Goal: Transaction & Acquisition: Purchase product/service

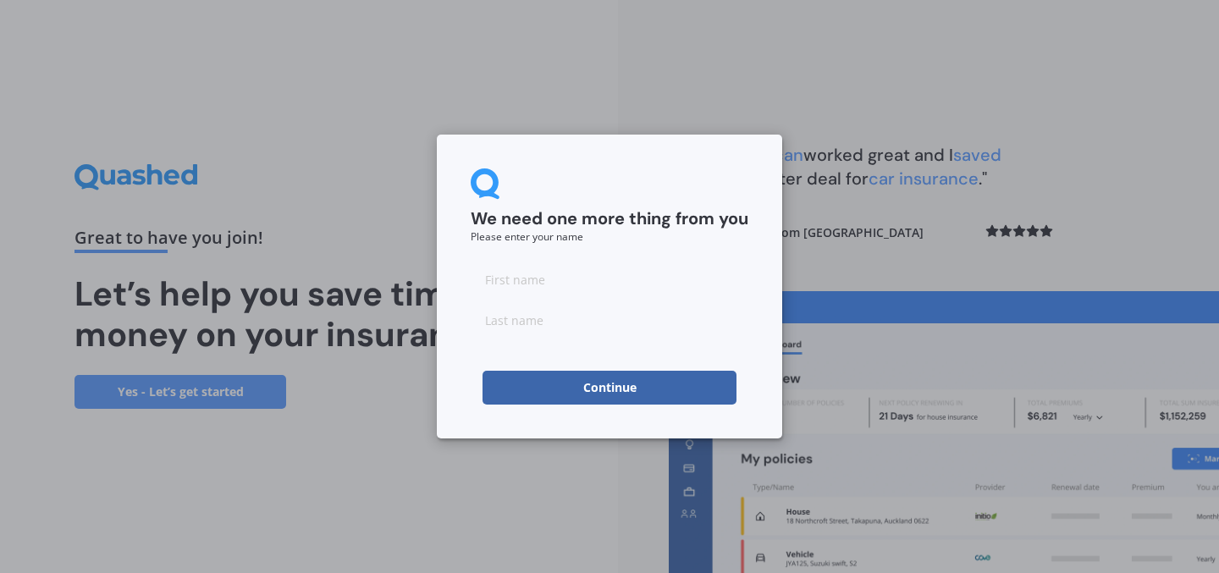
click at [624, 274] on input at bounding box center [610, 279] width 278 height 34
type input "[PERSON_NAME]"
click at [526, 371] on button "Continue" at bounding box center [609, 388] width 254 height 34
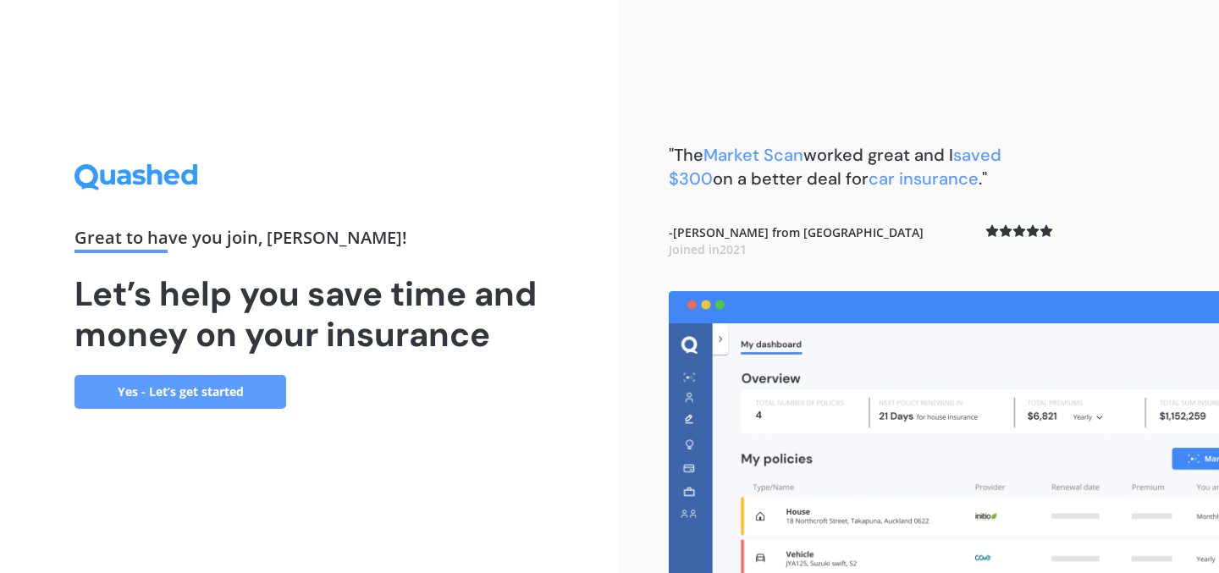
click at [256, 390] on link "Yes - Let’s get started" at bounding box center [180, 392] width 212 height 34
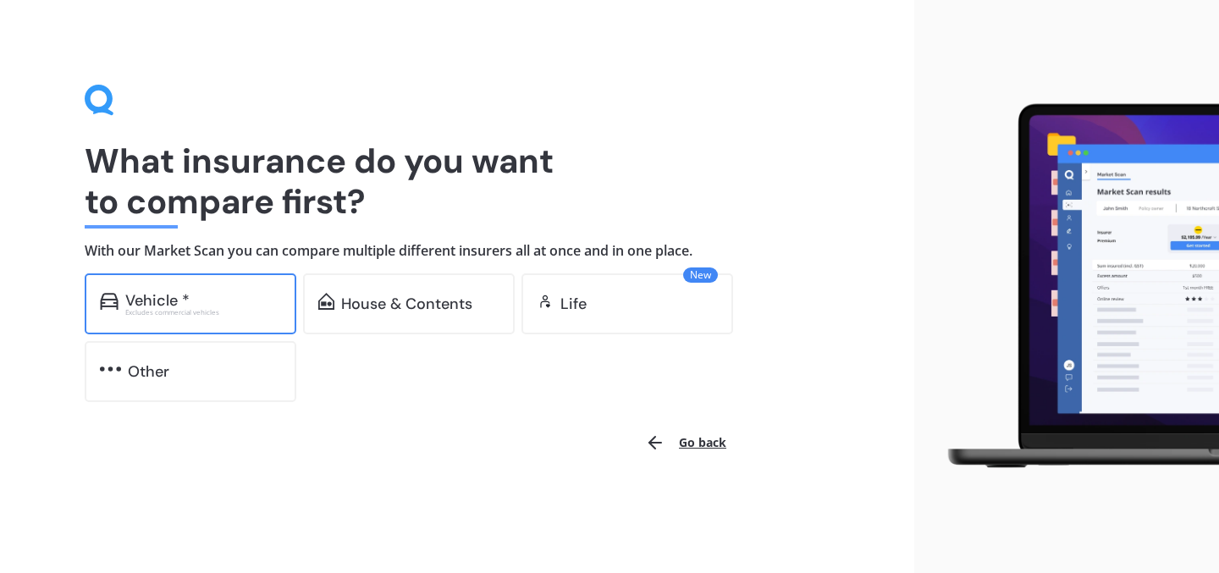
click at [225, 295] on div "Vehicle *" at bounding box center [203, 300] width 156 height 17
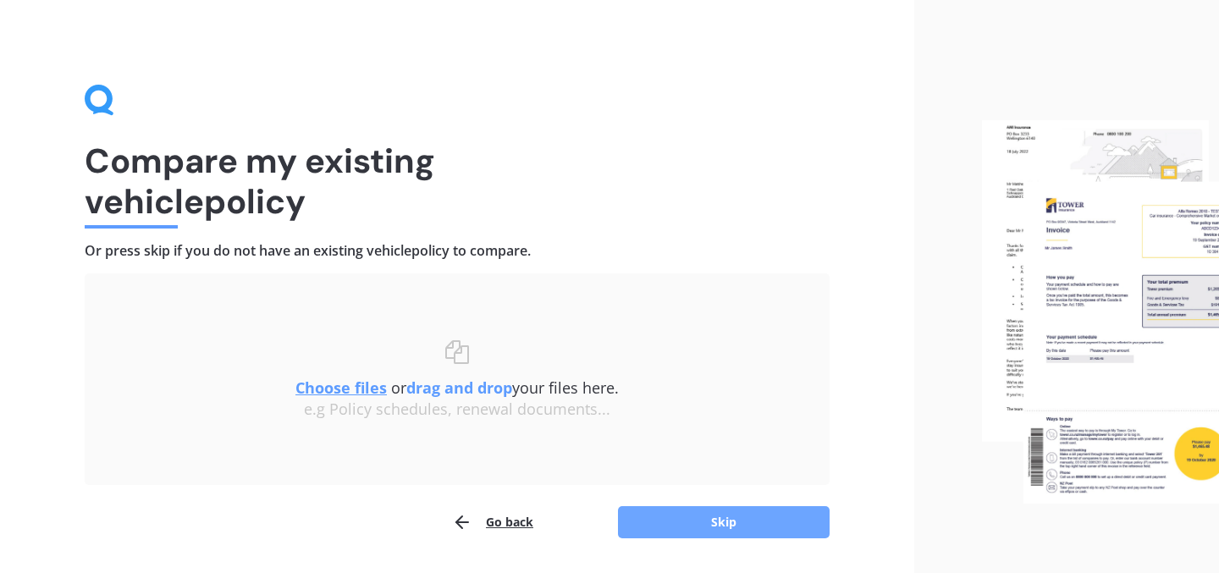
click at [699, 520] on button "Skip" at bounding box center [724, 522] width 212 height 32
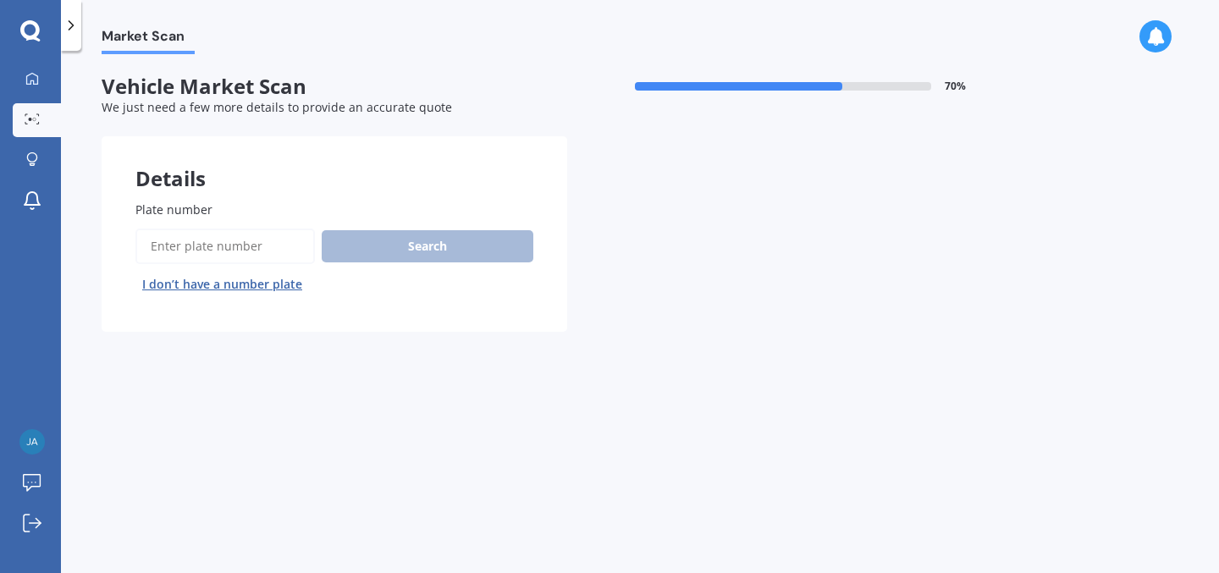
click at [232, 246] on input "Plate number" at bounding box center [224, 246] width 179 height 36
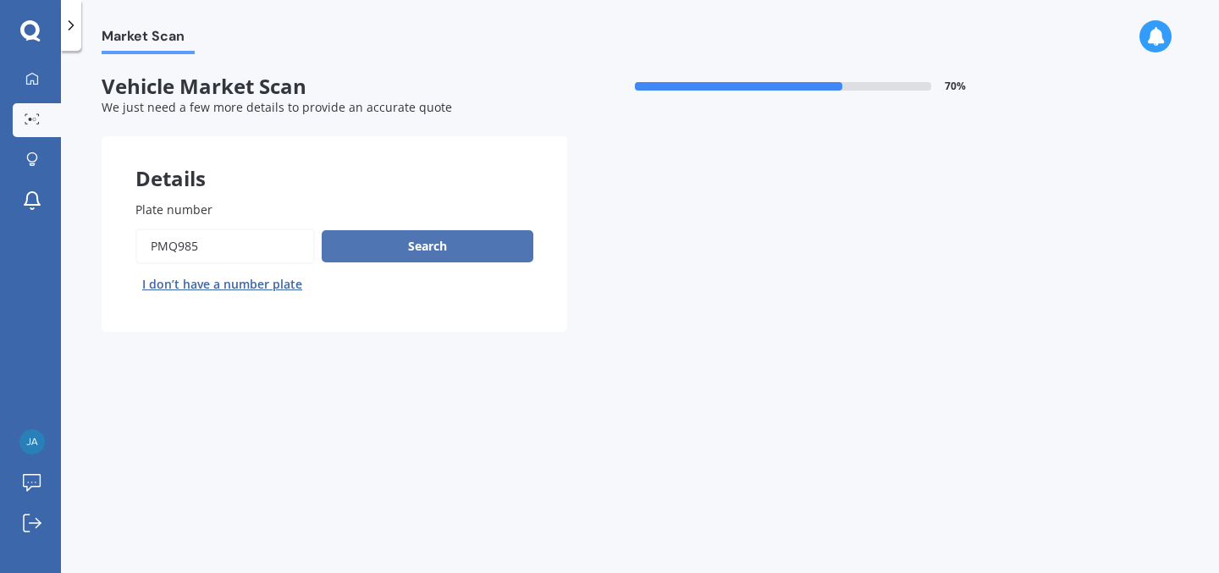
type input "pmq985"
click at [348, 236] on button "Search" at bounding box center [428, 246] width 212 height 32
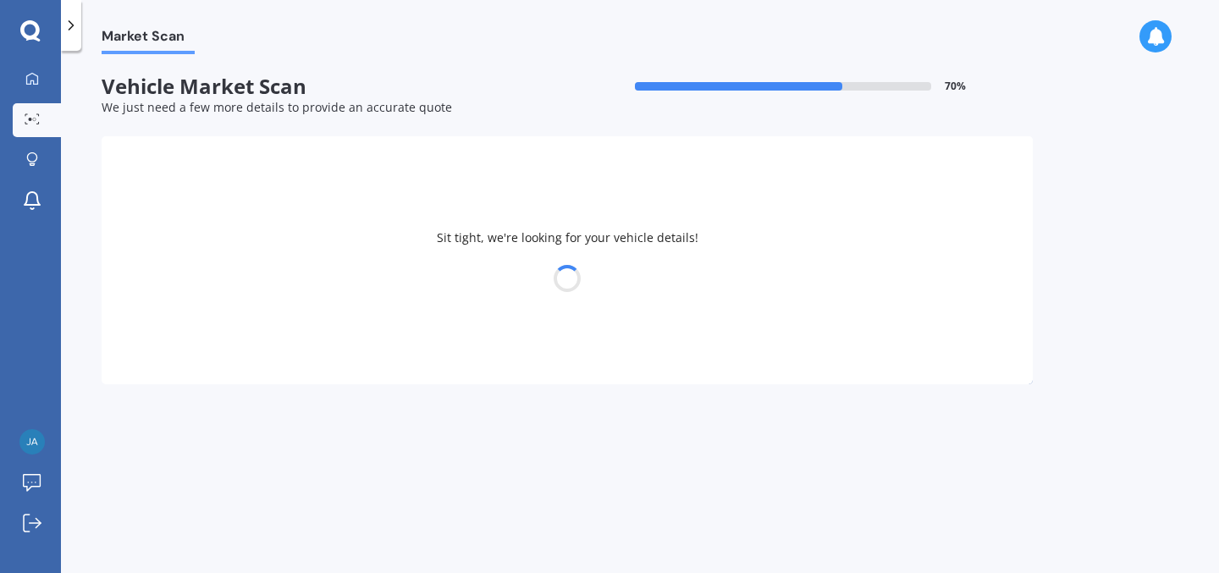
select select "HAVAL"
select select "H6"
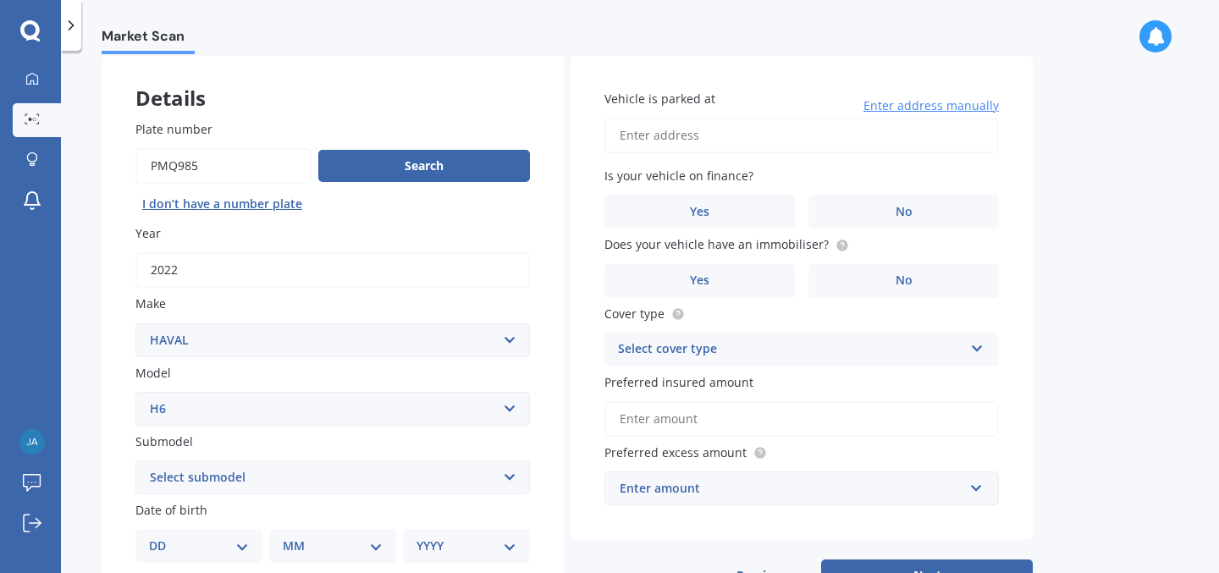
scroll to position [76, 0]
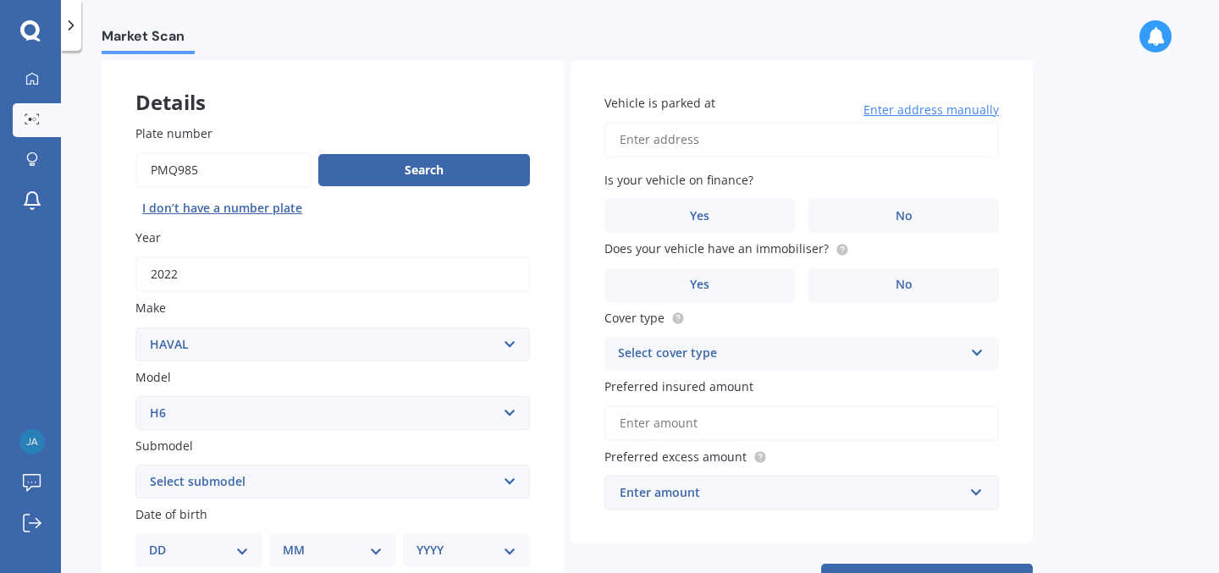
click at [289, 479] on select "Select submodel Lux Premium Ultra Ultra Hybrid 2WD" at bounding box center [332, 482] width 394 height 34
select select "ULTRA"
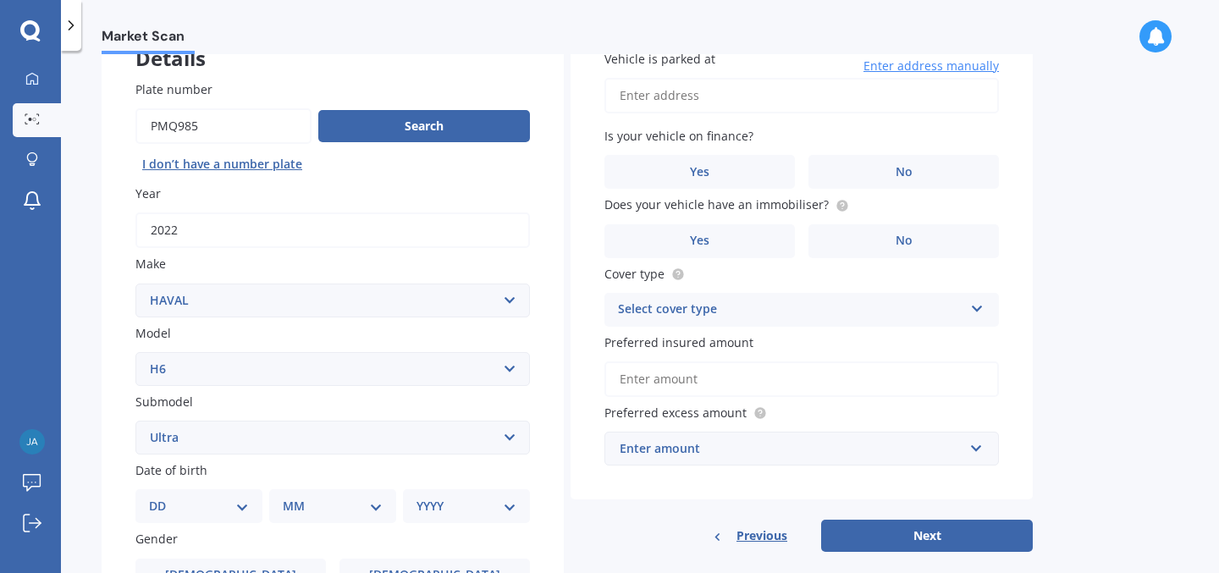
scroll to position [127, 0]
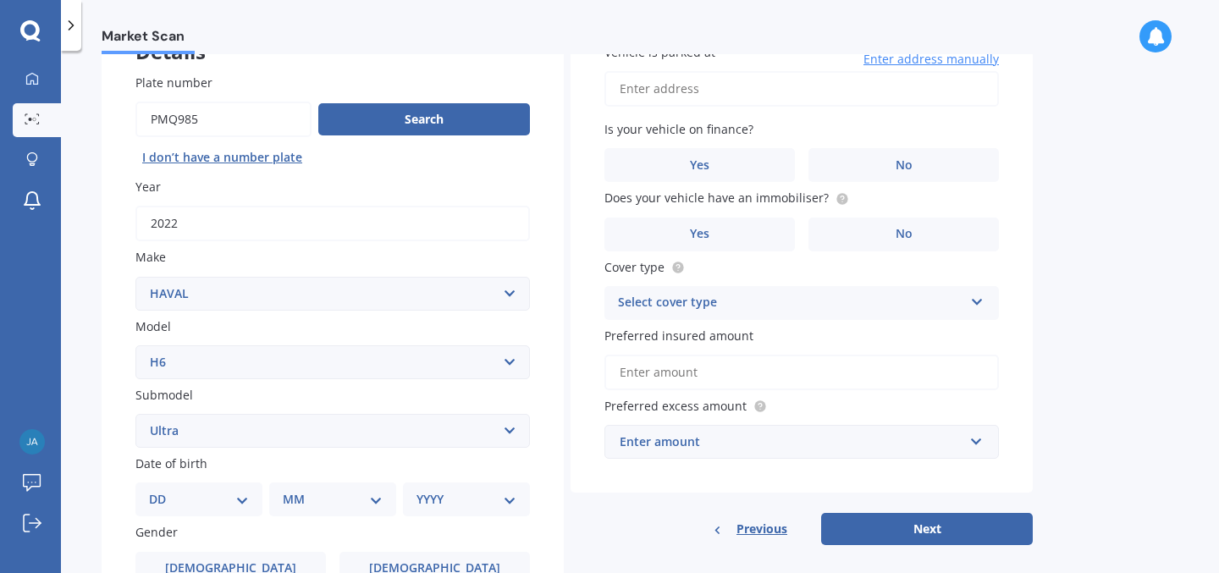
click at [186, 499] on select "DD 01 02 03 04 05 06 07 08 09 10 11 12 13 14 15 16 17 18 19 20 21 22 23 24 25 2…" at bounding box center [199, 499] width 100 height 19
select select "03"
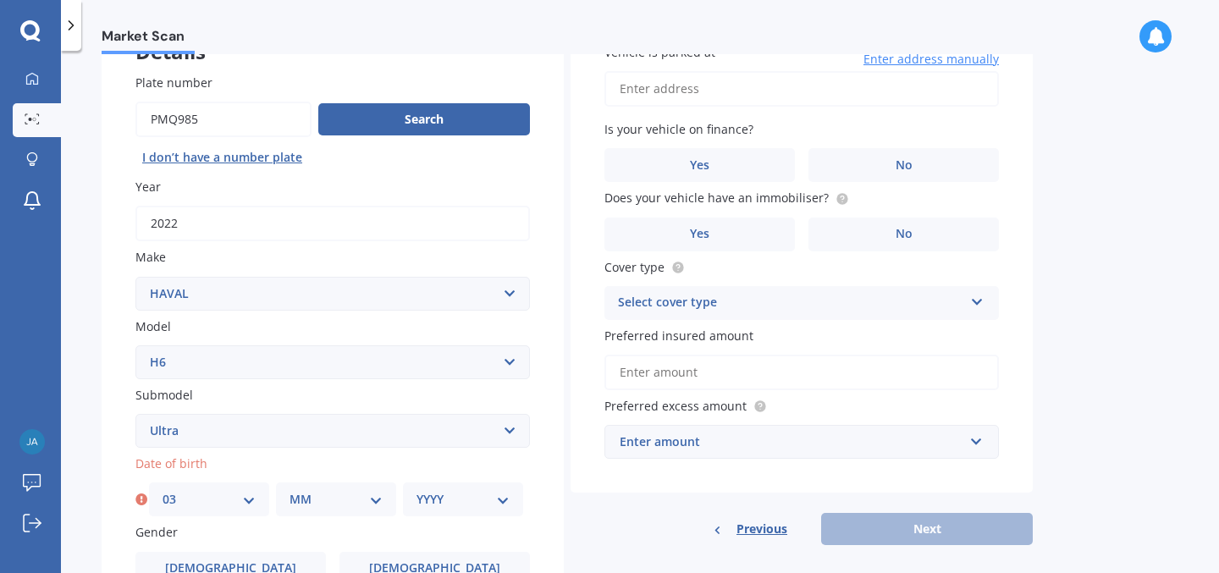
click at [322, 502] on select "MM 01 02 03 04 05 06 07 08 09 10 11 12" at bounding box center [335, 499] width 93 height 19
select select "02"
click at [433, 498] on select "YYYY 2025 2024 2023 2022 2021 2020 2019 2018 2017 2016 2015 2014 2013 2012 2011…" at bounding box center [462, 499] width 93 height 19
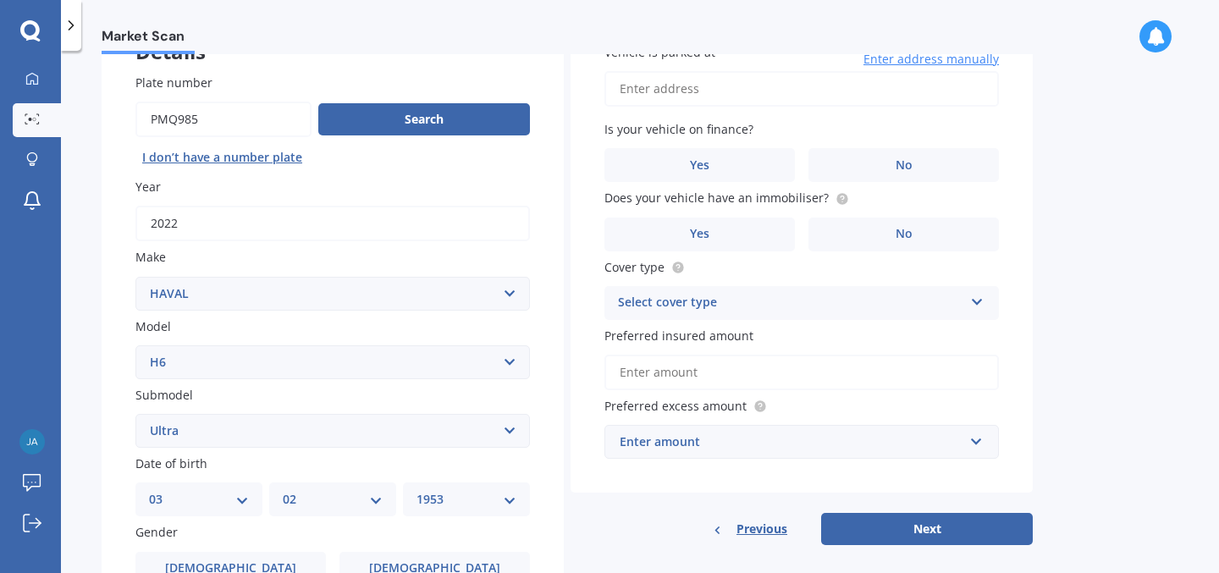
scroll to position [126, 0]
click at [454, 509] on select "YYYY 2025 2024 2023 2022 2021 2020 2019 2018 2017 2016 2015 2014 2013 2012 2011…" at bounding box center [466, 500] width 100 height 19
select select "1994"
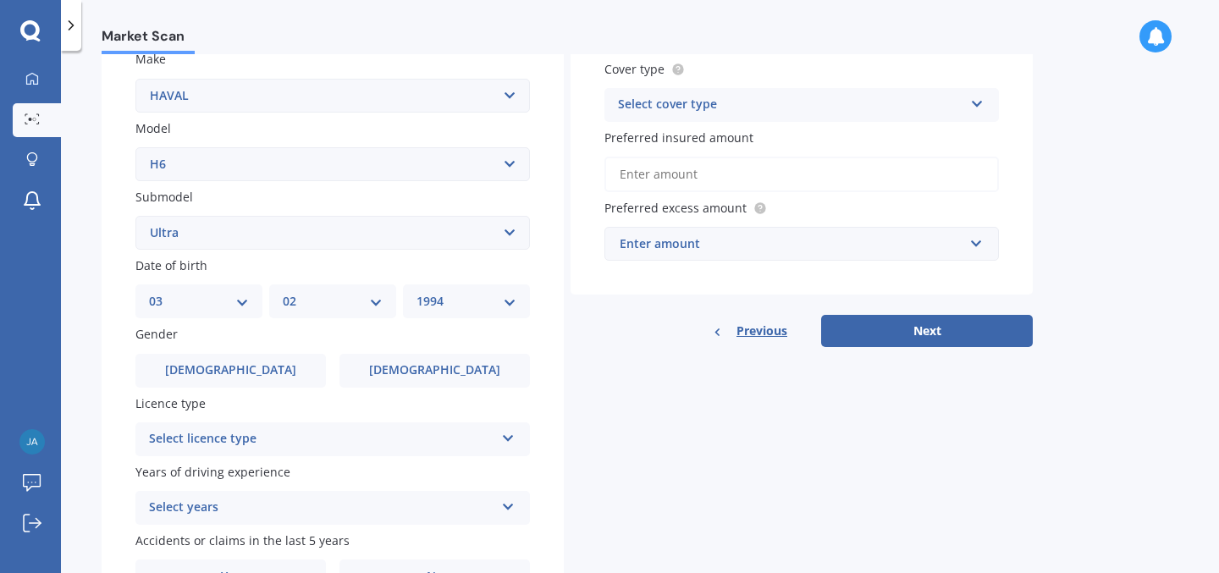
scroll to position [333, 0]
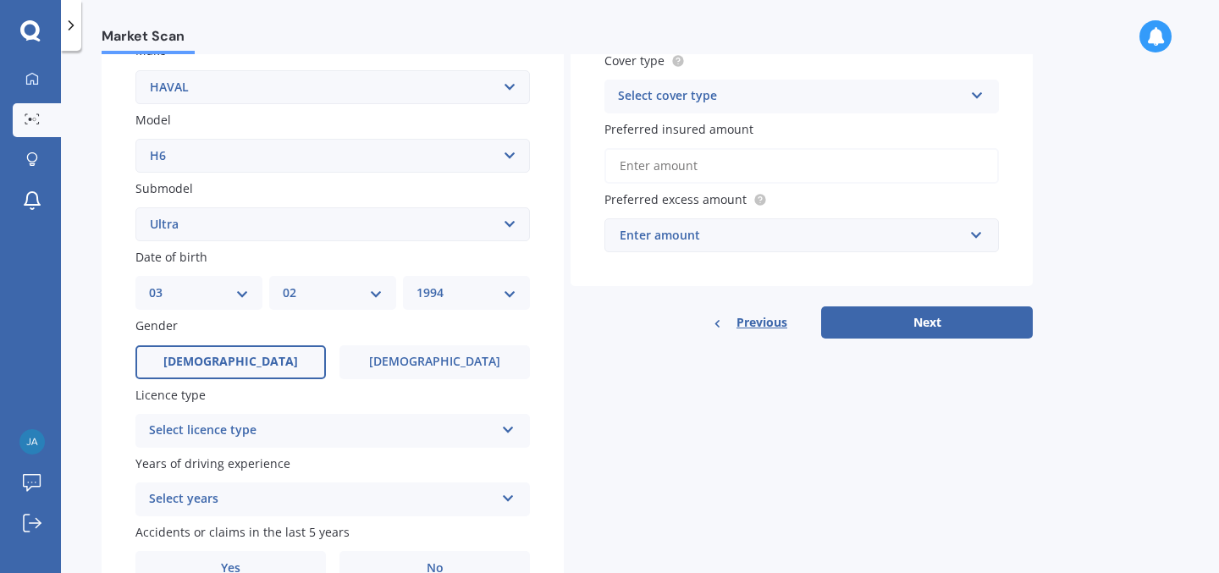
click at [276, 358] on label "[DEMOGRAPHIC_DATA]" at bounding box center [230, 362] width 190 height 34
click at [0, 0] on input "[DEMOGRAPHIC_DATA]" at bounding box center [0, 0] width 0 height 0
click at [275, 438] on div "Select licence type" at bounding box center [321, 431] width 345 height 20
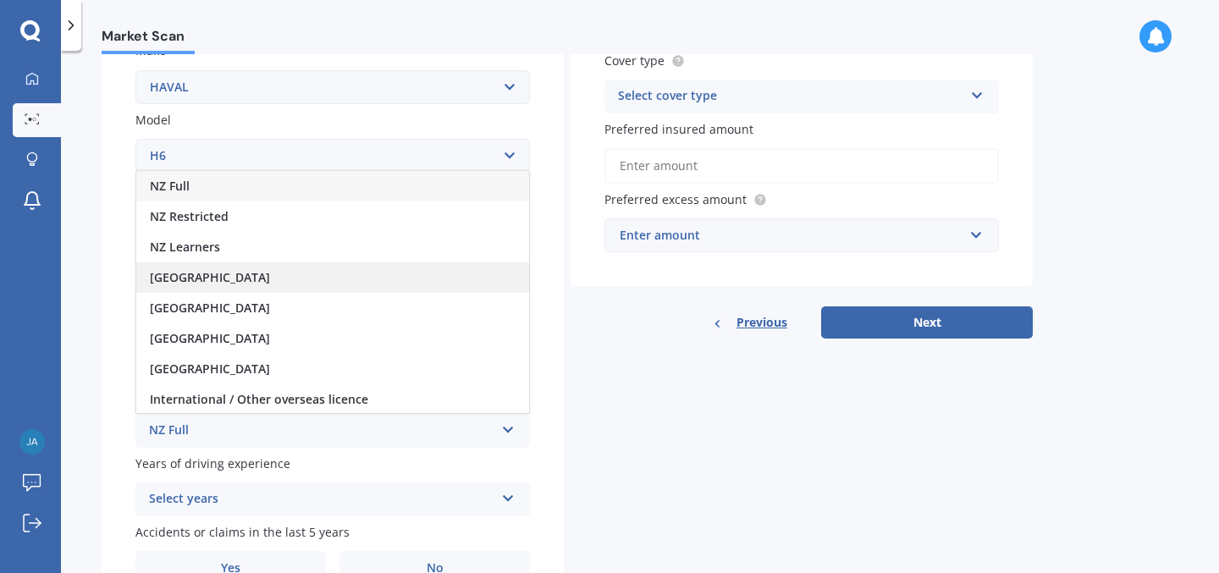
click at [274, 271] on div "[GEOGRAPHIC_DATA]" at bounding box center [332, 277] width 393 height 30
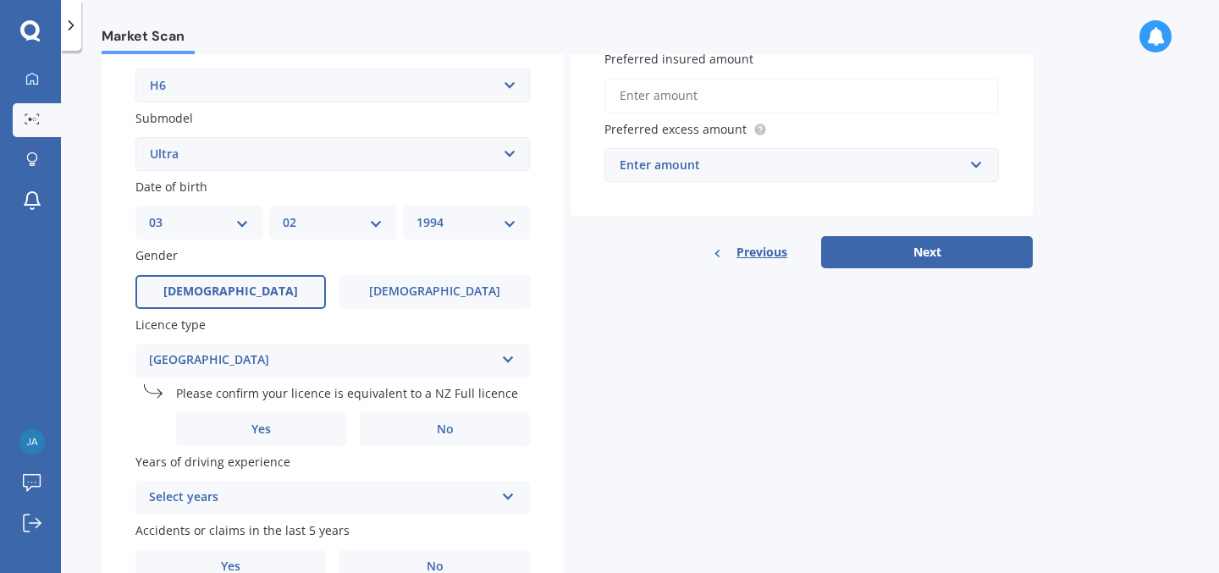
scroll to position [419, 0]
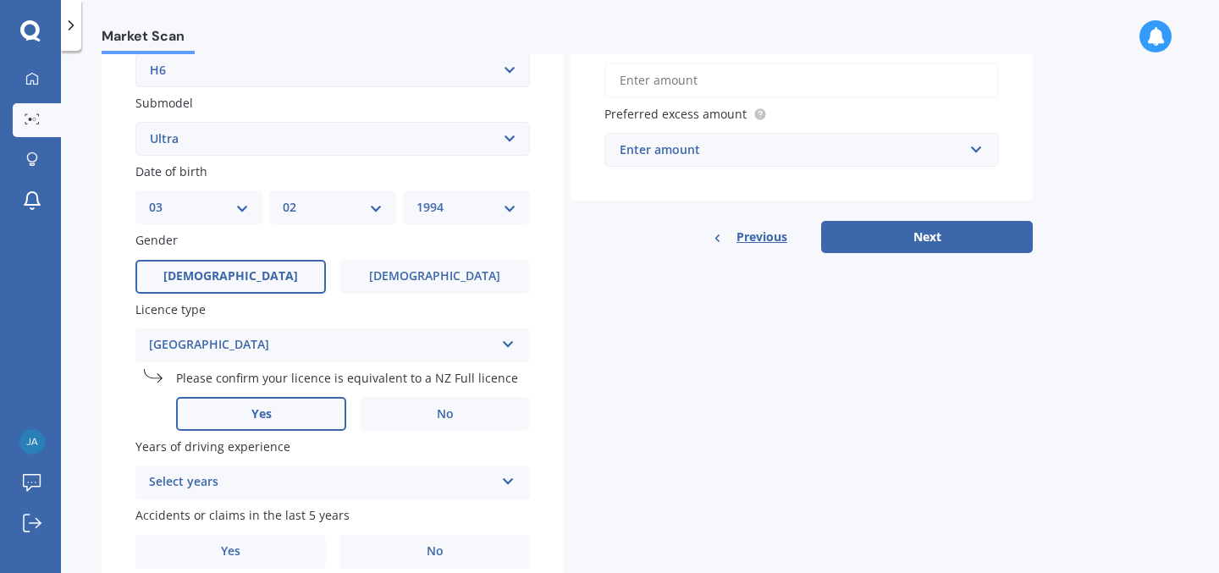
click at [295, 414] on label "Yes" at bounding box center [261, 414] width 170 height 34
click at [0, 0] on input "Yes" at bounding box center [0, 0] width 0 height 0
click at [223, 508] on div "Plate number Search I don’t have a number plate Year 2022 Make Select make AC A…" at bounding box center [333, 175] width 462 height 855
click at [223, 504] on div "Plate number Search I don’t have a number plate Year 2022 Make Select make AC A…" at bounding box center [333, 175] width 462 height 855
click at [223, 499] on div "Select years 5 or more years 4 years 3 years 2 years 1 year" at bounding box center [332, 482] width 394 height 34
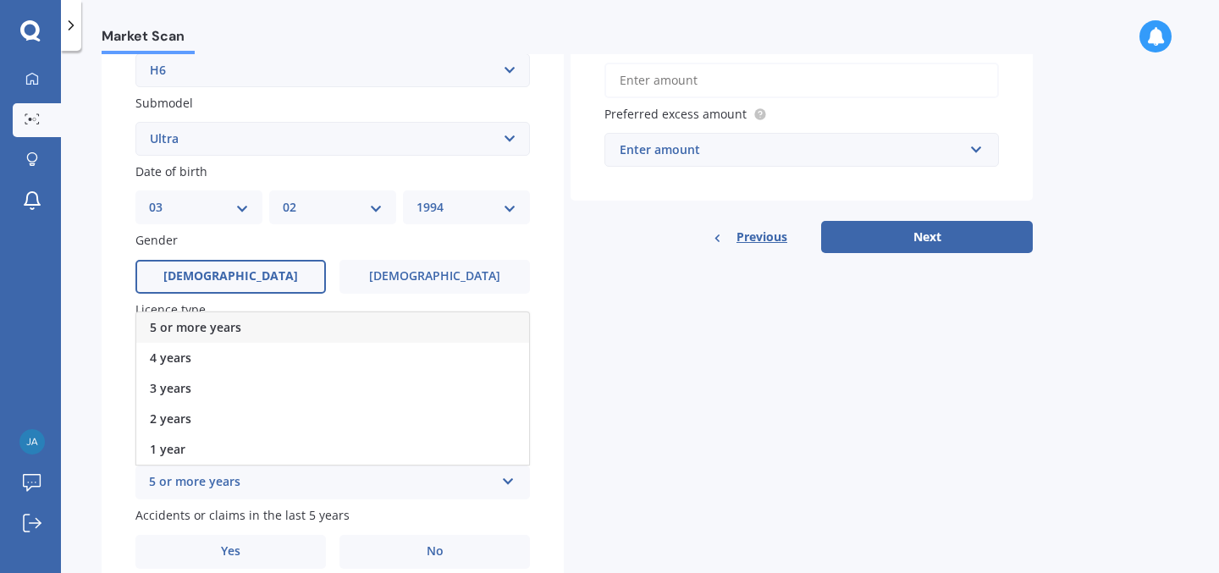
click at [222, 330] on span "5 or more years" at bounding box center [195, 327] width 91 height 16
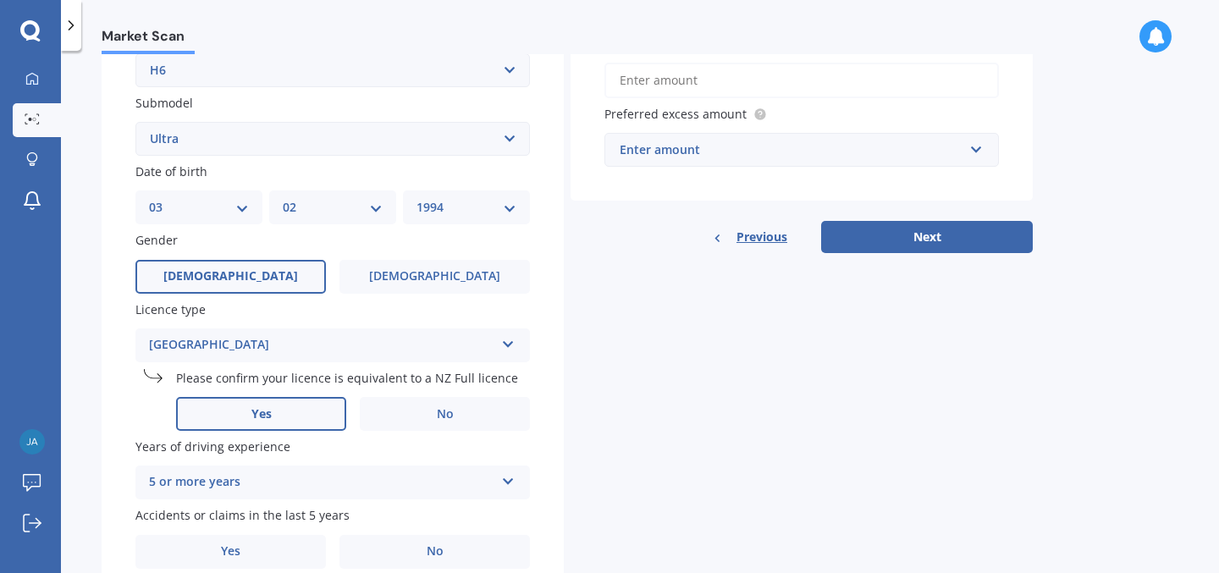
scroll to position [497, 0]
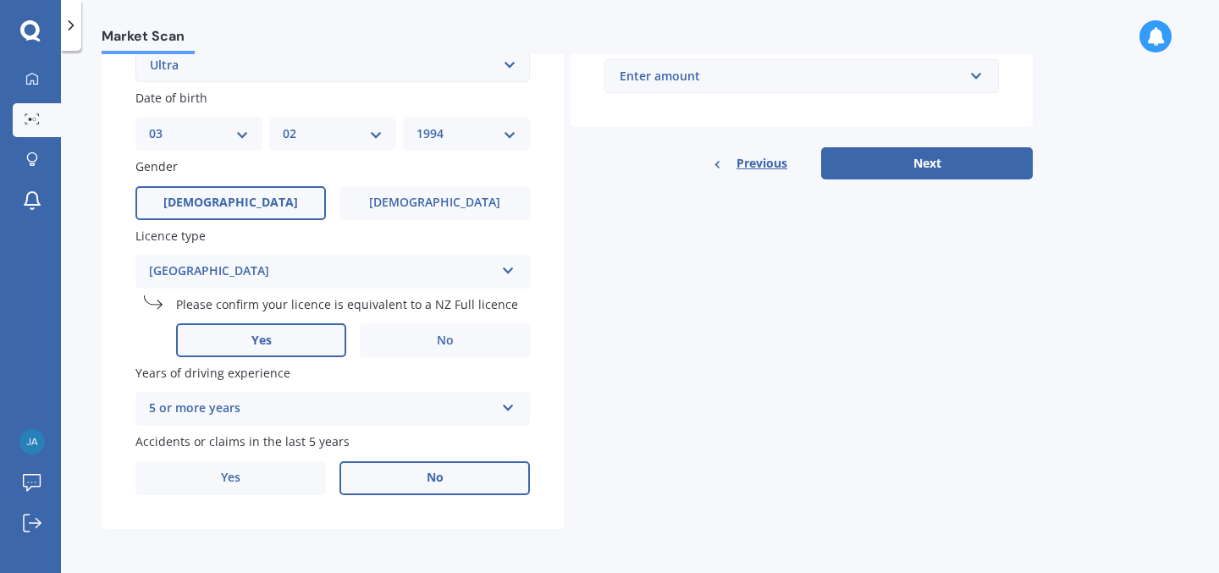
click at [430, 466] on label "No" at bounding box center [434, 478] width 190 height 34
click at [0, 0] on input "No" at bounding box center [0, 0] width 0 height 0
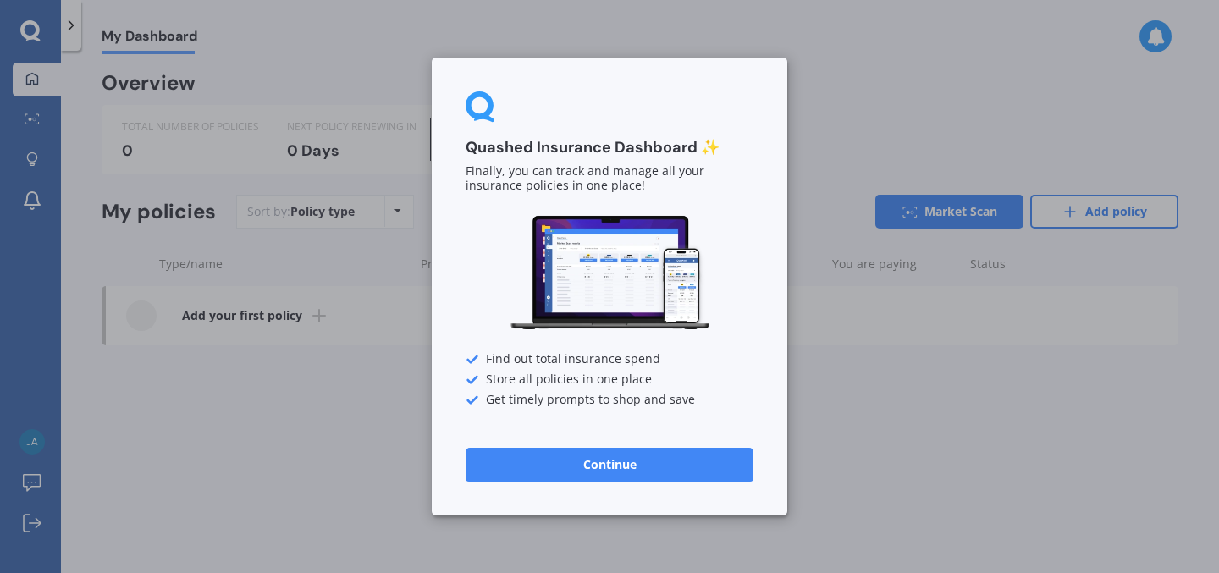
click at [600, 483] on div "Quashed Insurance Dashboard ✨ Finally, you can track and manage all your insura…" at bounding box center [609, 287] width 355 height 458
click at [603, 461] on button "Continue" at bounding box center [609, 465] width 288 height 34
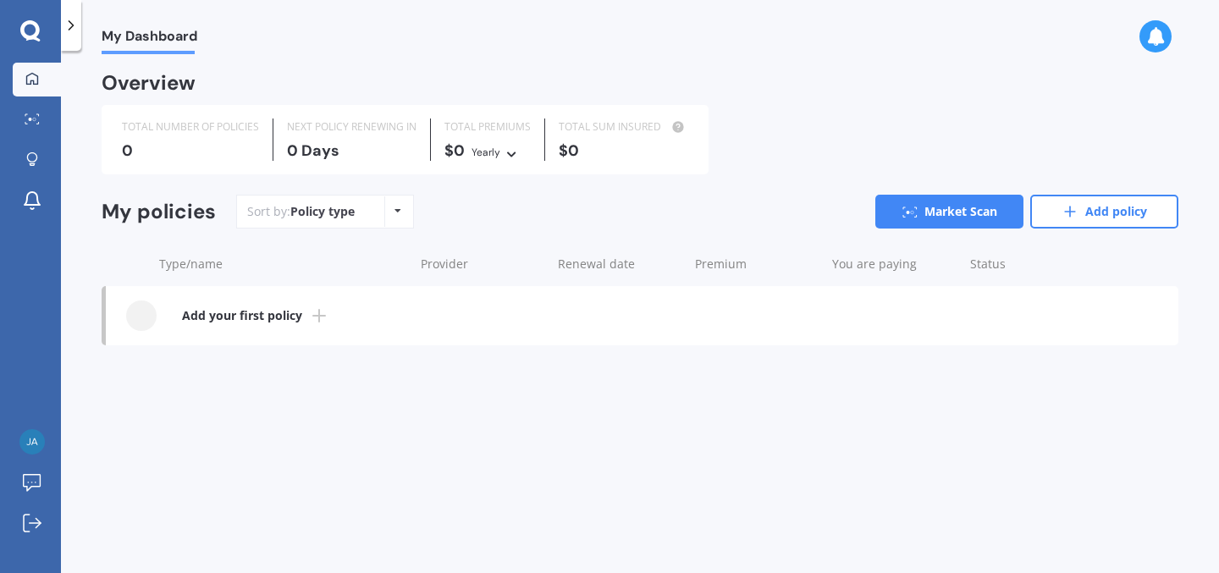
click at [29, 42] on div "My Dashboard Market Scan Explore insurance Notifications Jake Marshall Submit f…" at bounding box center [30, 286] width 61 height 573
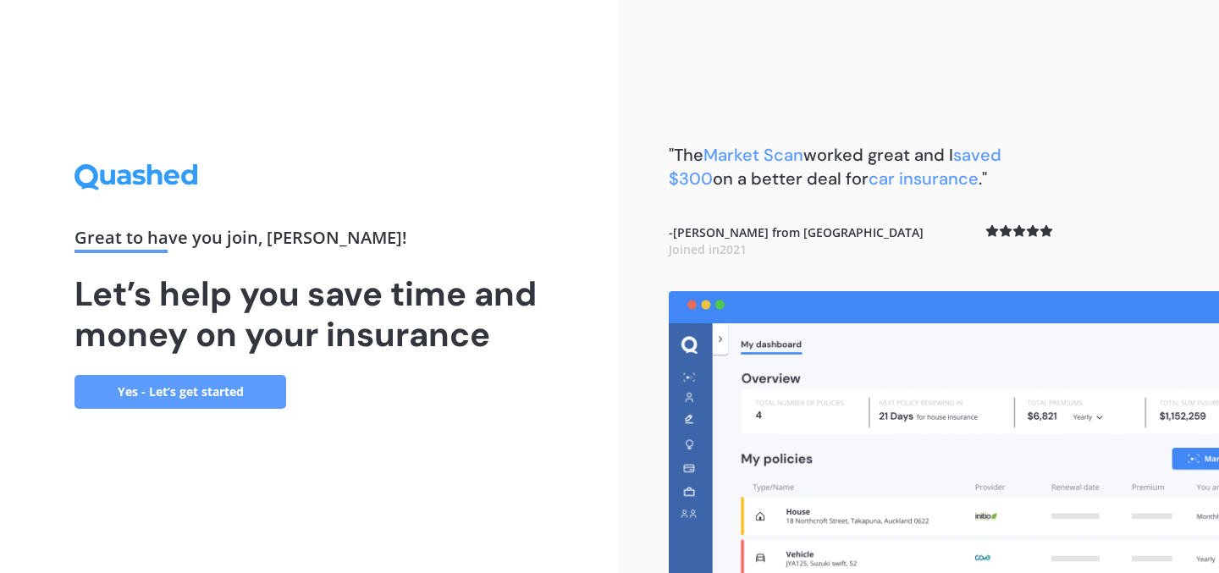
click at [228, 392] on link "Yes - Let’s get started" at bounding box center [180, 392] width 212 height 34
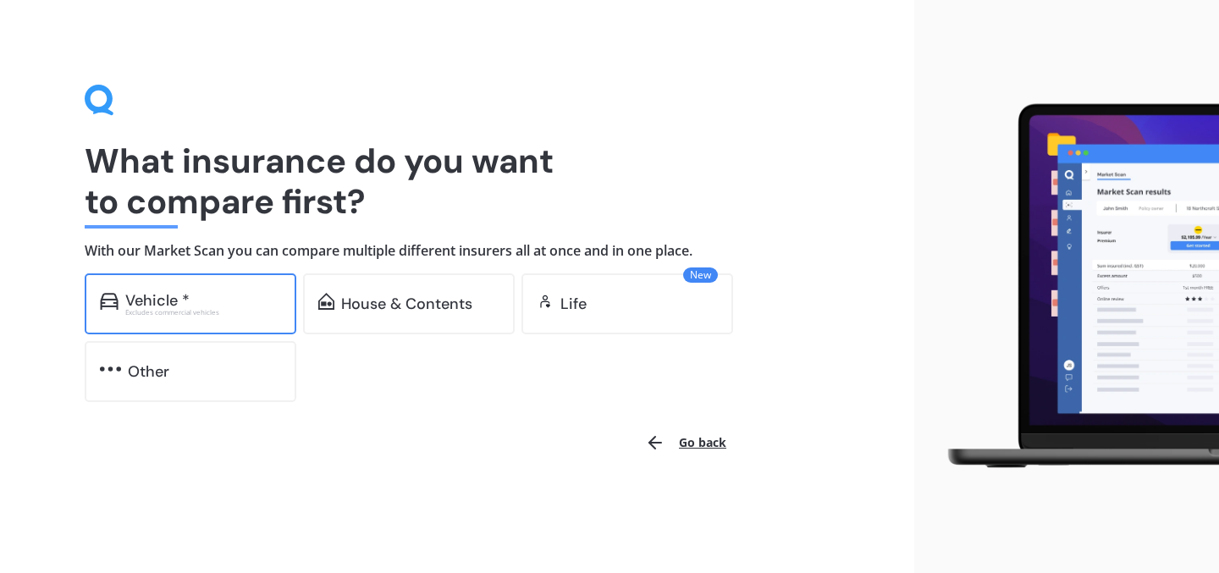
click at [227, 306] on div "Vehicle *" at bounding box center [203, 300] width 156 height 17
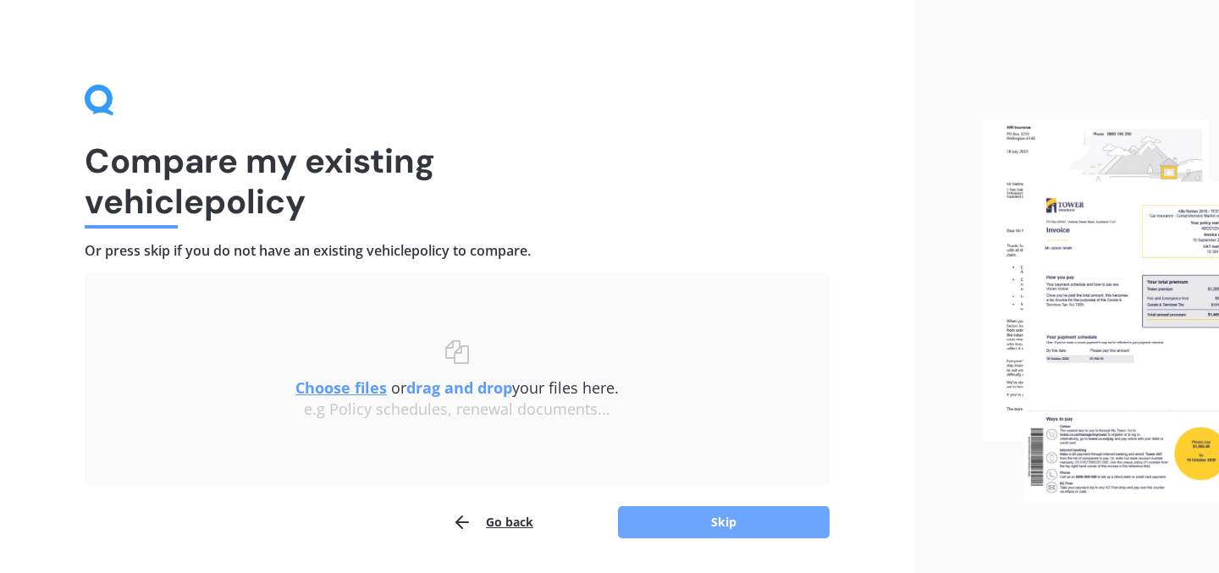
click at [718, 515] on button "Skip" at bounding box center [724, 522] width 212 height 32
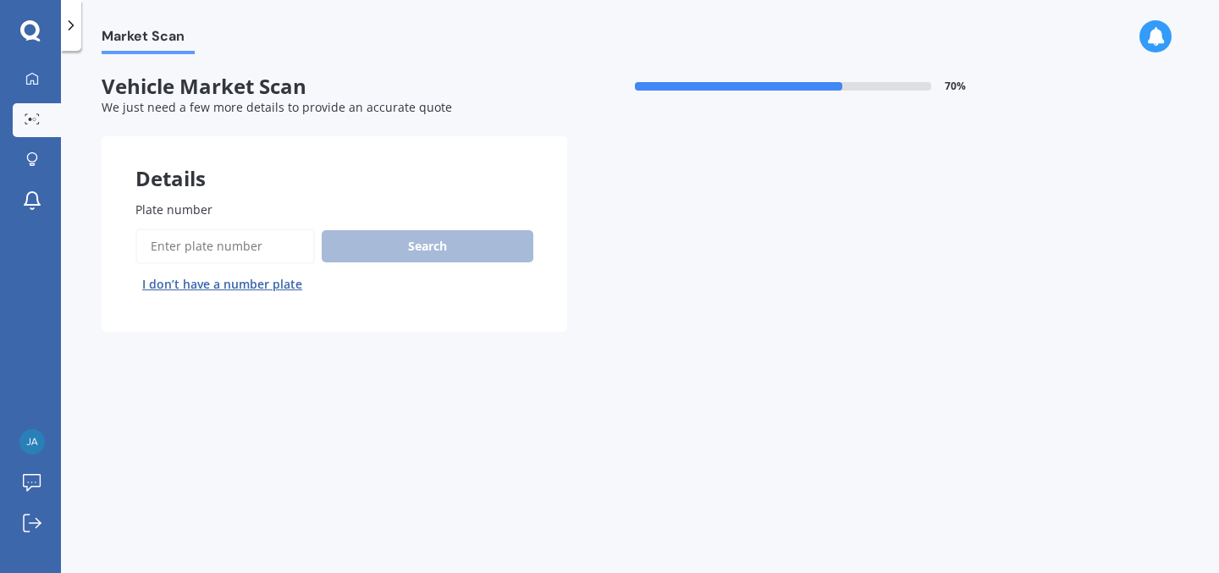
click at [262, 245] on input "Plate number" at bounding box center [224, 246] width 179 height 36
type input "pmq985"
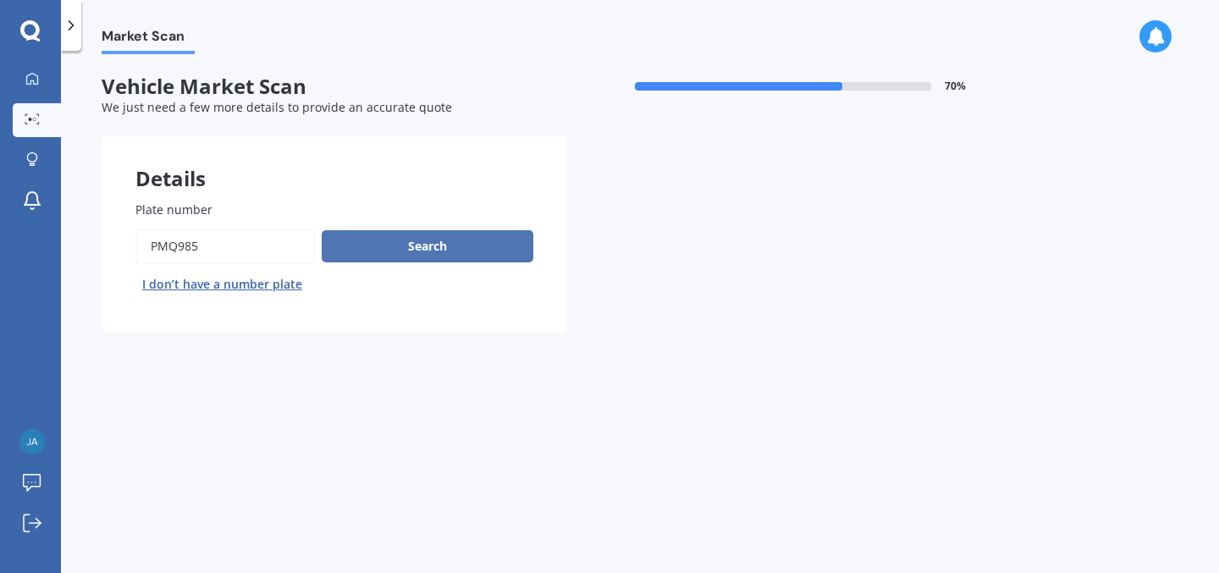
click at [383, 243] on button "Search" at bounding box center [428, 246] width 212 height 32
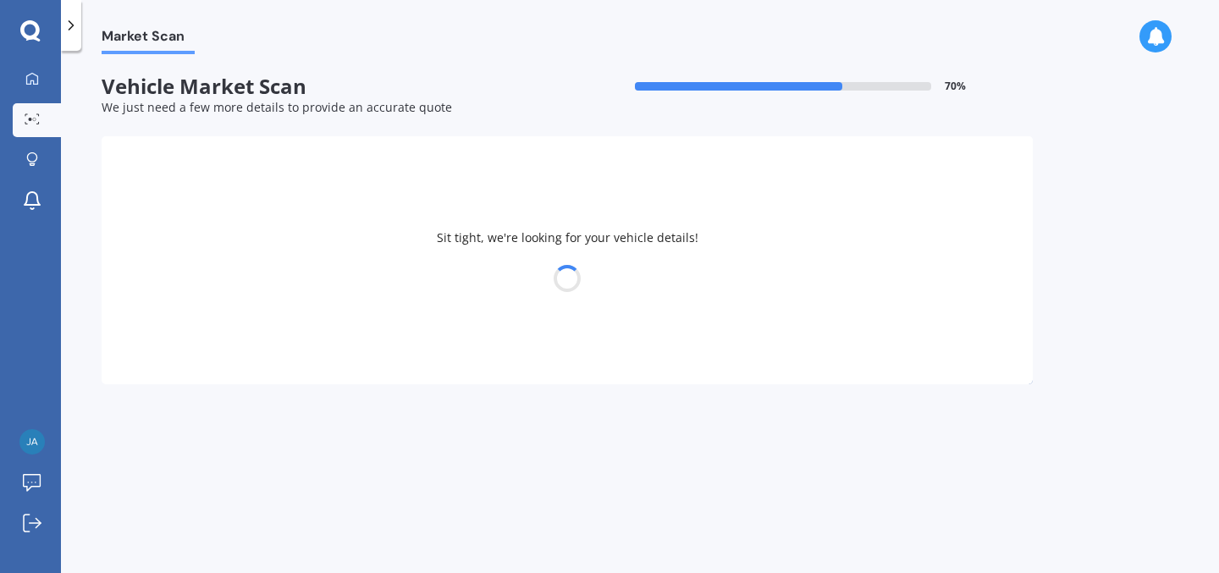
select select "HAVAL"
select select "H6"
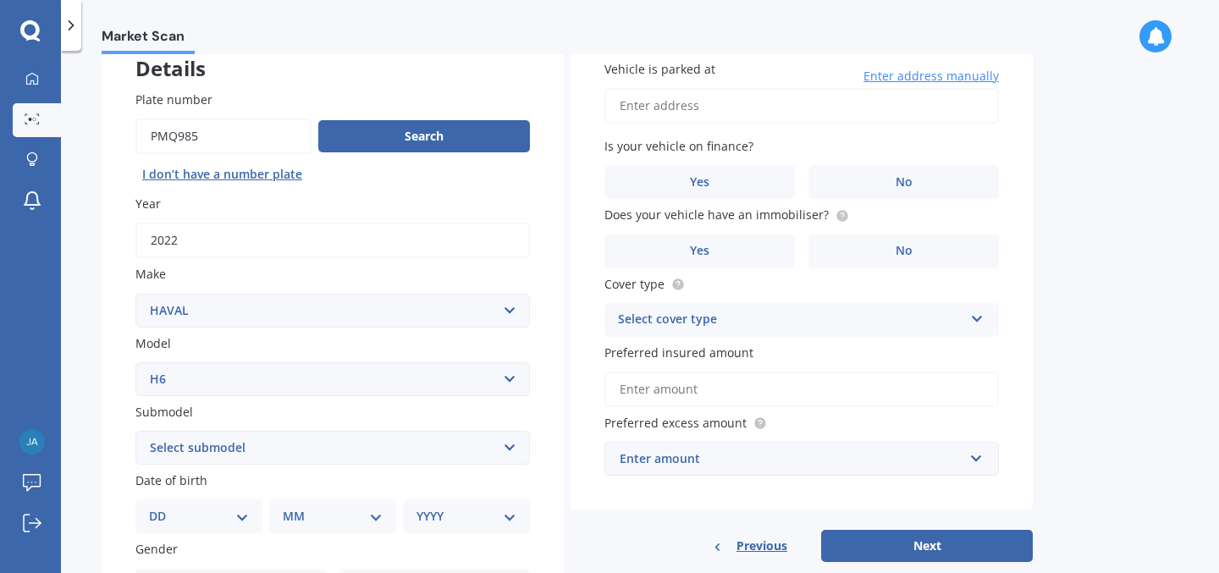
scroll to position [129, 0]
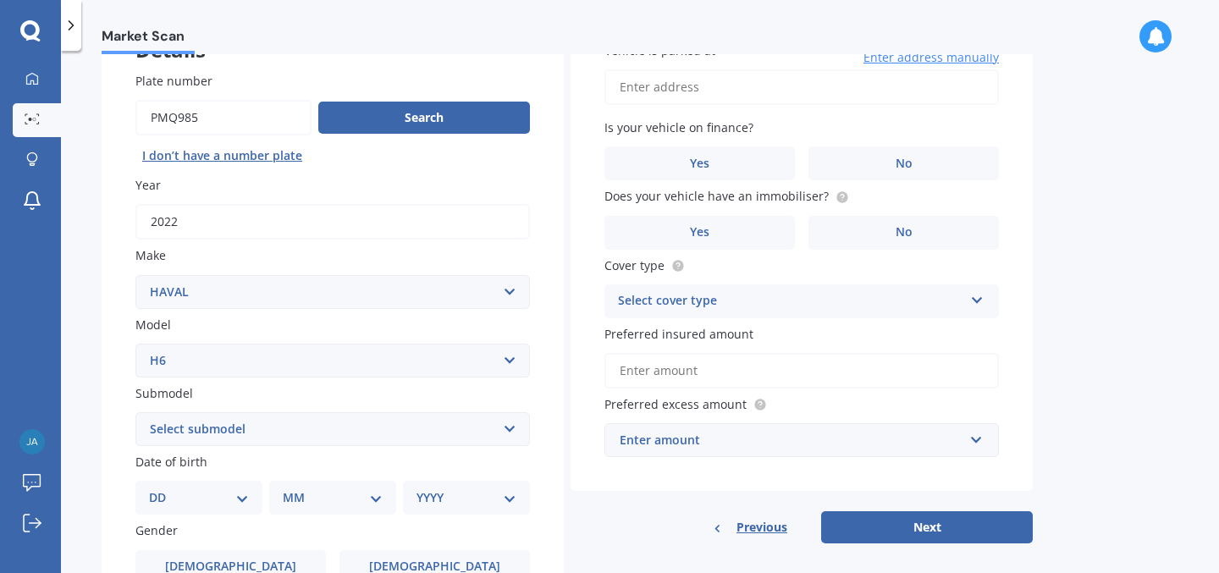
click at [295, 443] on select "Select submodel Lux Premium Ultra Ultra Hybrid 2WD" at bounding box center [332, 429] width 394 height 34
select select "ULTRA HYBRID 2WD"
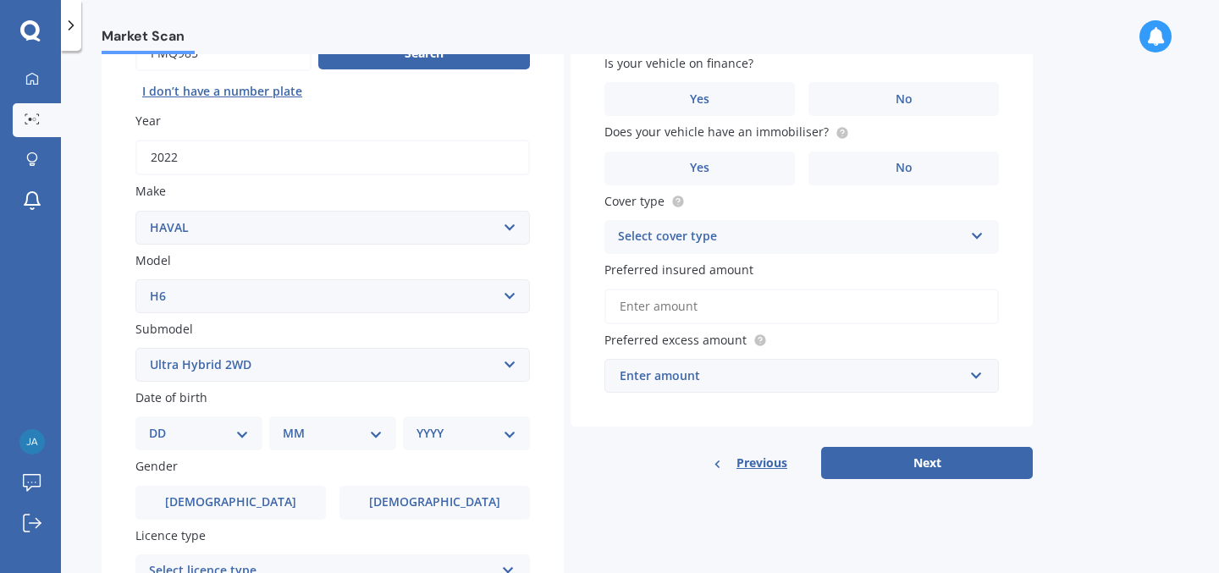
scroll to position [206, 0]
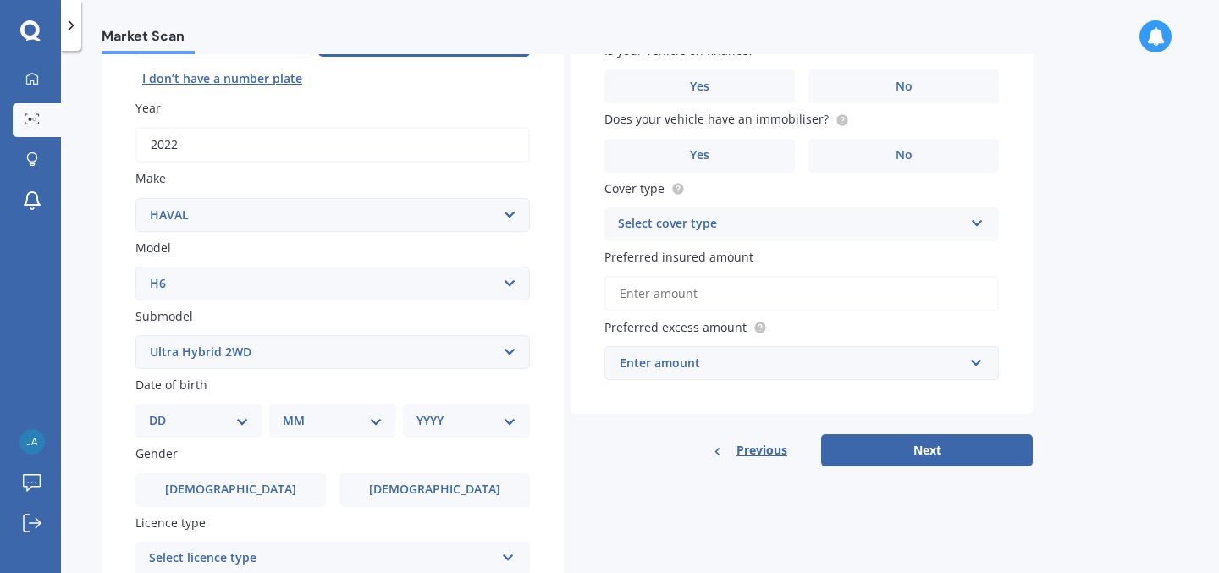
click at [198, 421] on select "DD 01 02 03 04 05 06 07 08 09 10 11 12 13 14 15 16 17 18 19 20 21 22 23 24 25 2…" at bounding box center [199, 420] width 100 height 19
select select "03"
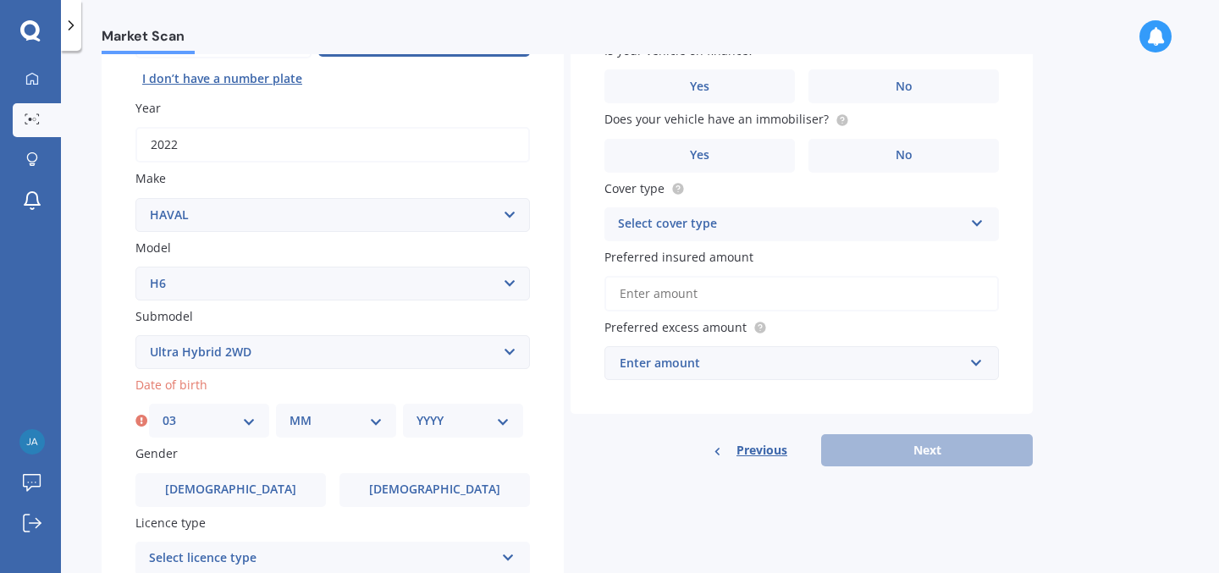
click at [346, 411] on div "MM 01 02 03 04 05 06 07 08 09 10 11 12" at bounding box center [336, 421] width 120 height 34
click at [344, 429] on select "MM 01 02 03 04 05 06 07 08 09 10 11 12" at bounding box center [335, 420] width 93 height 19
select select "02"
click at [454, 425] on select "YYYY 2025 2024 2023 2022 2021 2020 2019 2018 2017 2016 2015 2014 2013 2012 2011…" at bounding box center [462, 420] width 93 height 19
select select "1994"
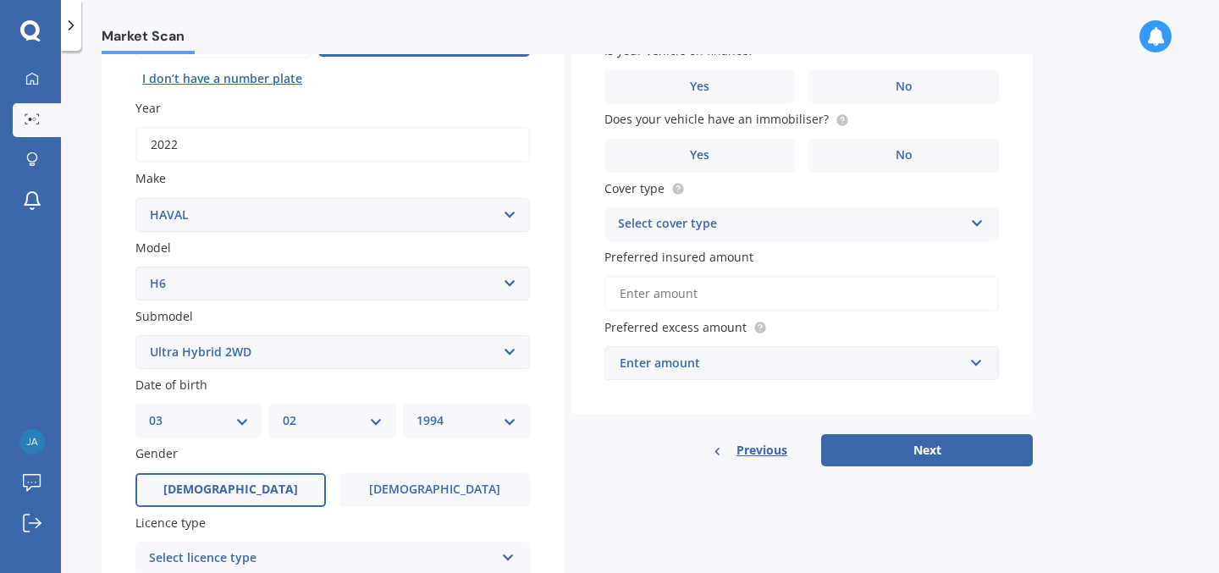
click at [232, 493] on span "[DEMOGRAPHIC_DATA]" at bounding box center [230, 489] width 135 height 14
click at [0, 0] on input "[DEMOGRAPHIC_DATA]" at bounding box center [0, 0] width 0 height 0
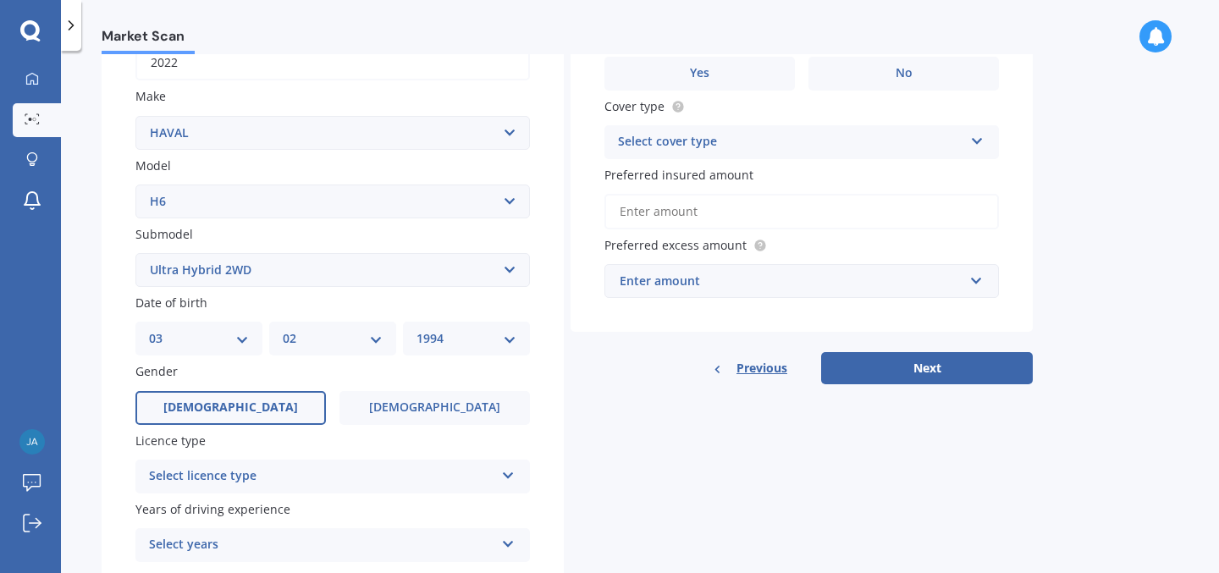
scroll to position [315, 0]
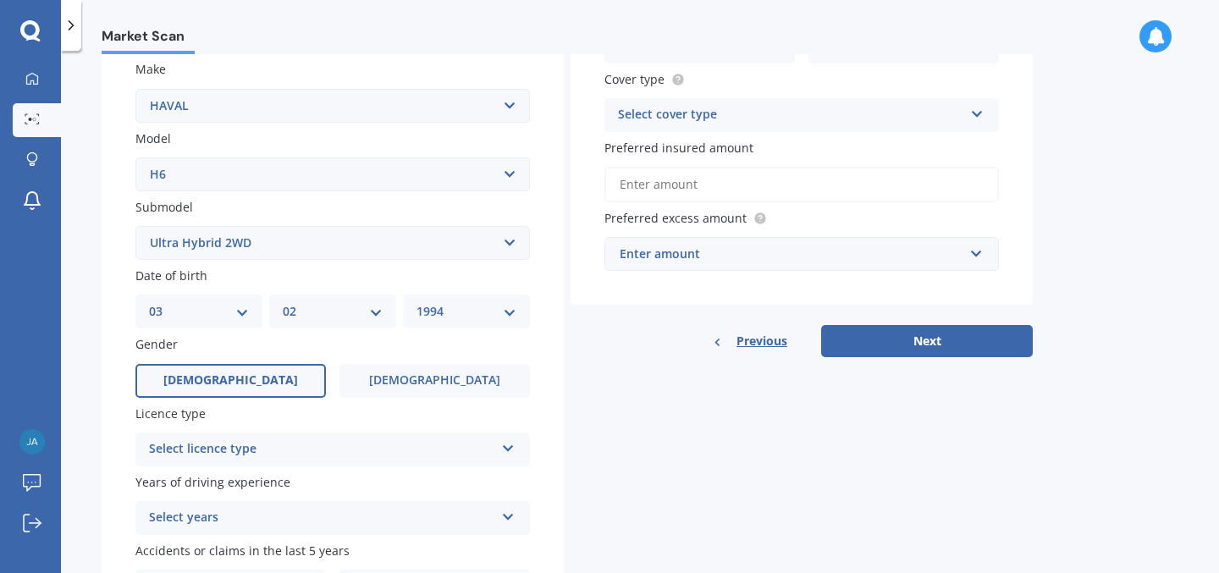
click at [237, 444] on div "Select licence type" at bounding box center [321, 449] width 345 height 20
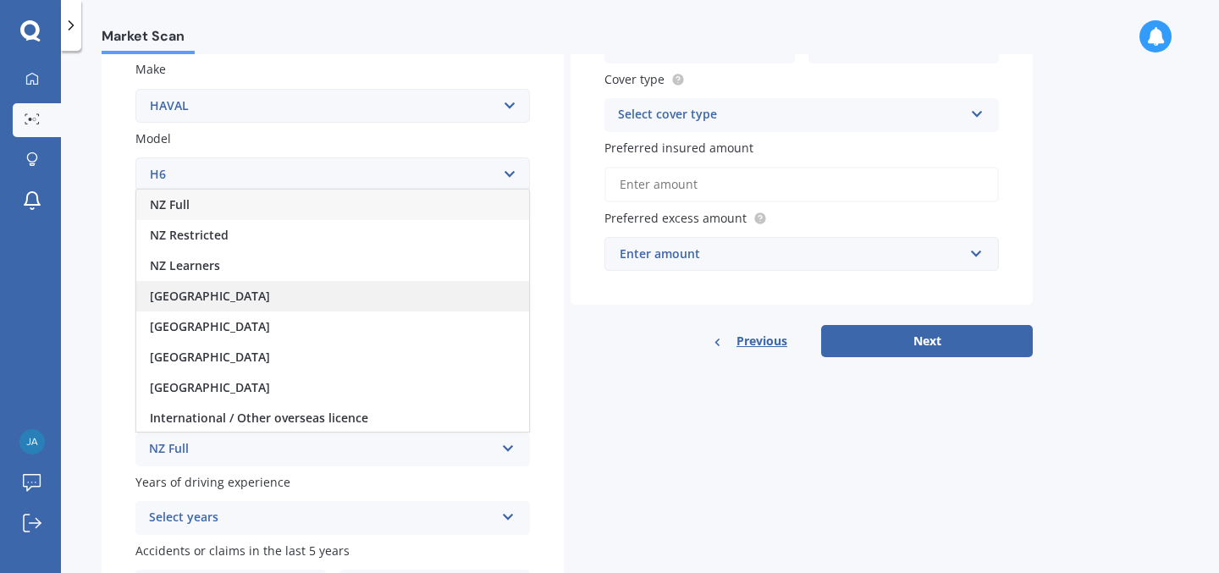
click at [220, 298] on div "[GEOGRAPHIC_DATA]" at bounding box center [332, 296] width 393 height 30
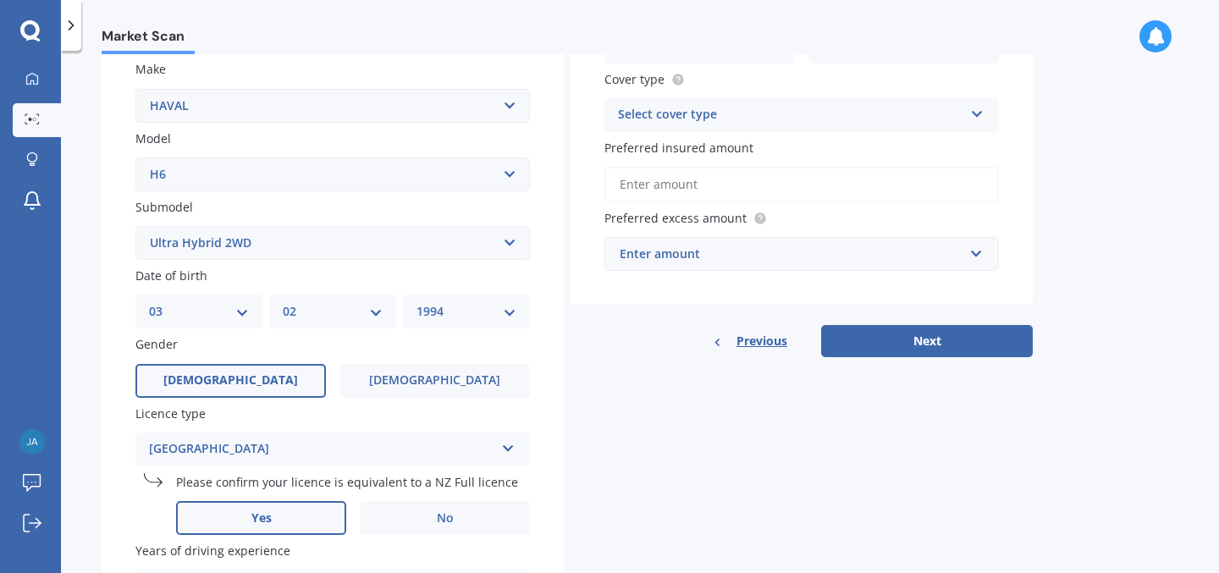
click at [215, 508] on label "Yes" at bounding box center [261, 518] width 170 height 34
click at [0, 0] on input "Yes" at bounding box center [0, 0] width 0 height 0
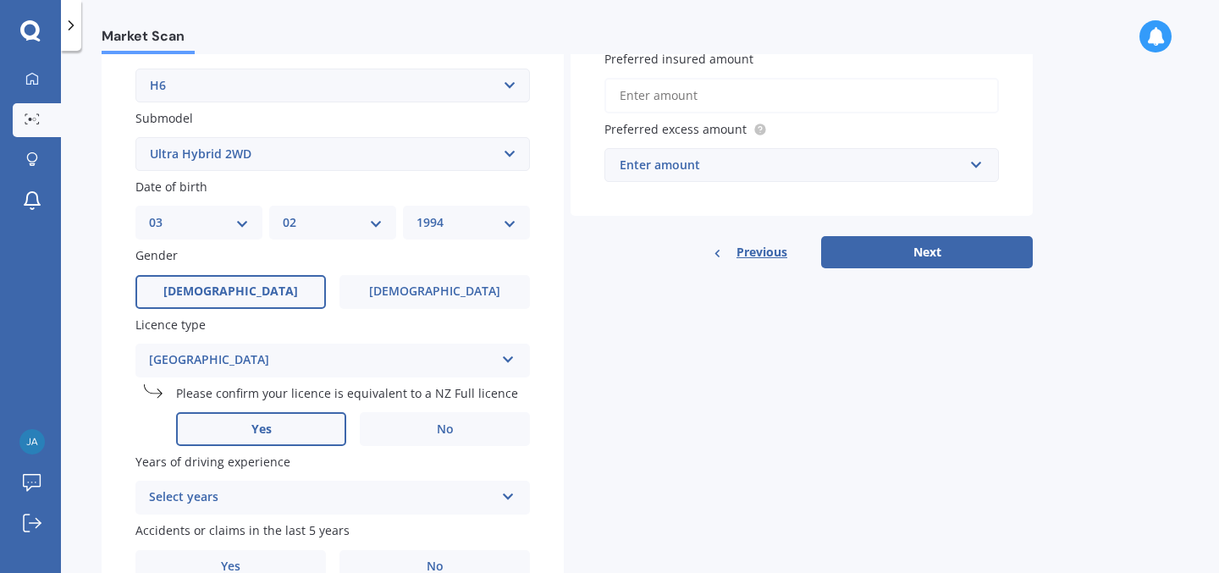
scroll to position [441, 0]
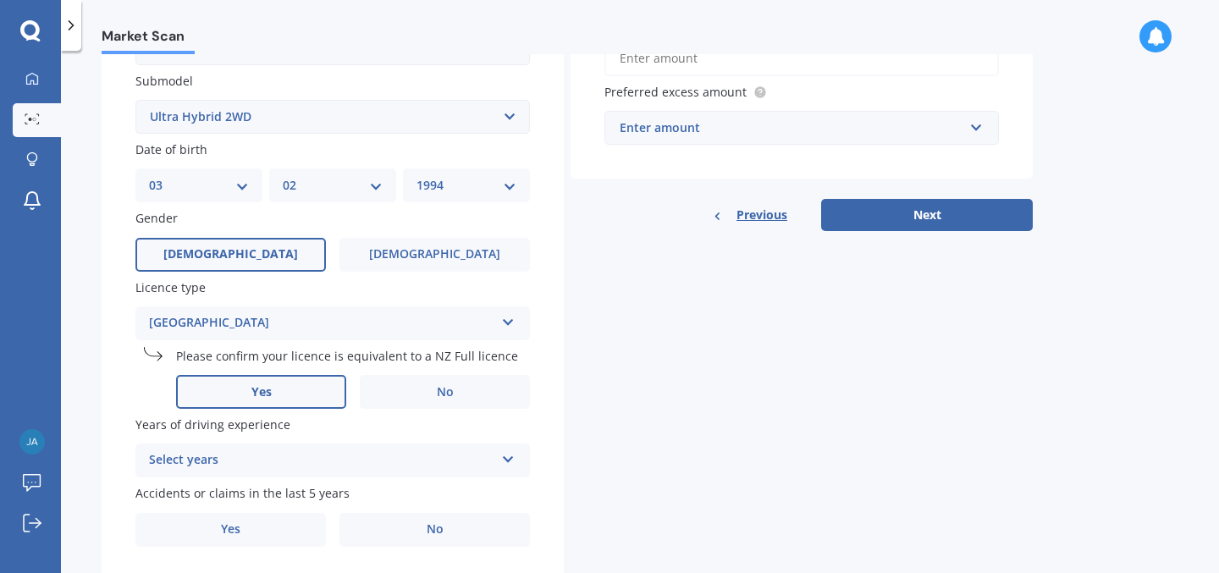
click at [223, 458] on div "Select years" at bounding box center [321, 460] width 345 height 20
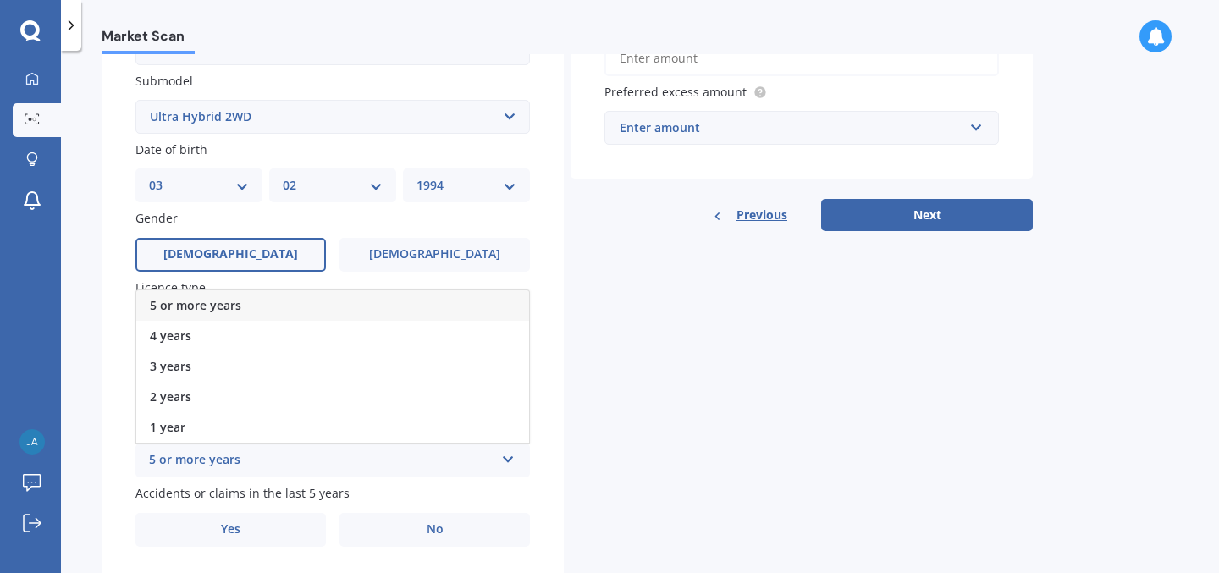
click at [243, 311] on div "5 or more years" at bounding box center [332, 305] width 393 height 30
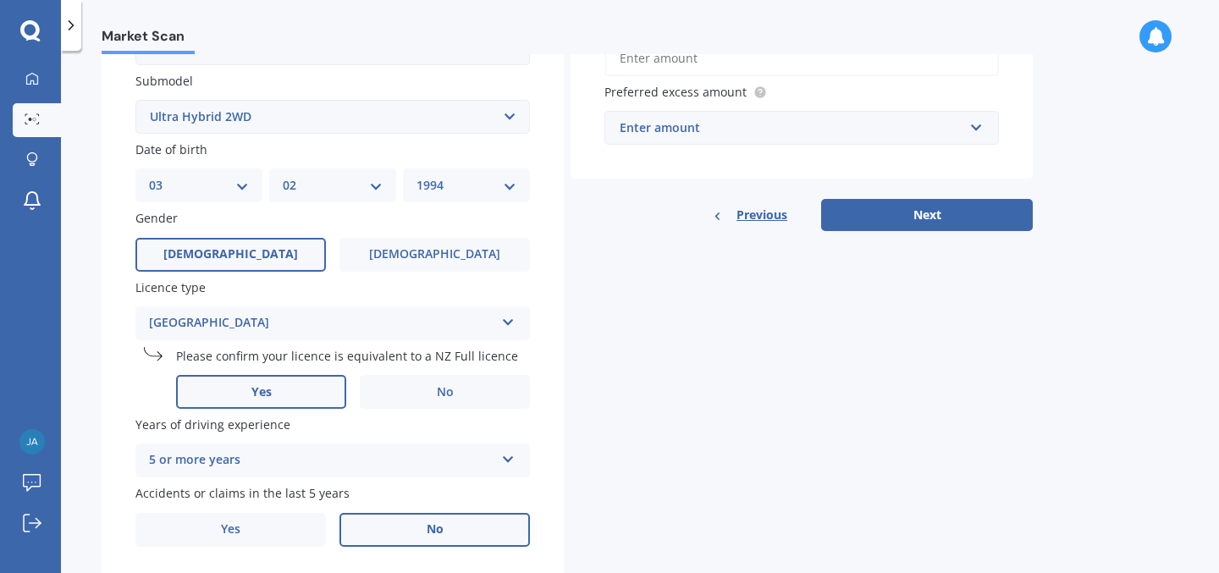
click at [475, 527] on label "No" at bounding box center [434, 530] width 190 height 34
click at [0, 0] on input "No" at bounding box center [0, 0] width 0 height 0
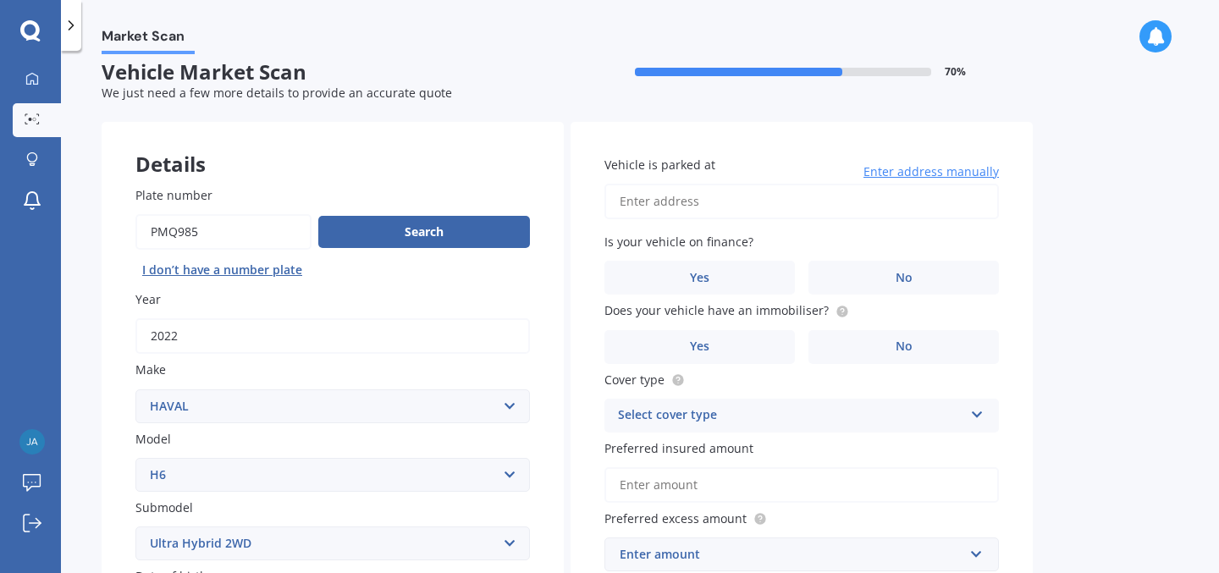
scroll to position [0, 0]
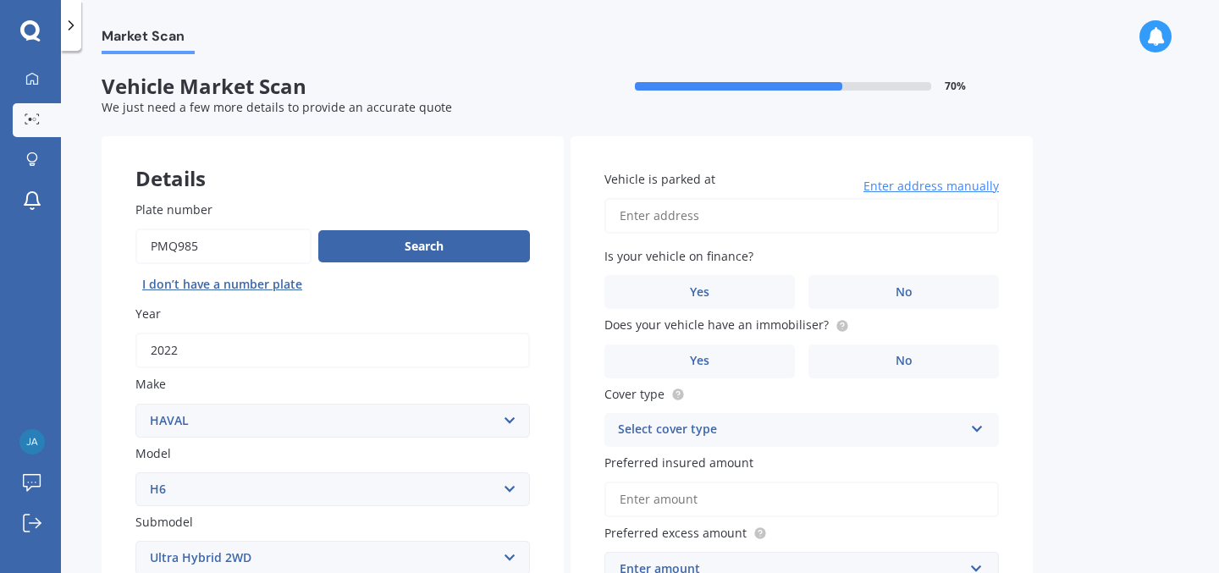
click at [675, 214] on input "Vehicle is parked at" at bounding box center [801, 216] width 394 height 36
type input "[STREET_ADDRESS]"
click at [757, 293] on label "Yes" at bounding box center [699, 292] width 190 height 34
click at [0, 0] on input "Yes" at bounding box center [0, 0] width 0 height 0
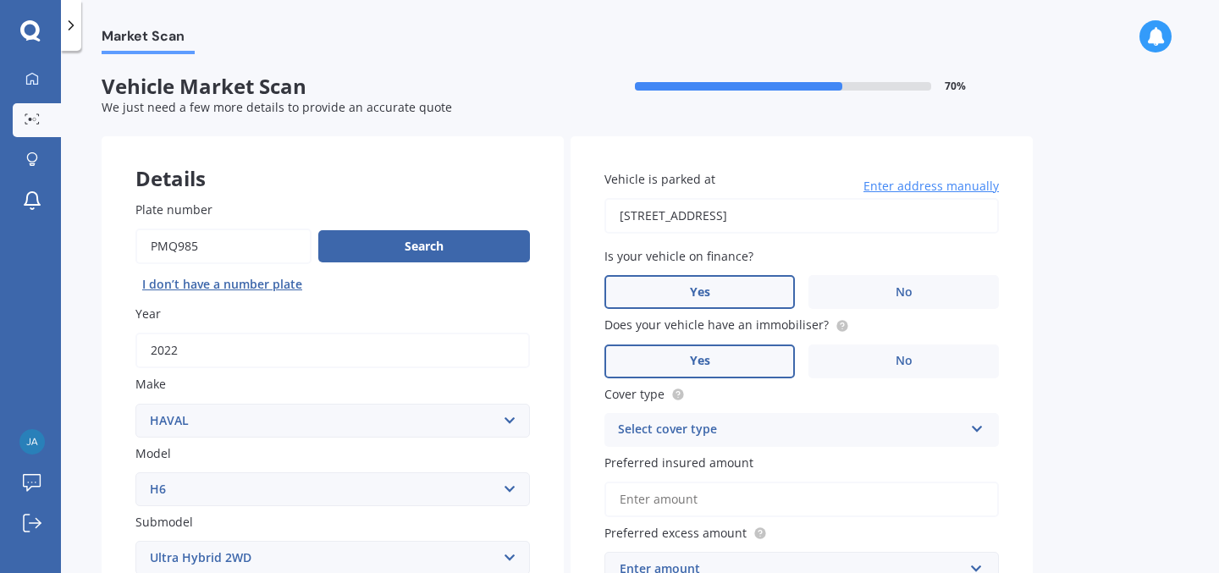
click at [768, 355] on label "Yes" at bounding box center [699, 361] width 190 height 34
click at [0, 0] on input "Yes" at bounding box center [0, 0] width 0 height 0
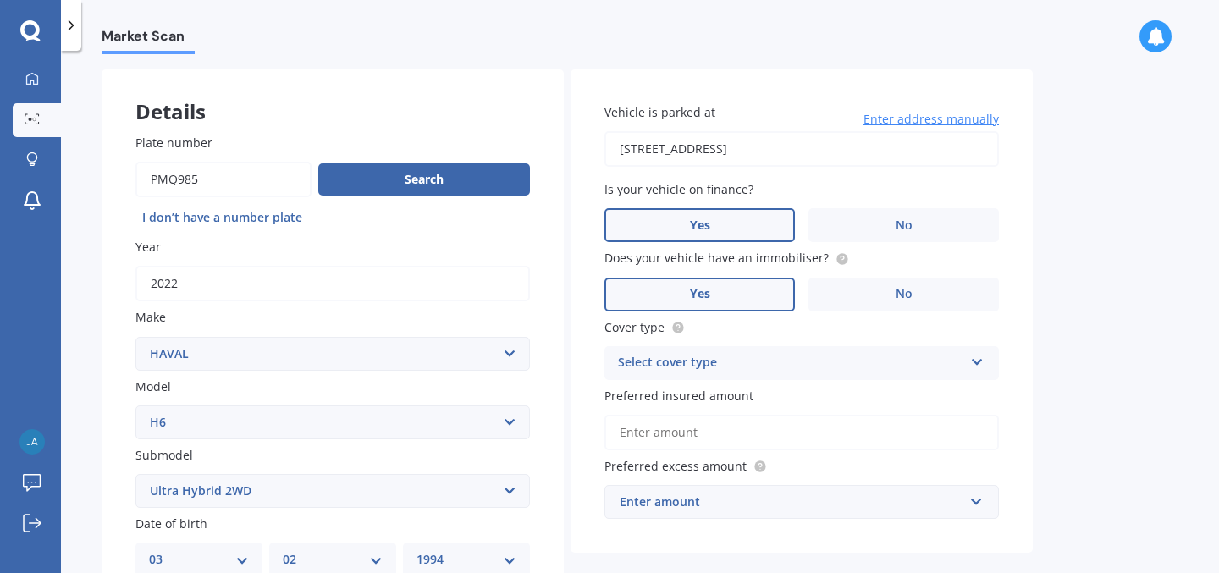
scroll to position [69, 0]
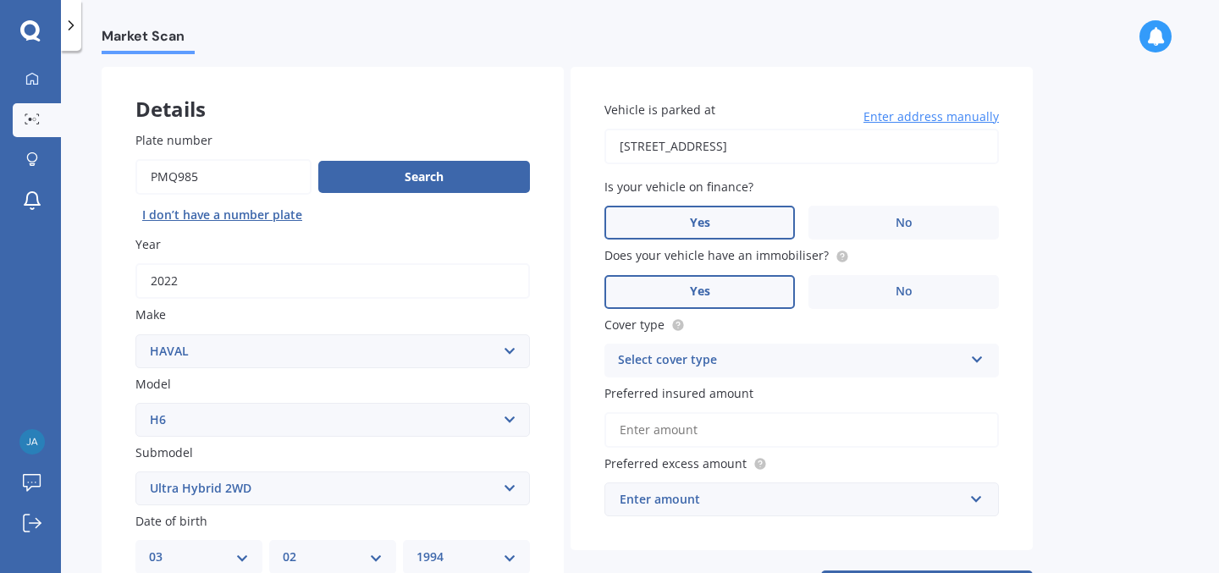
click at [804, 355] on div "Select cover type" at bounding box center [790, 360] width 345 height 20
click at [750, 400] on div "Comprehensive" at bounding box center [801, 393] width 393 height 30
click at [735, 433] on input "Preferred insured amount" at bounding box center [801, 430] width 394 height 36
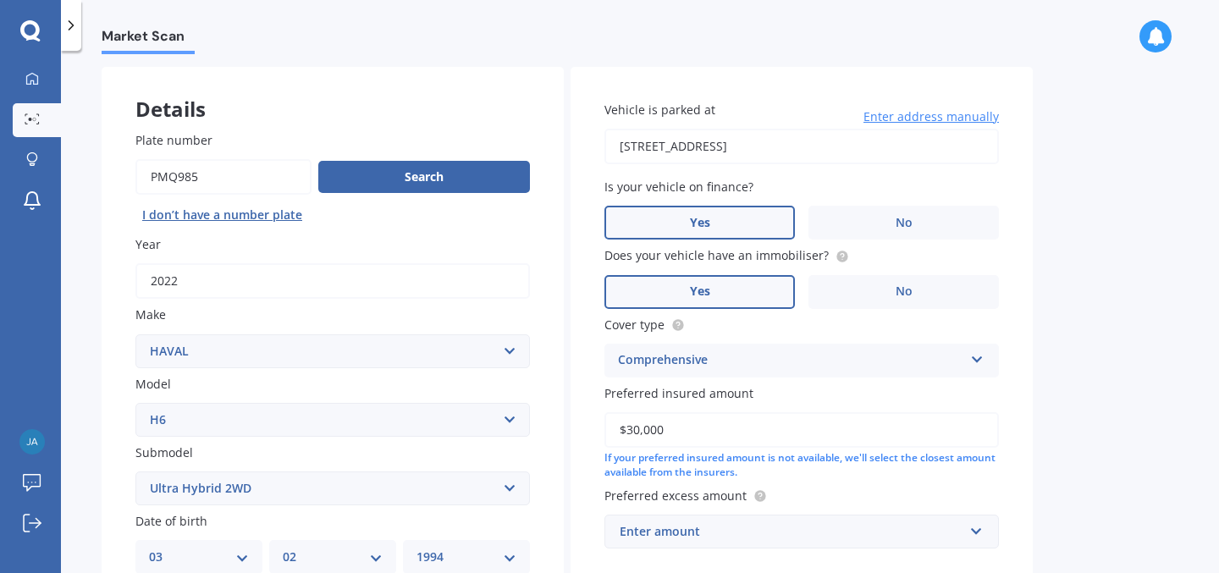
type input "$30,000"
click at [884, 480] on div "If your preferred insured amount is not available, we'll select the closest amo…" at bounding box center [801, 465] width 394 height 29
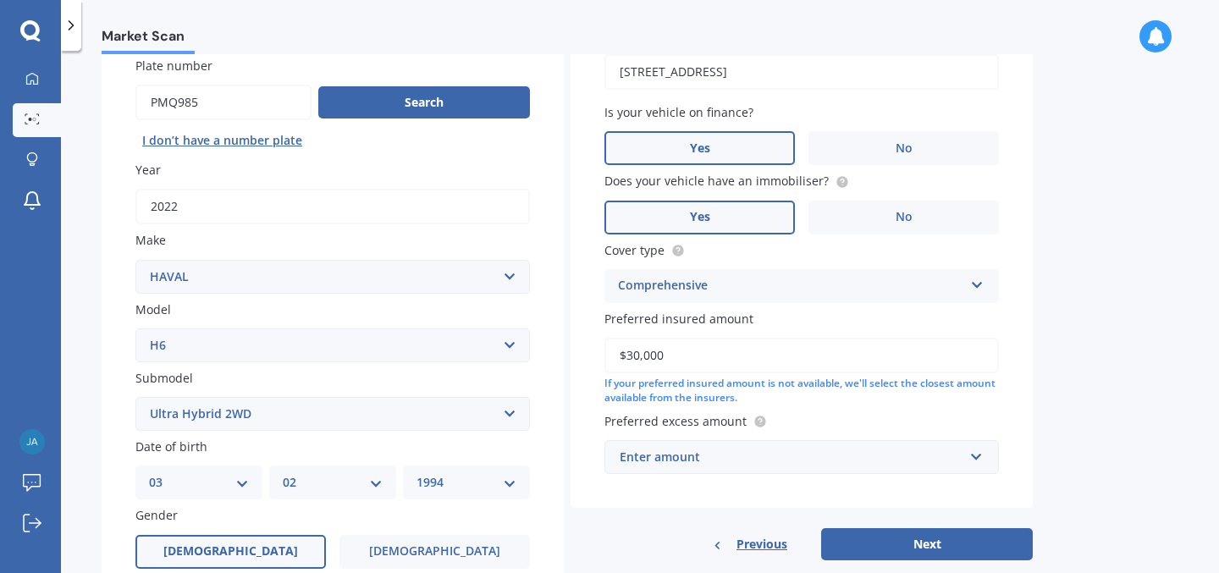
scroll to position [157, 0]
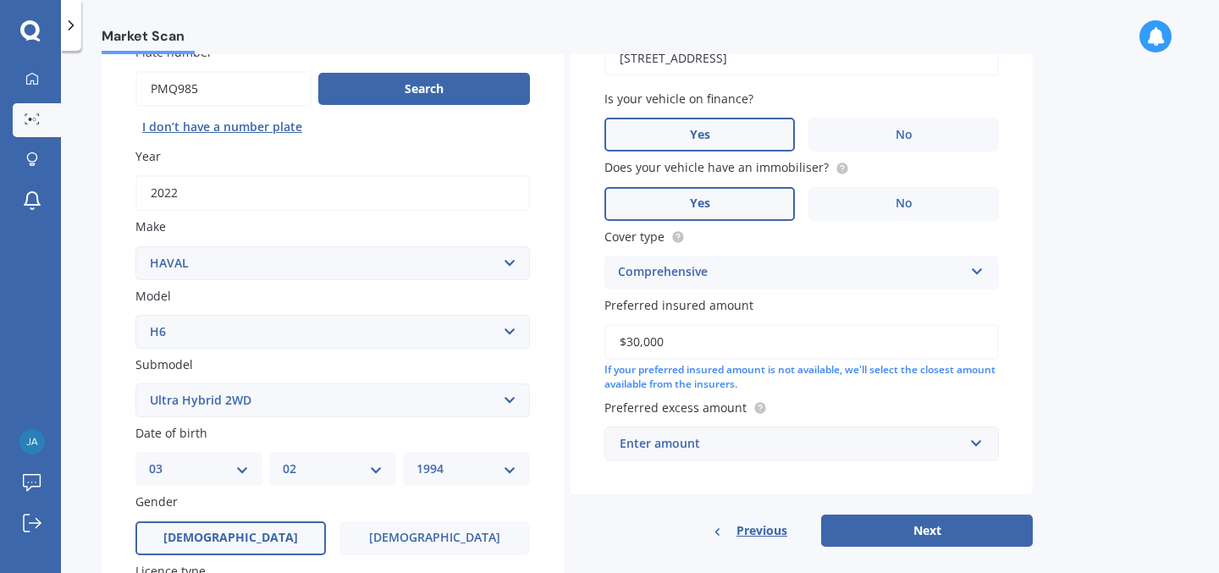
click at [872, 450] on div "Enter amount" at bounding box center [791, 443] width 344 height 19
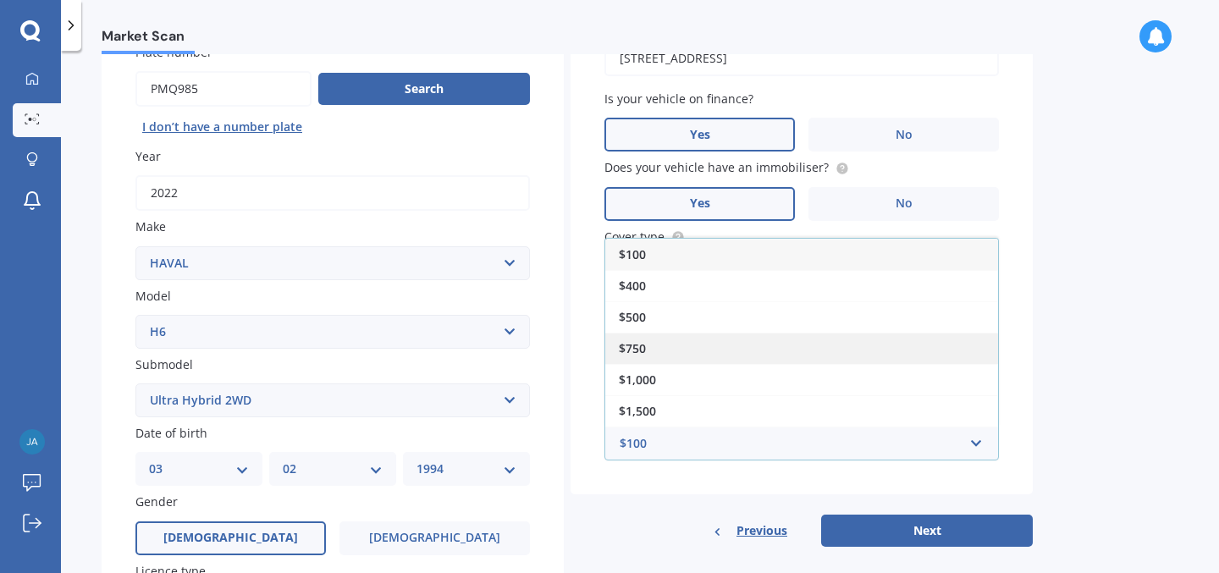
click at [814, 346] on div "$750" at bounding box center [801, 348] width 393 height 31
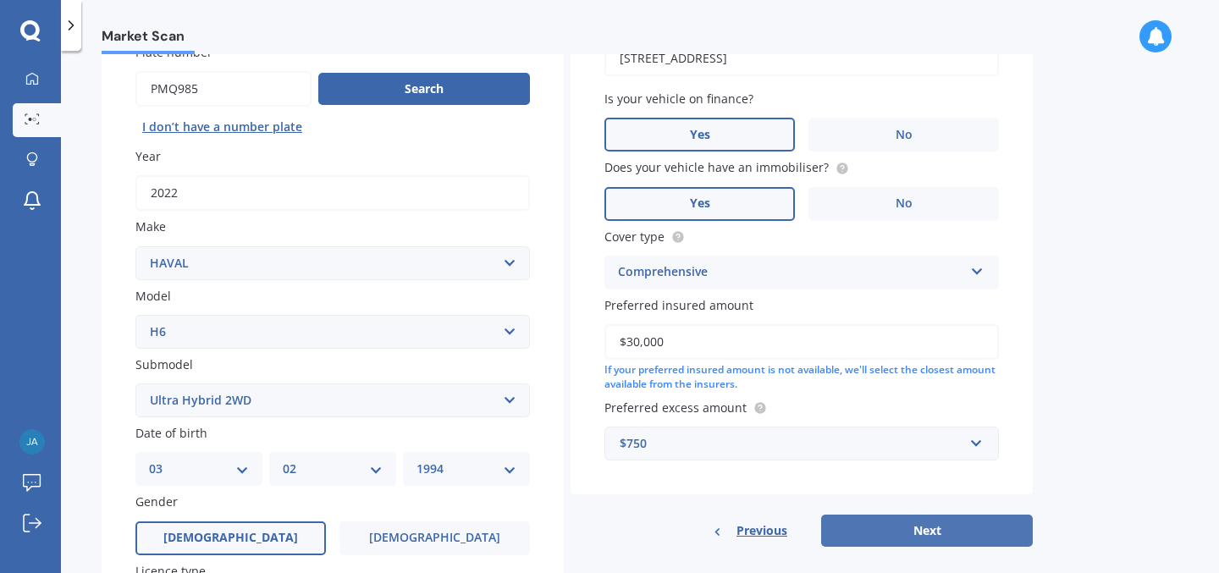
click at [923, 527] on button "Next" at bounding box center [927, 531] width 212 height 32
select select "03"
select select "02"
select select "1994"
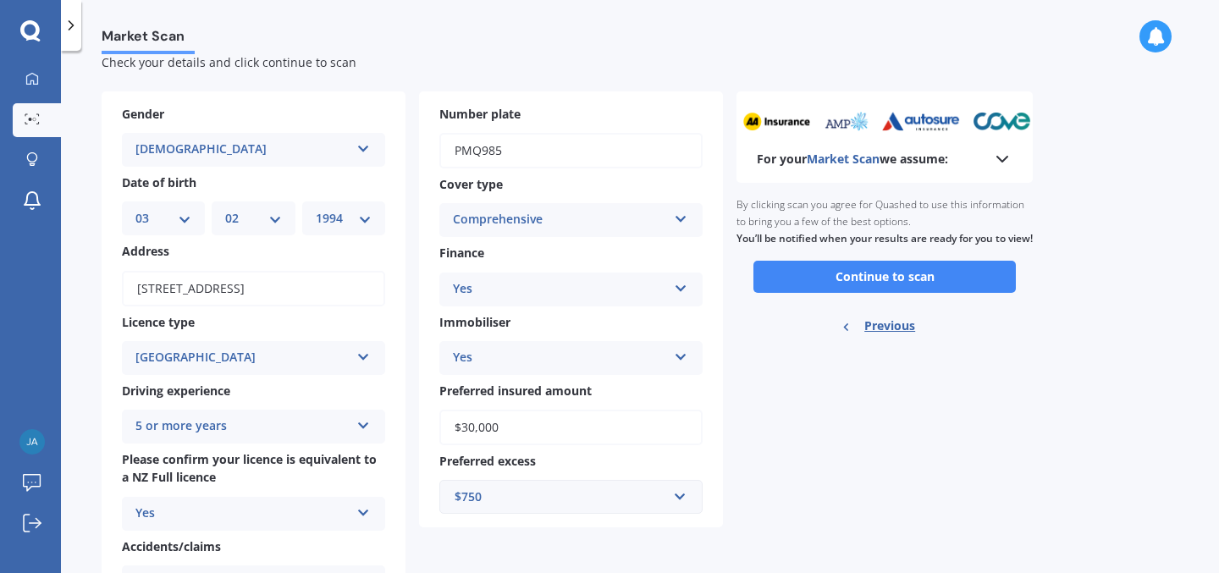
scroll to position [0, 0]
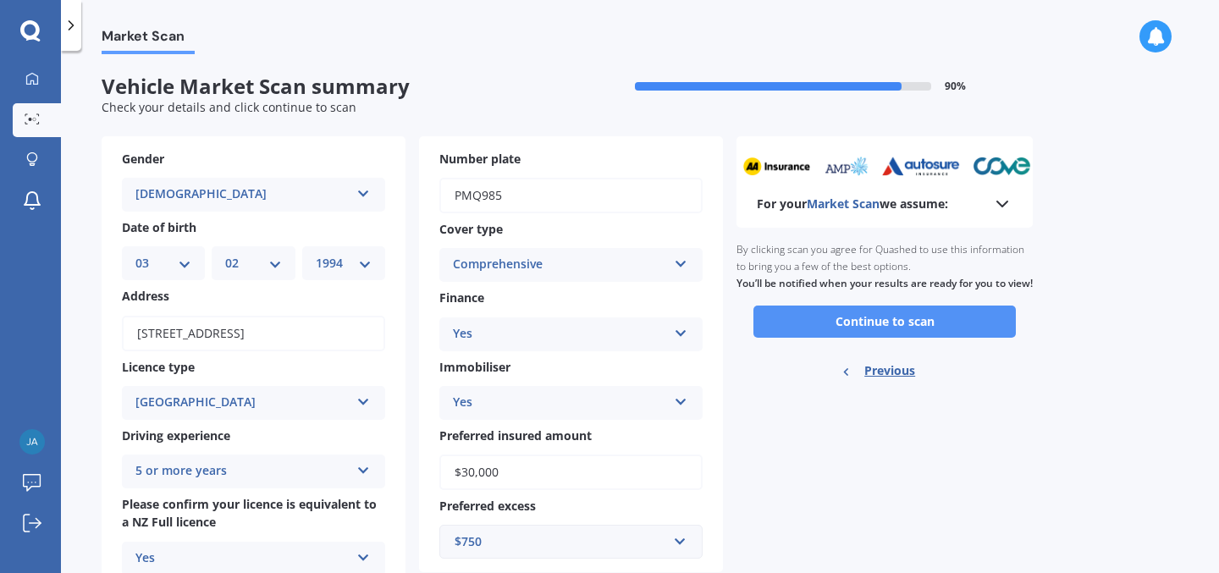
click at [895, 338] on button "Continue to scan" at bounding box center [884, 322] width 262 height 32
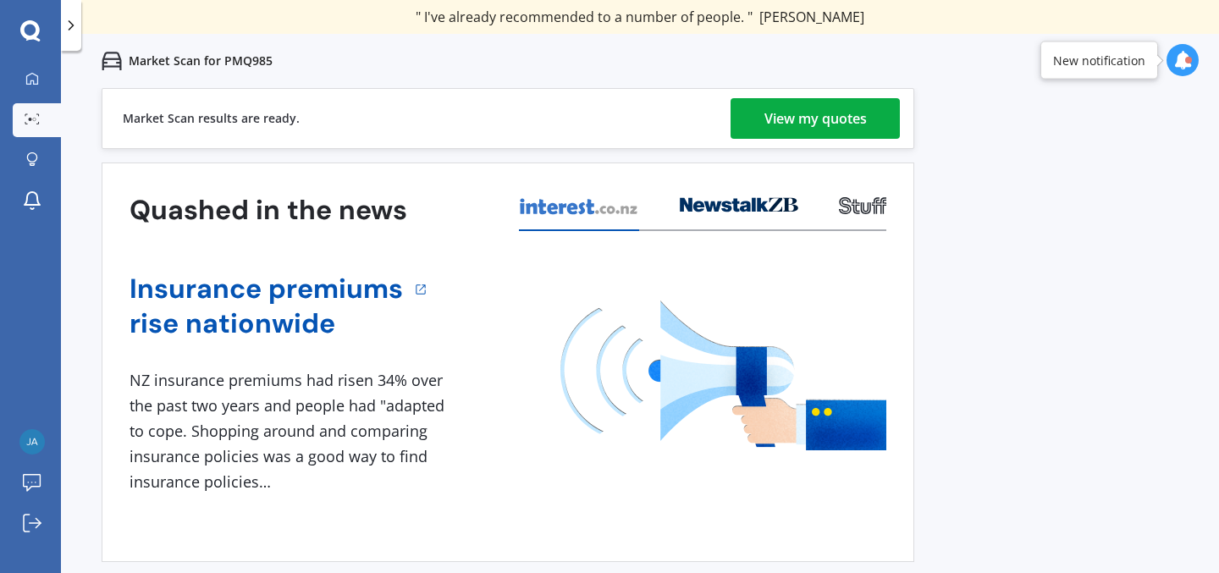
click at [774, 133] on div "View my quotes" at bounding box center [815, 118] width 102 height 41
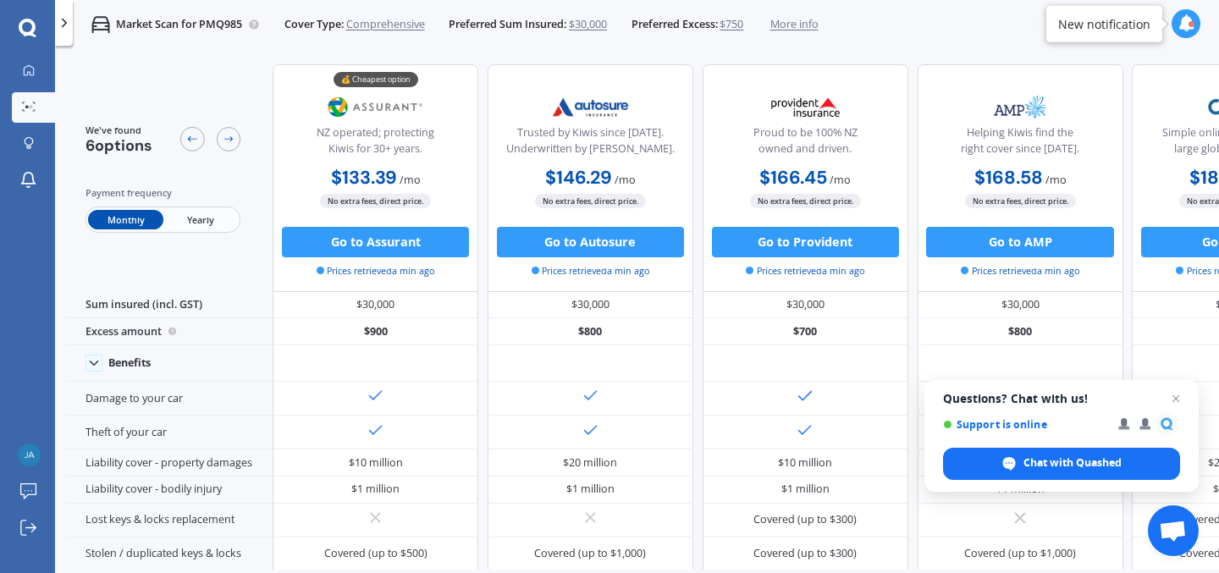
click at [201, 217] on span "Yearly" at bounding box center [200, 219] width 74 height 19
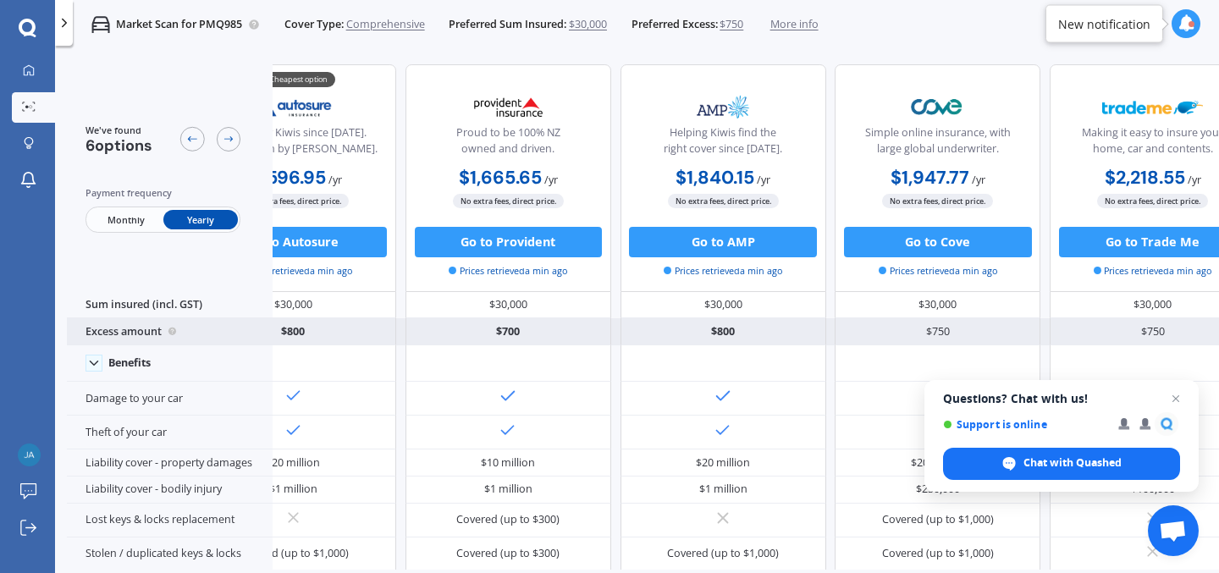
scroll to position [0, 378]
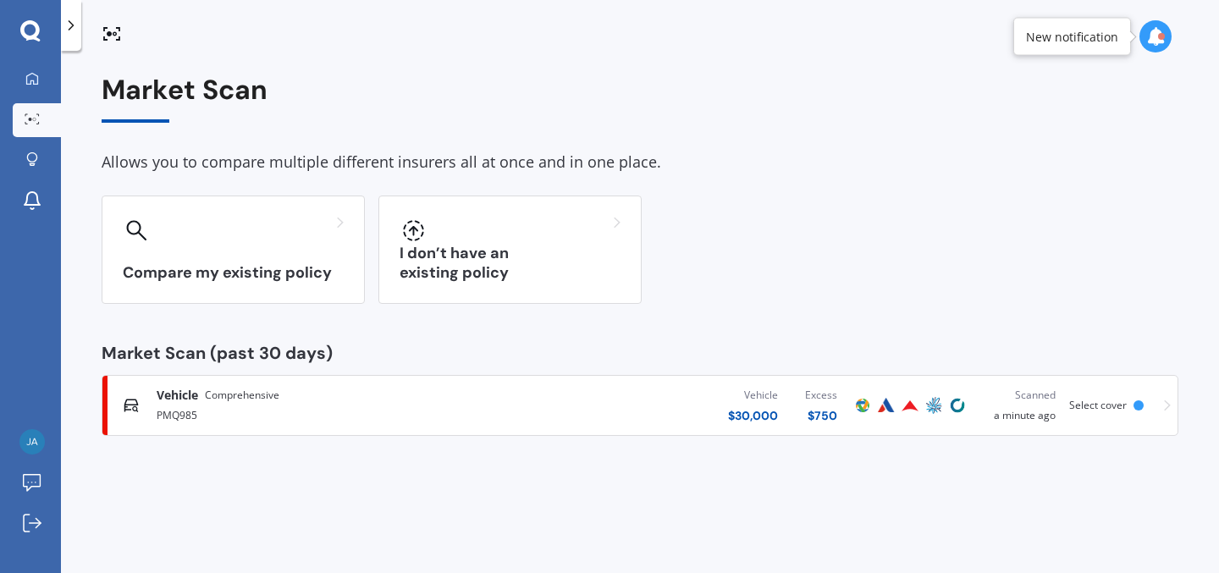
click at [1104, 408] on span "Select cover" at bounding box center [1098, 405] width 58 height 14
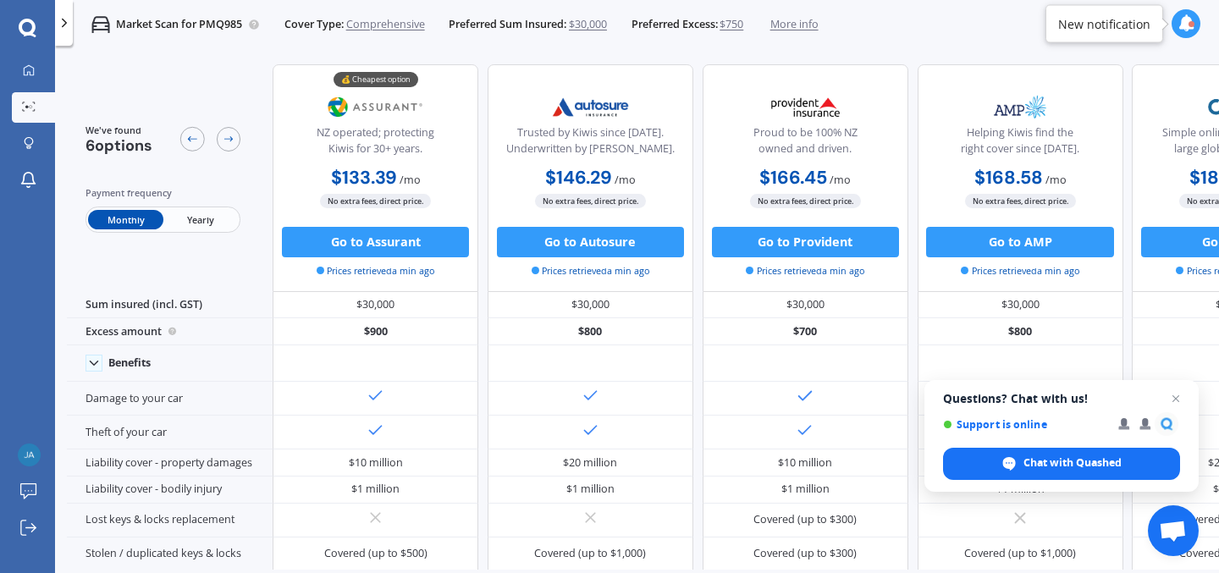
click at [188, 212] on span "Yearly" at bounding box center [200, 219] width 74 height 19
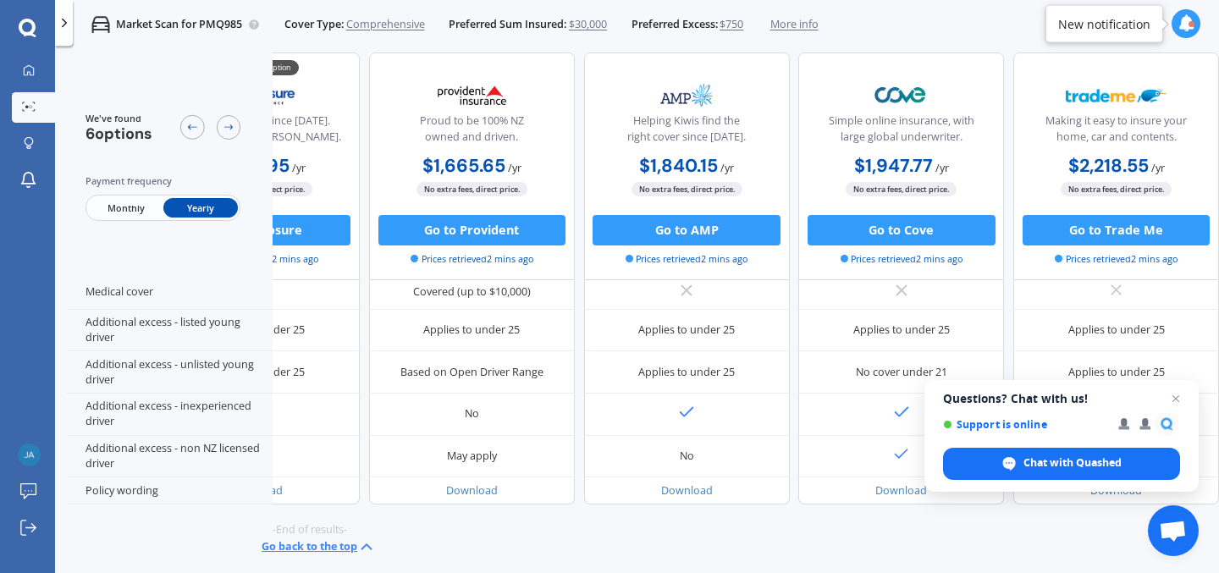
scroll to position [818, 368]
click at [953, 180] on div "$1,947.77 / yr $1,947.77 / yr $180.24 / mo" at bounding box center [903, 166] width 206 height 30
click at [190, 126] on icon at bounding box center [192, 127] width 12 height 12
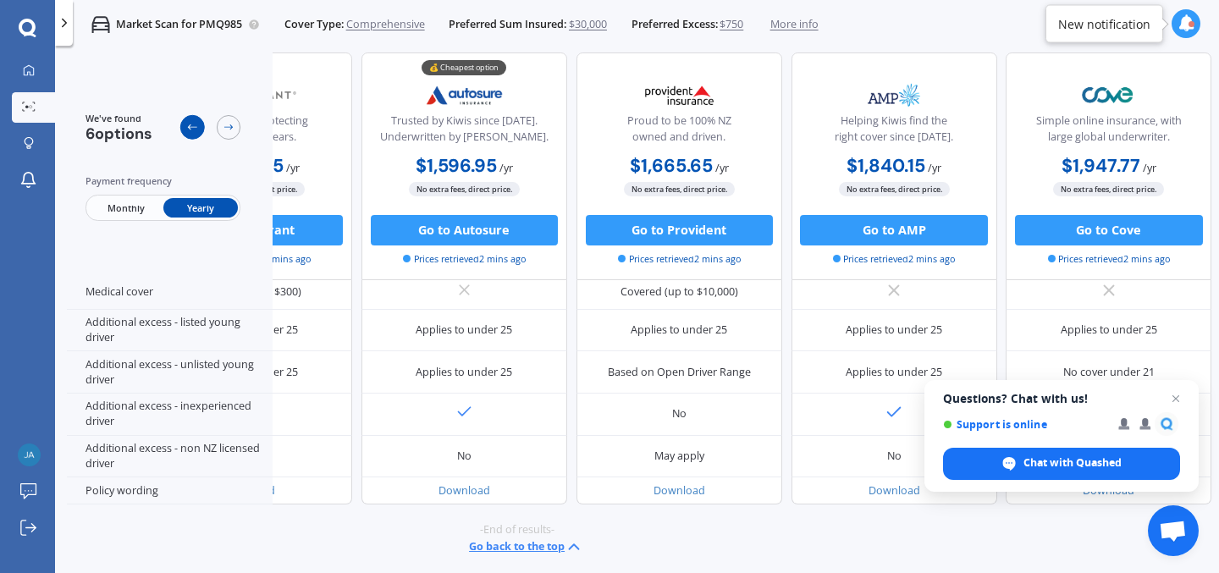
click at [190, 126] on icon at bounding box center [192, 127] width 12 height 12
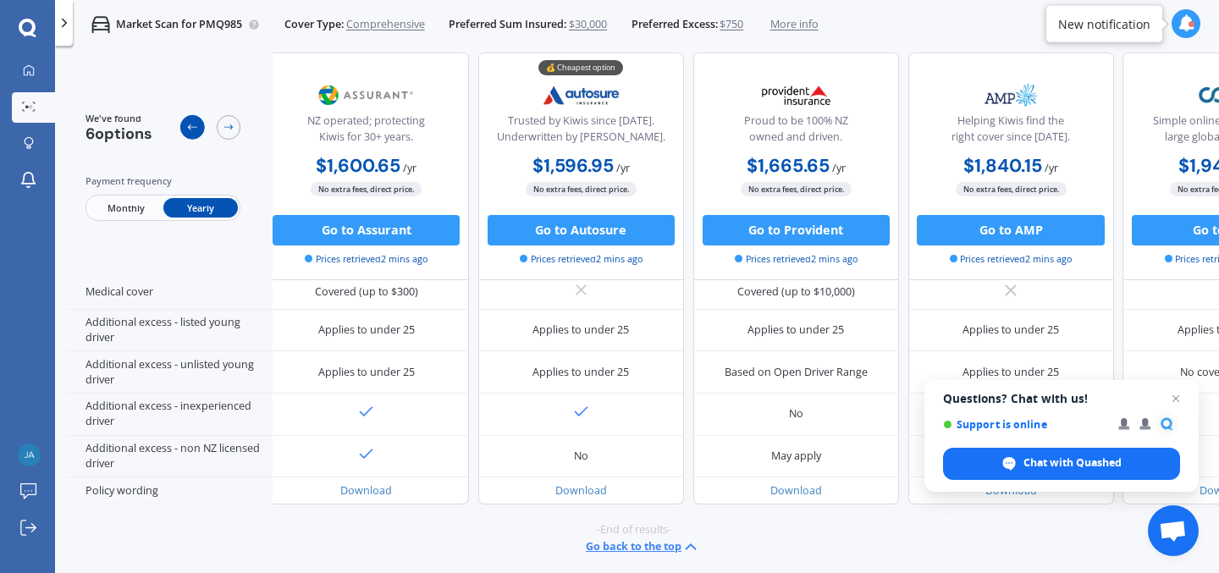
scroll to position [818, 0]
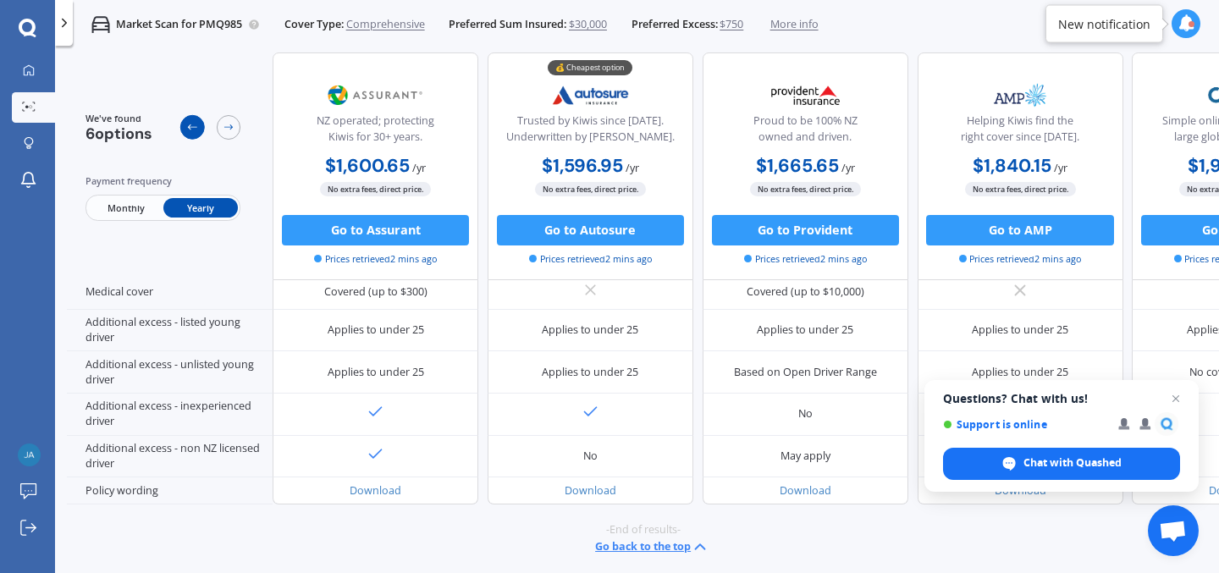
click at [190, 127] on icon at bounding box center [192, 126] width 9 height 5
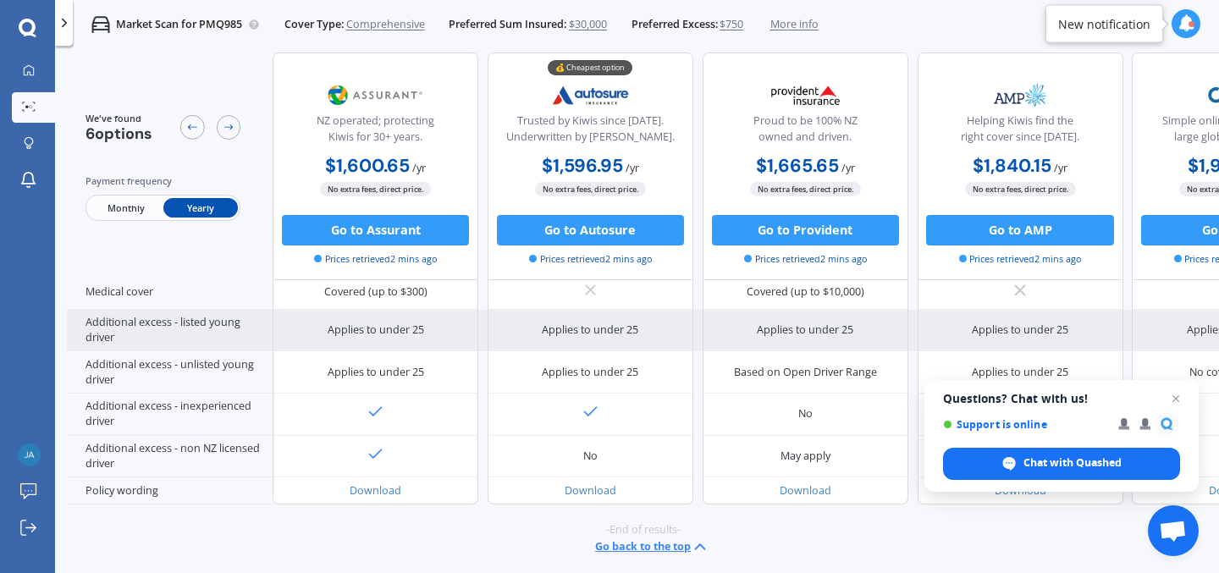
click at [1001, 322] on div "Applies to under 25" at bounding box center [1020, 329] width 96 height 15
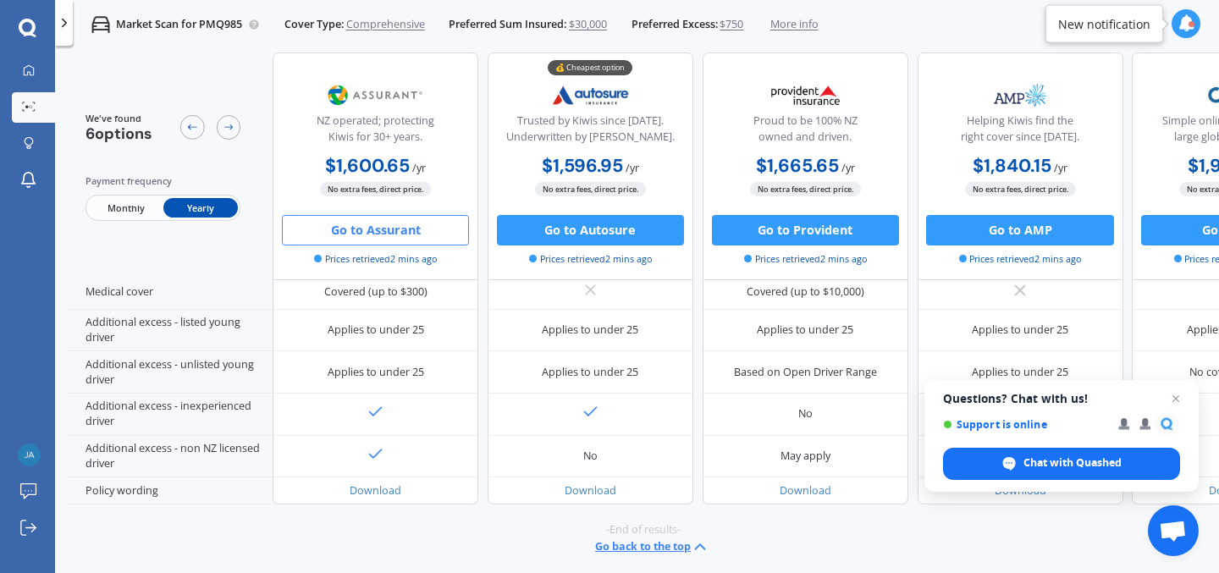
click at [416, 233] on button "Go to Assurant" at bounding box center [375, 230] width 187 height 30
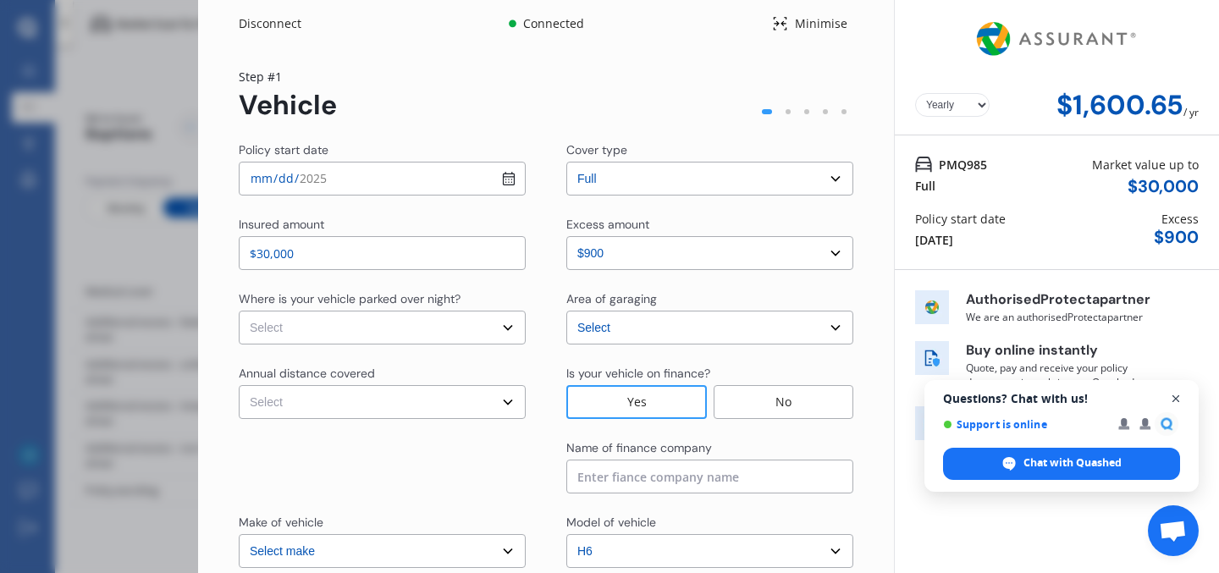
click at [1177, 403] on span "Open chat" at bounding box center [1175, 398] width 21 height 21
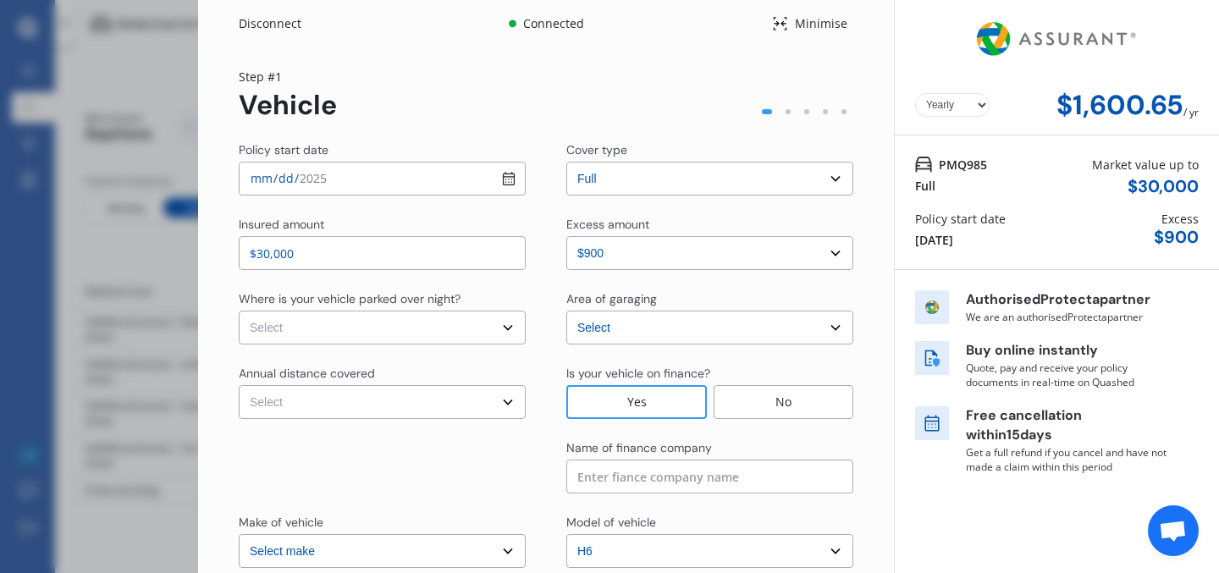
select select "HAVAL"
click at [769, 480] on input at bounding box center [709, 477] width 287 height 34
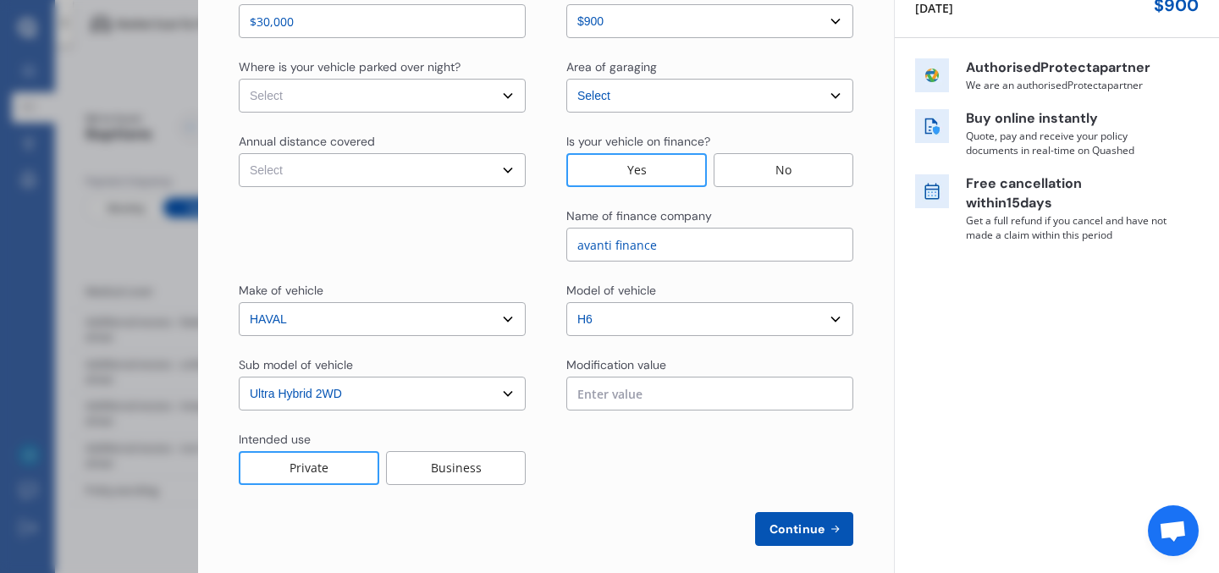
scroll to position [245, 0]
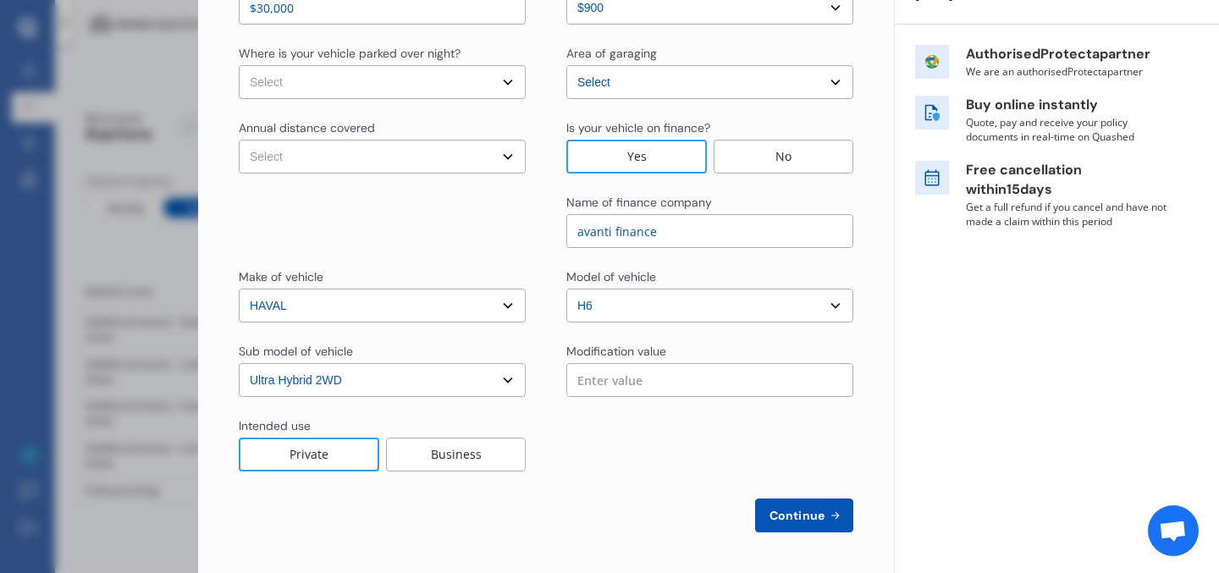
type input "avanti finance"
click at [811, 516] on span "Continue" at bounding box center [797, 516] width 62 height 14
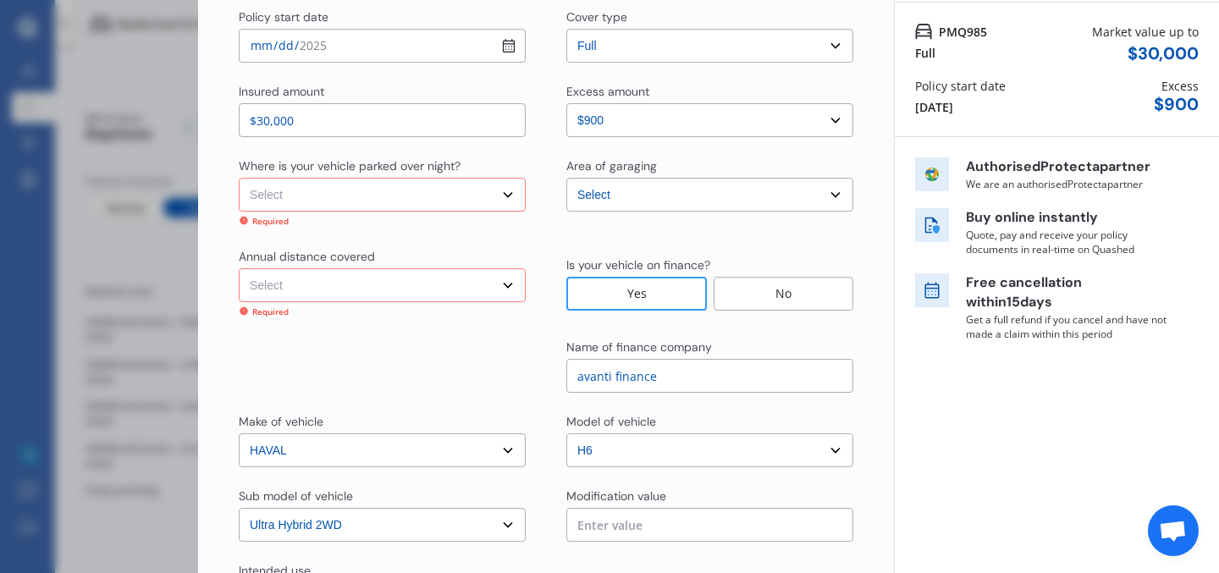
scroll to position [134, 0]
click at [487, 194] on select "Select In a garage On own property On street or road" at bounding box center [382, 194] width 287 height 34
select select "In a garage"
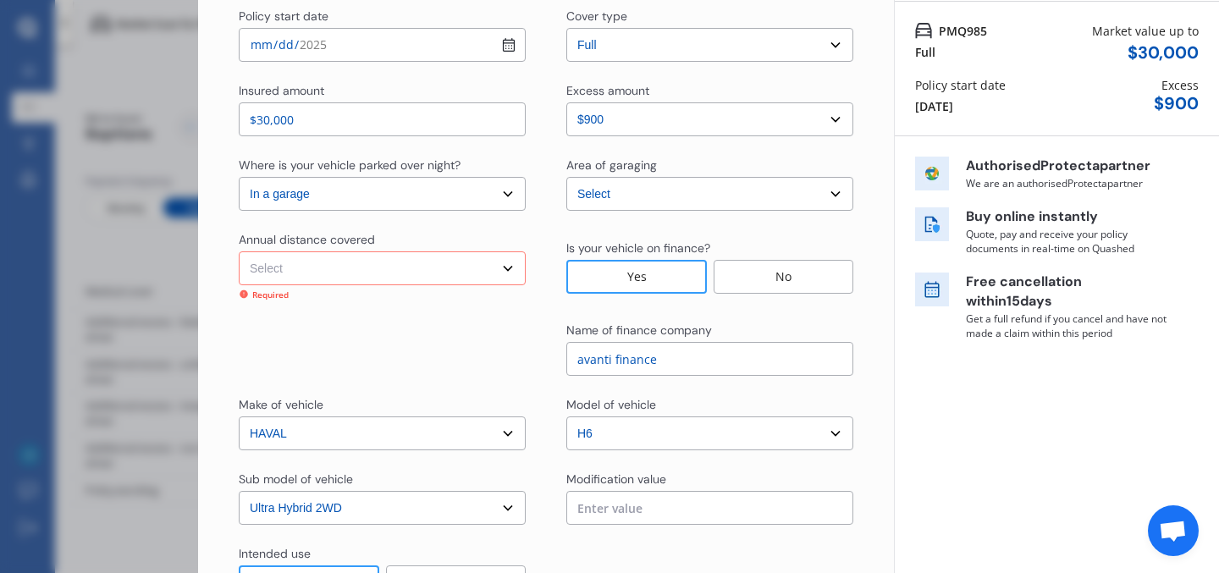
click at [509, 272] on select "Select Low (less than 15,000km per year) Average (15,000-30,000km per year) Hig…" at bounding box center [382, 268] width 287 height 34
select select "15000"
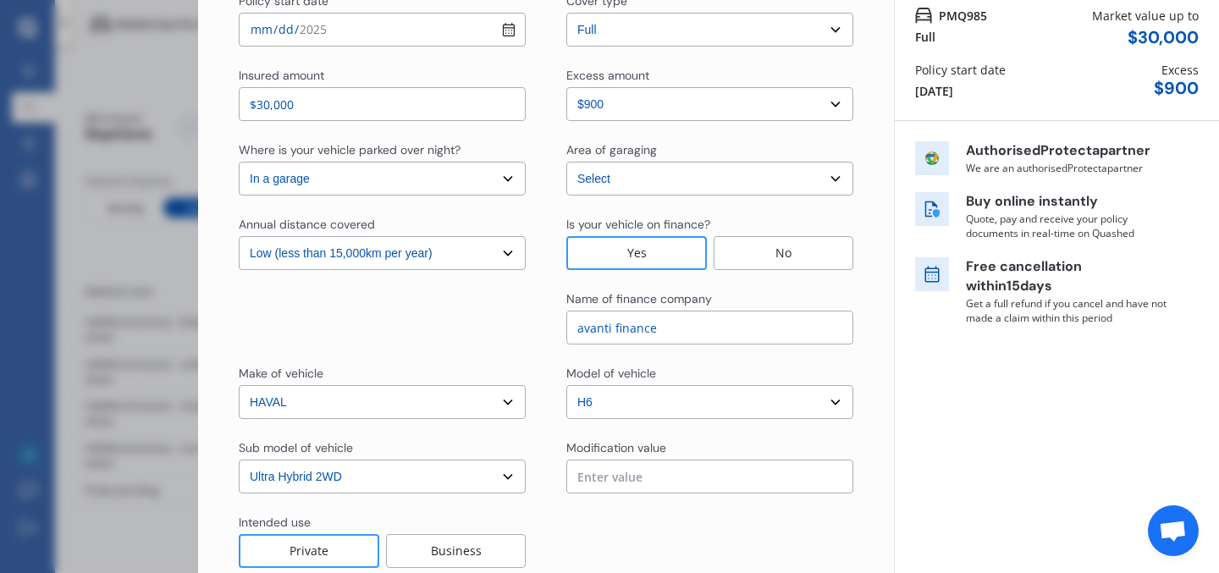
scroll to position [245, 0]
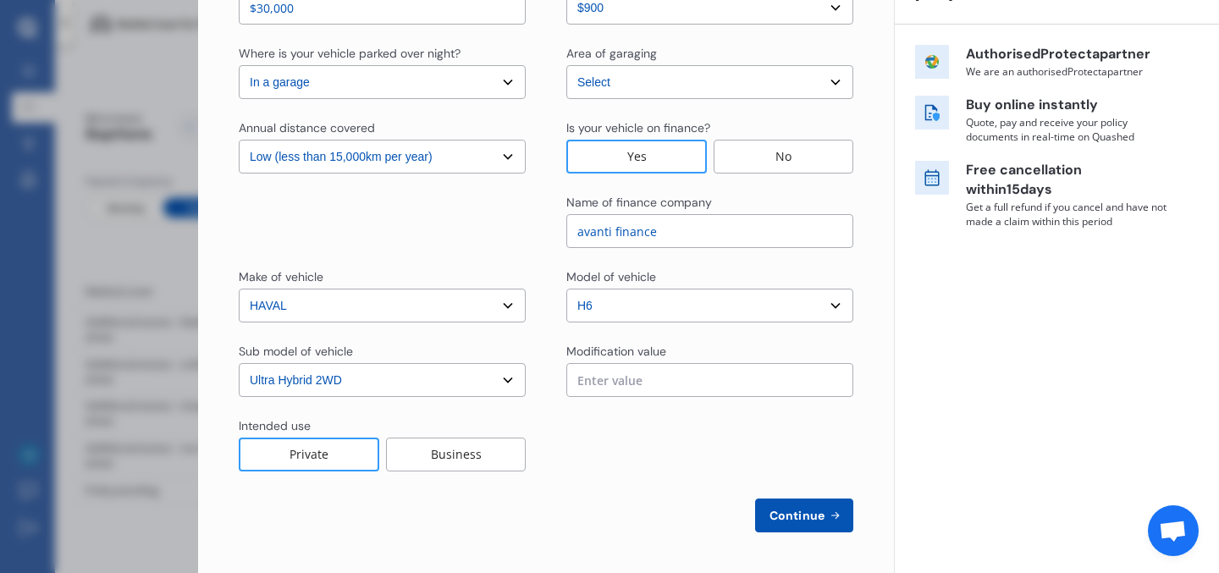
click at [831, 515] on icon at bounding box center [835, 516] width 8 height 8
select select "Mr"
select select "03"
select select "02"
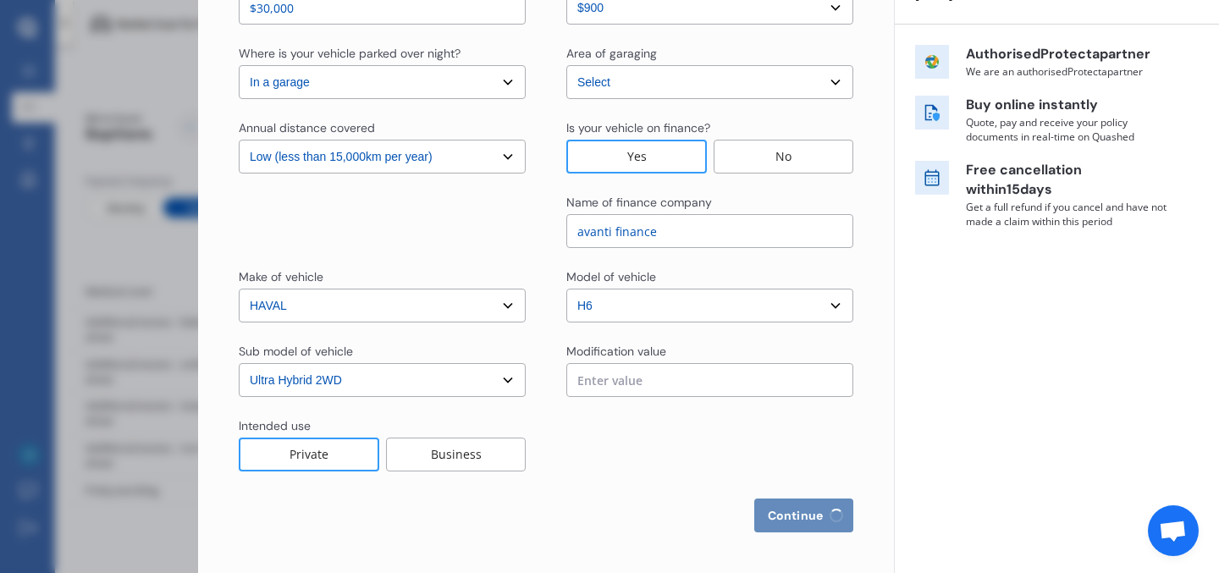
select select "1994"
select select "full"
select select "more than 4 years"
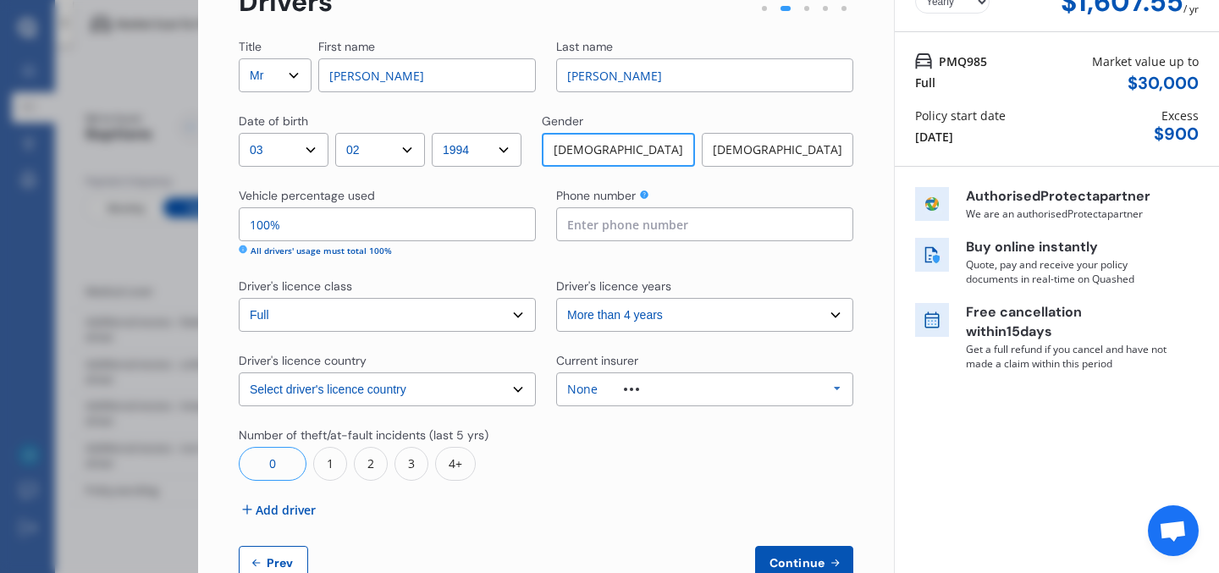
scroll to position [102, 0]
click at [482, 388] on select "Select driver's licence country [GEOGRAPHIC_DATA] [GEOGRAPHIC_DATA] [GEOGRAPHIC…" at bounding box center [387, 390] width 297 height 34
select select "[GEOGRAPHIC_DATA]"
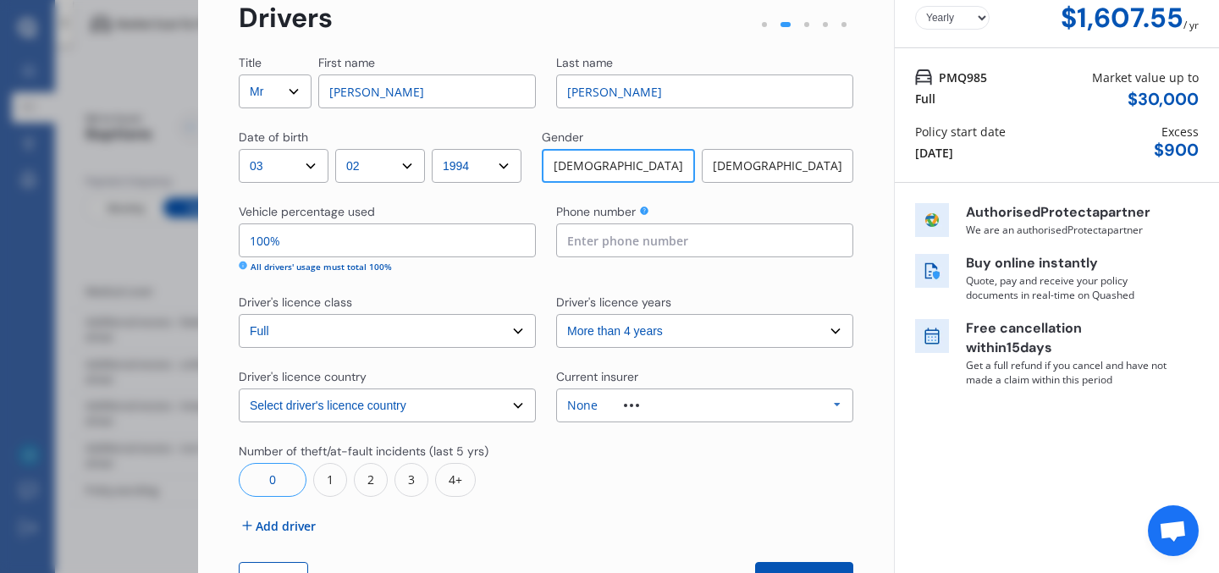
scroll to position [82, 0]
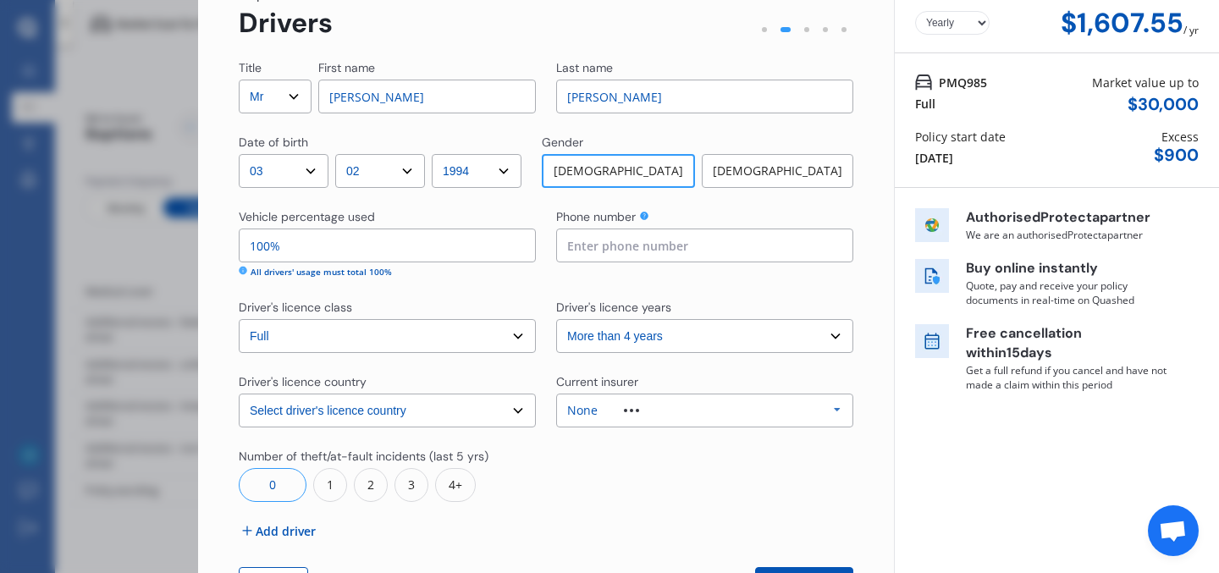
click at [672, 342] on select "Select driver's licence years Less than 1 year 1-2 years 2-4 years More than 4 …" at bounding box center [704, 336] width 297 height 34
click at [691, 416] on div "None Allianz AAI AMI IAG - NZI/State [PERSON_NAME] Vero Unknown Other Insurer N…" at bounding box center [704, 411] width 297 height 34
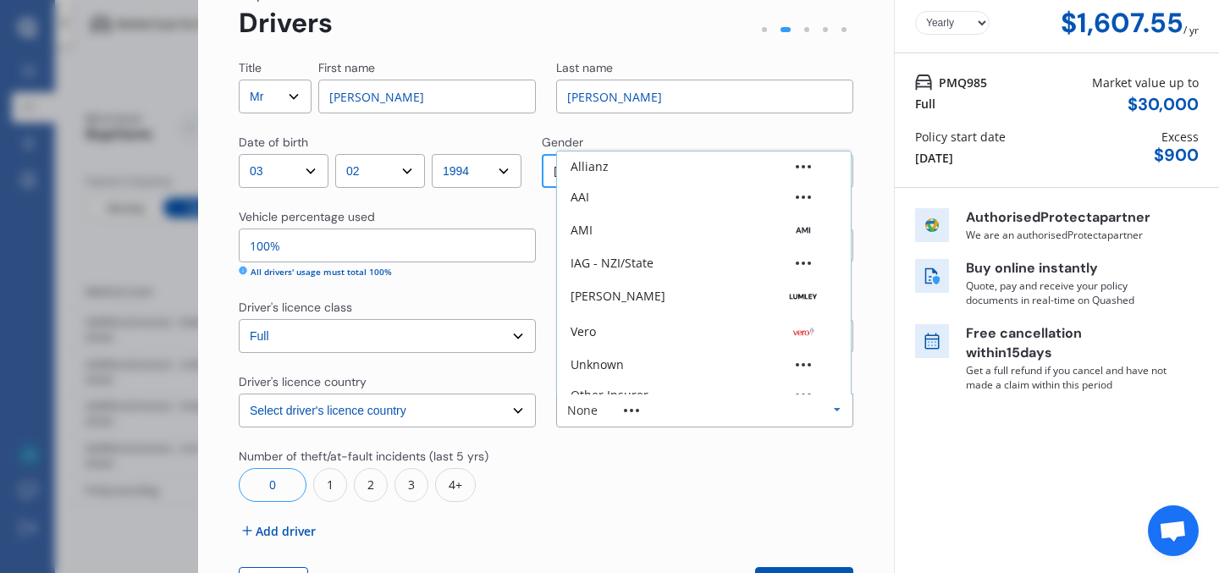
scroll to position [47, 0]
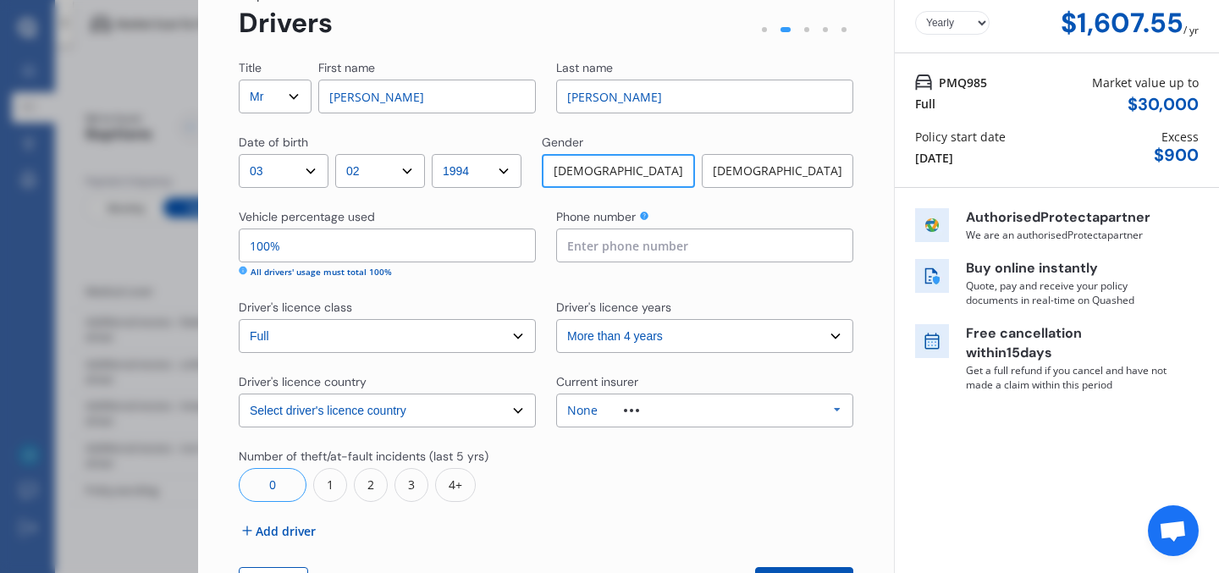
click at [686, 465] on div at bounding box center [704, 475] width 297 height 54
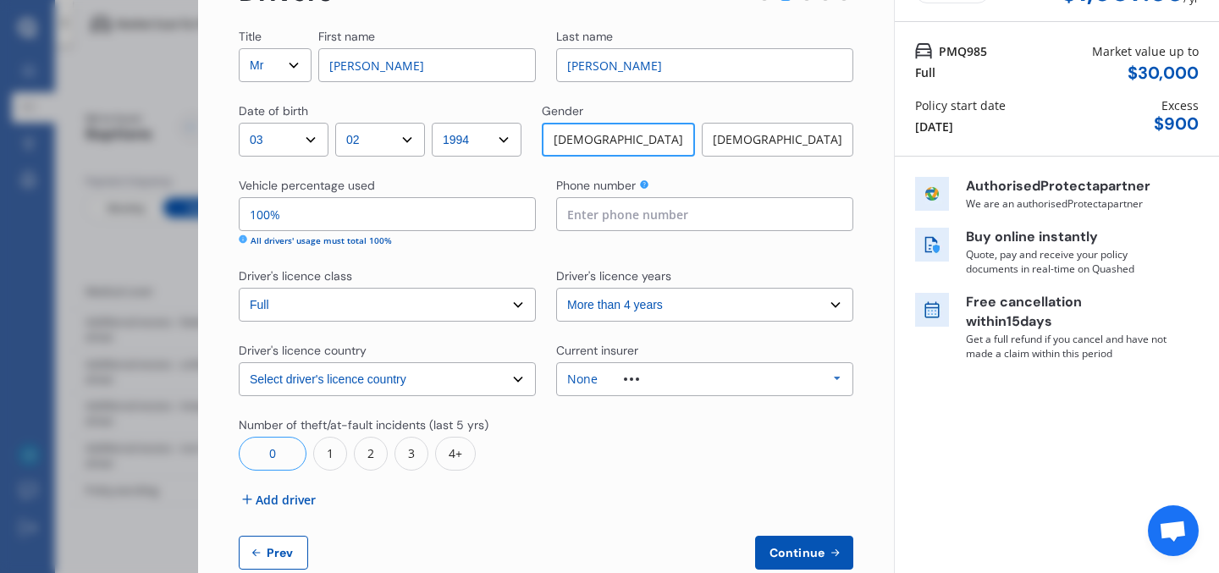
scroll to position [126, 0]
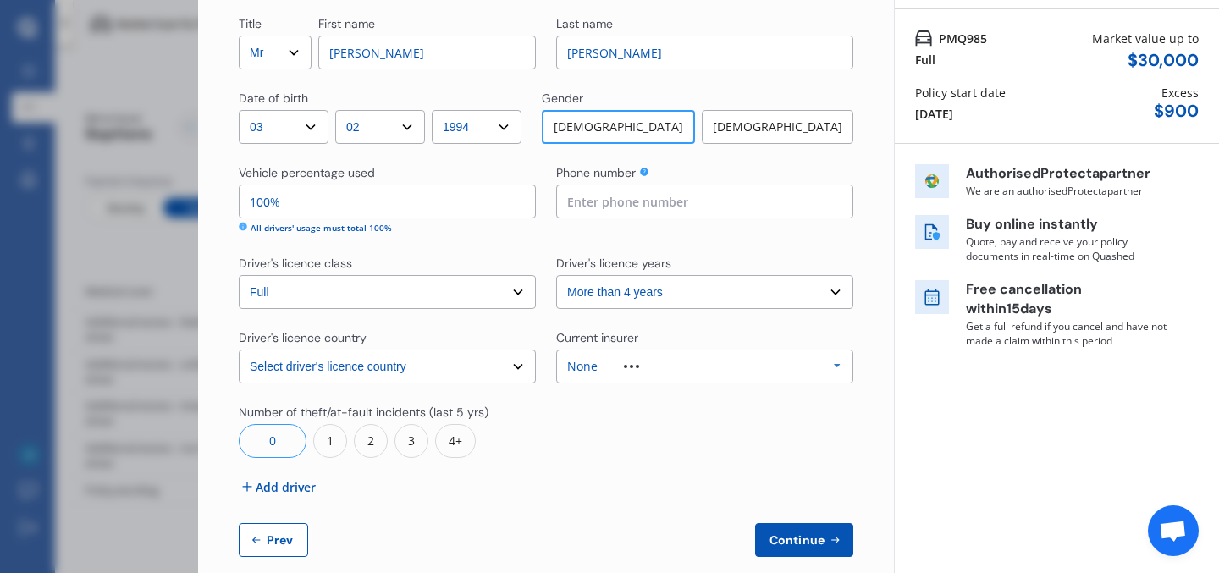
click at [802, 529] on button "Continue" at bounding box center [804, 540] width 98 height 34
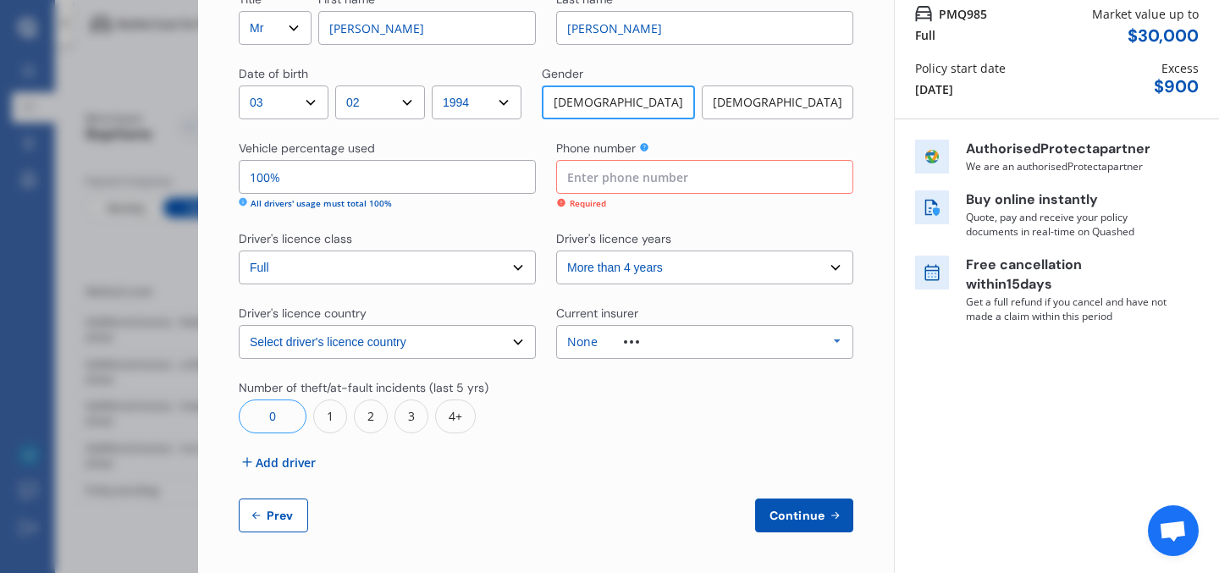
click at [672, 171] on input at bounding box center [704, 177] width 297 height 34
type input "0275933360"
click at [777, 512] on span "Continue" at bounding box center [797, 516] width 62 height 14
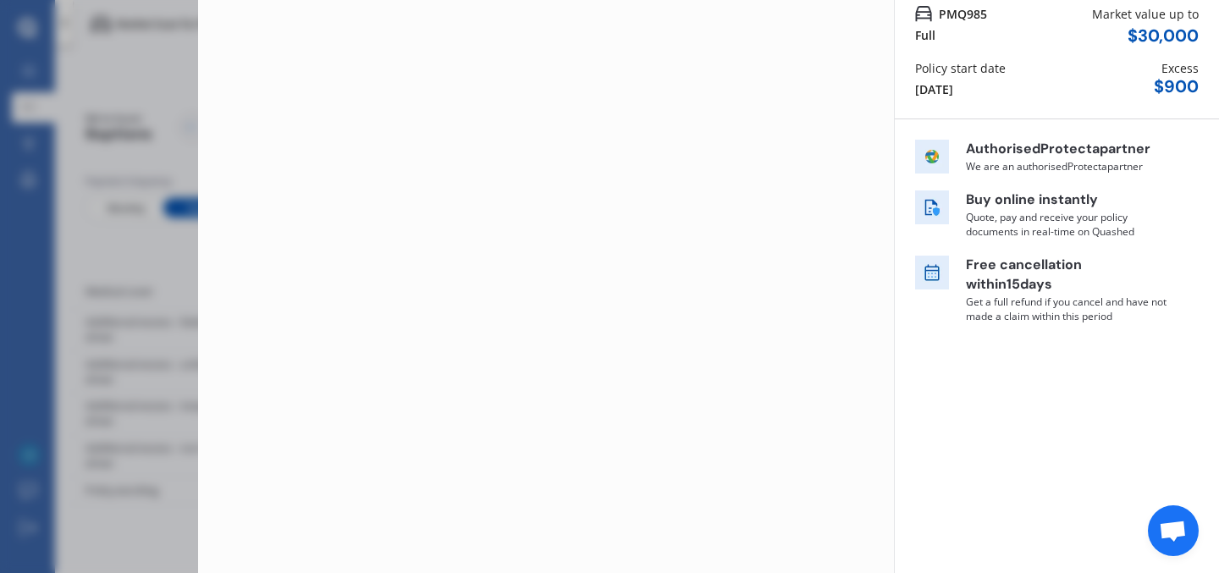
scroll to position [0, 0]
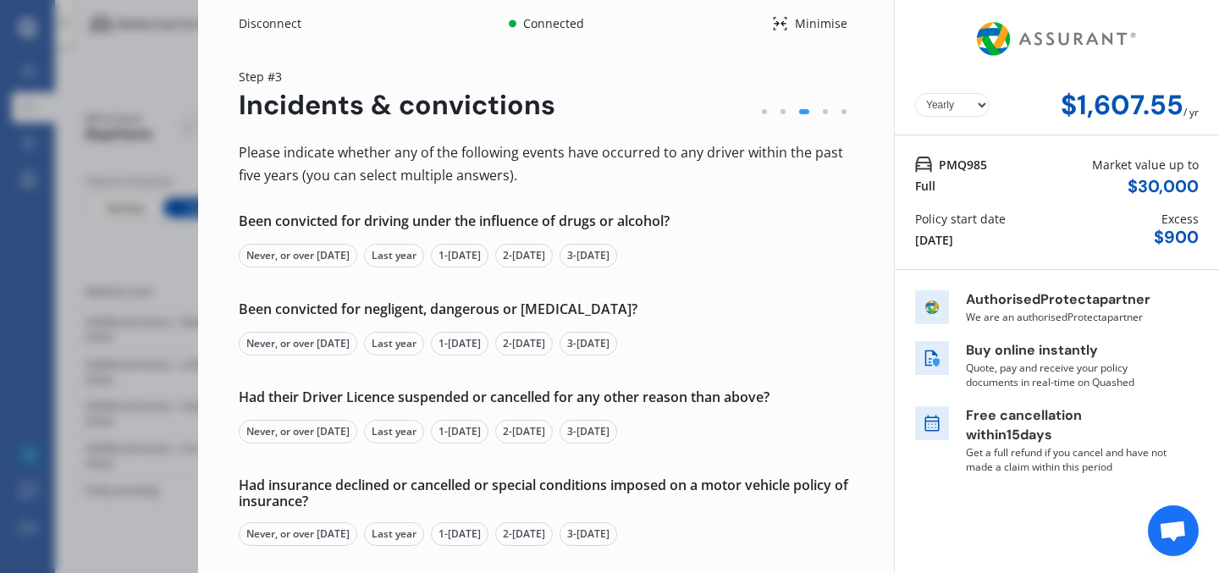
click at [321, 273] on div "Please indicate whether any of the following events have occurred to any driver…" at bounding box center [546, 465] width 614 height 648
click at [321, 267] on div "Never, or over [DATE]" at bounding box center [298, 256] width 118 height 24
click at [326, 351] on div "Never, or over [DATE]" at bounding box center [298, 344] width 118 height 24
click at [324, 432] on div "Never, or over [DATE]" at bounding box center [298, 432] width 118 height 24
click at [326, 529] on div "Never, or over [DATE]" at bounding box center [298, 534] width 118 height 24
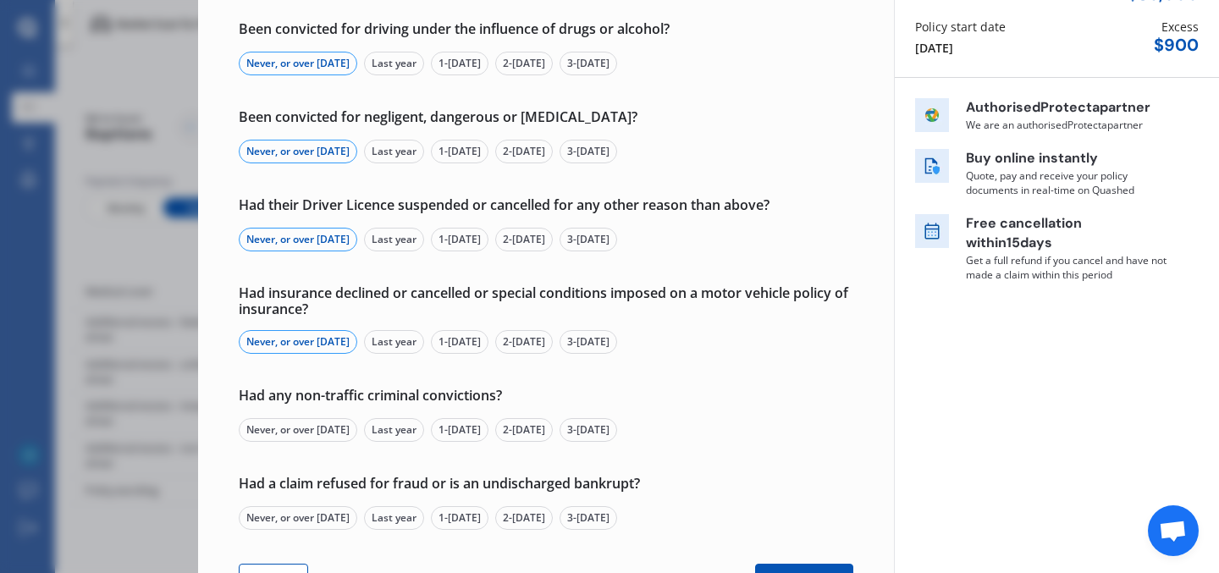
scroll to position [195, 0]
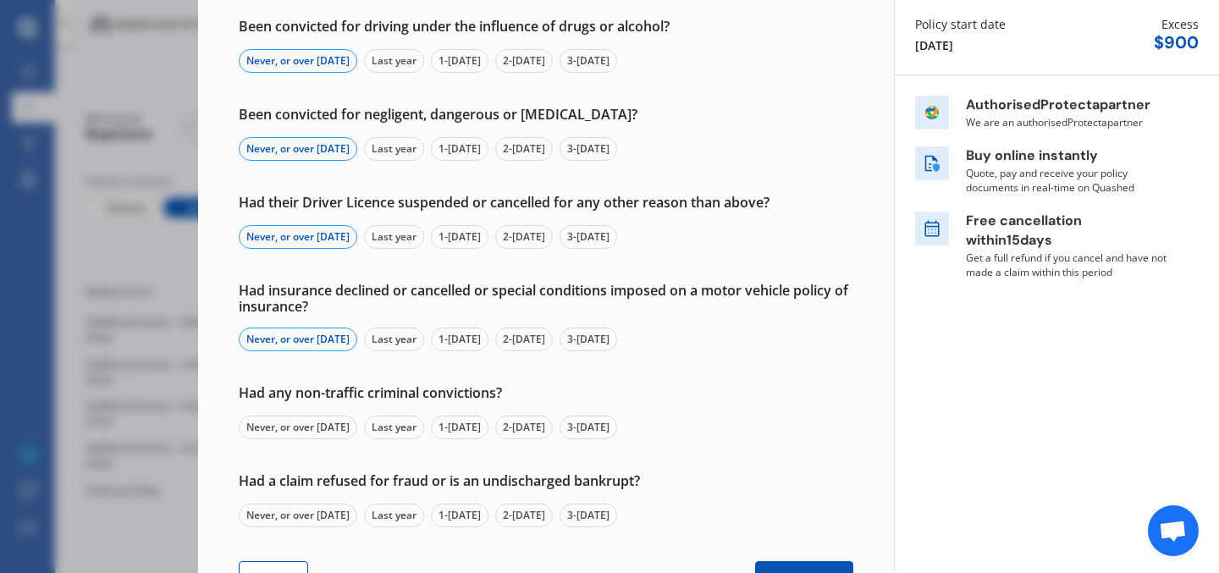
click at [308, 425] on div "Never, or over [DATE]" at bounding box center [298, 428] width 118 height 24
click at [328, 510] on div "Never, or over [DATE]" at bounding box center [298, 516] width 118 height 24
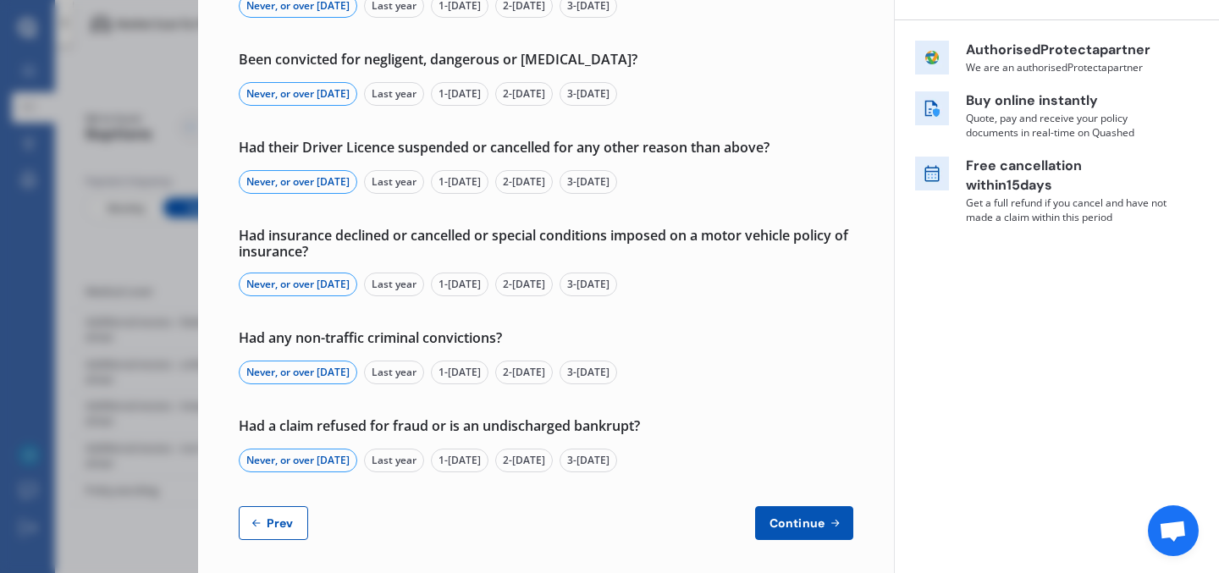
scroll to position [257, 0]
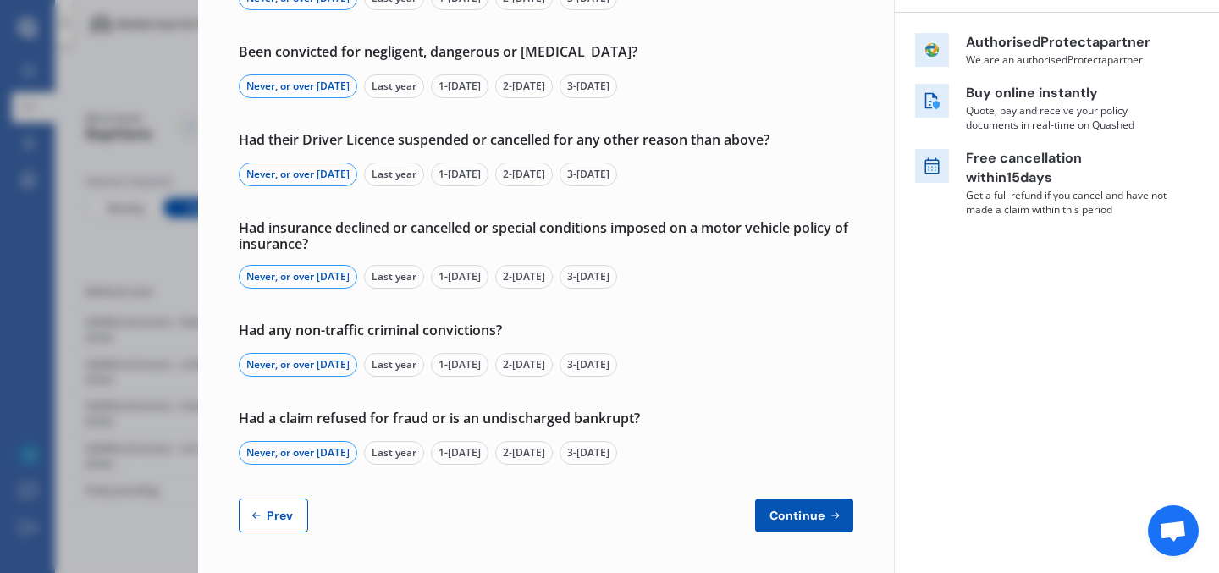
click at [799, 509] on span "Continue" at bounding box center [797, 516] width 62 height 14
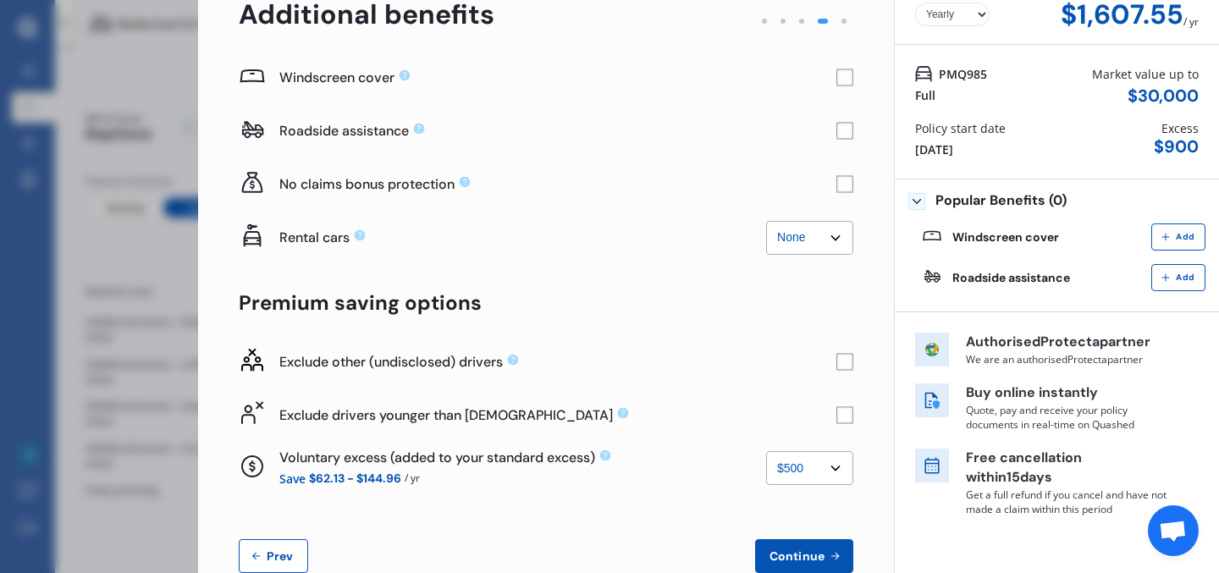
scroll to position [99, 0]
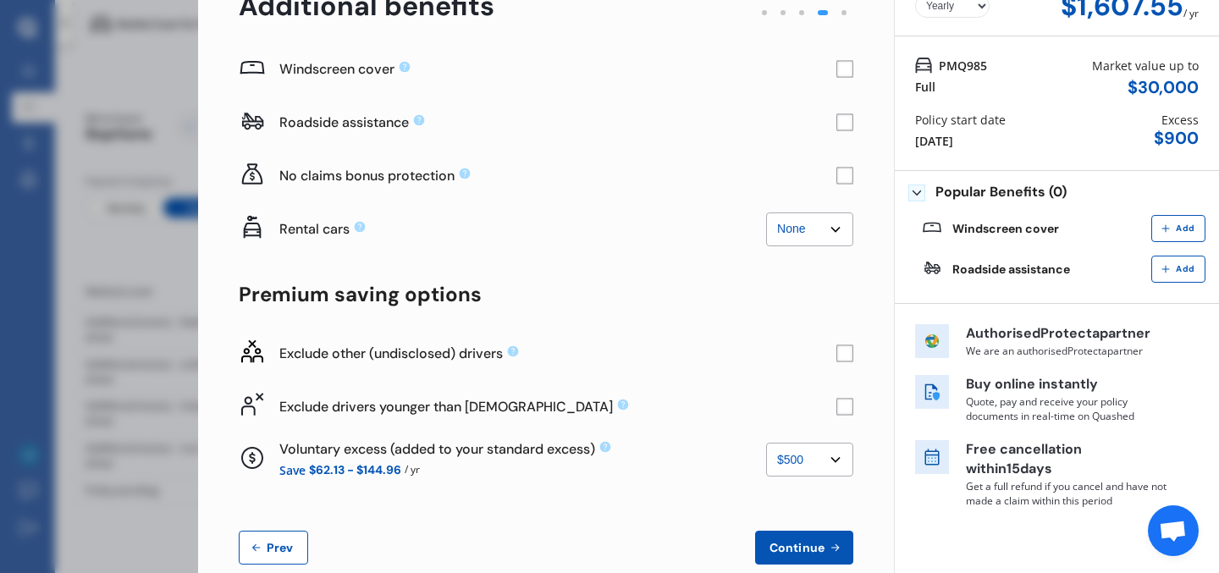
click at [836, 355] on rect at bounding box center [844, 352] width 17 height 17
click at [844, 405] on rect at bounding box center [845, 407] width 16 height 16
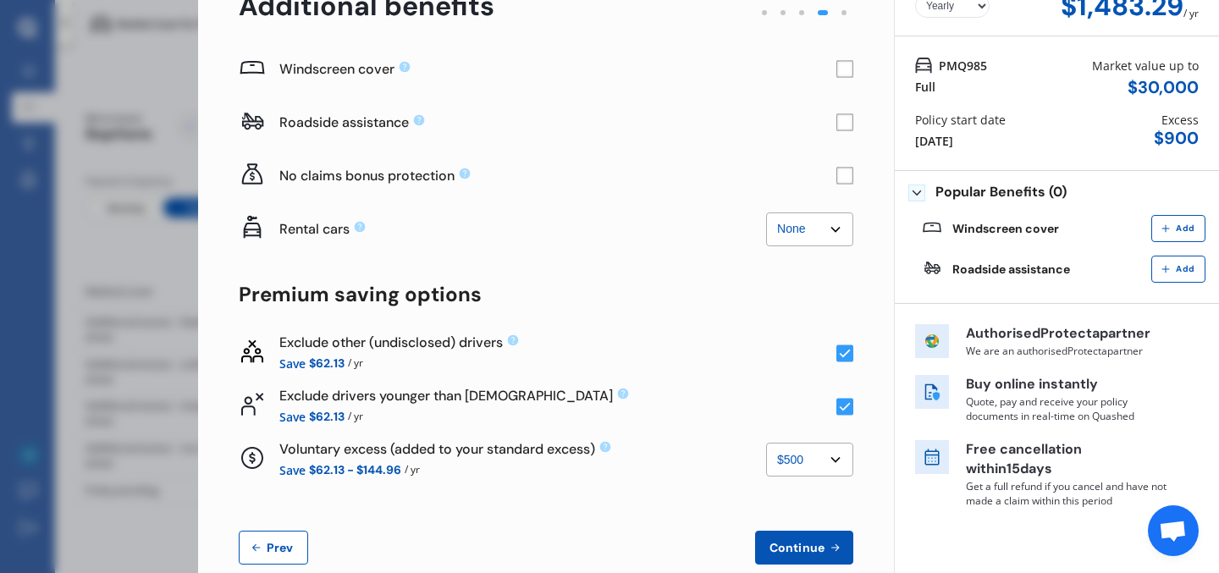
click at [826, 471] on select "None $500 $1,000" at bounding box center [809, 460] width 87 height 34
select select "0"
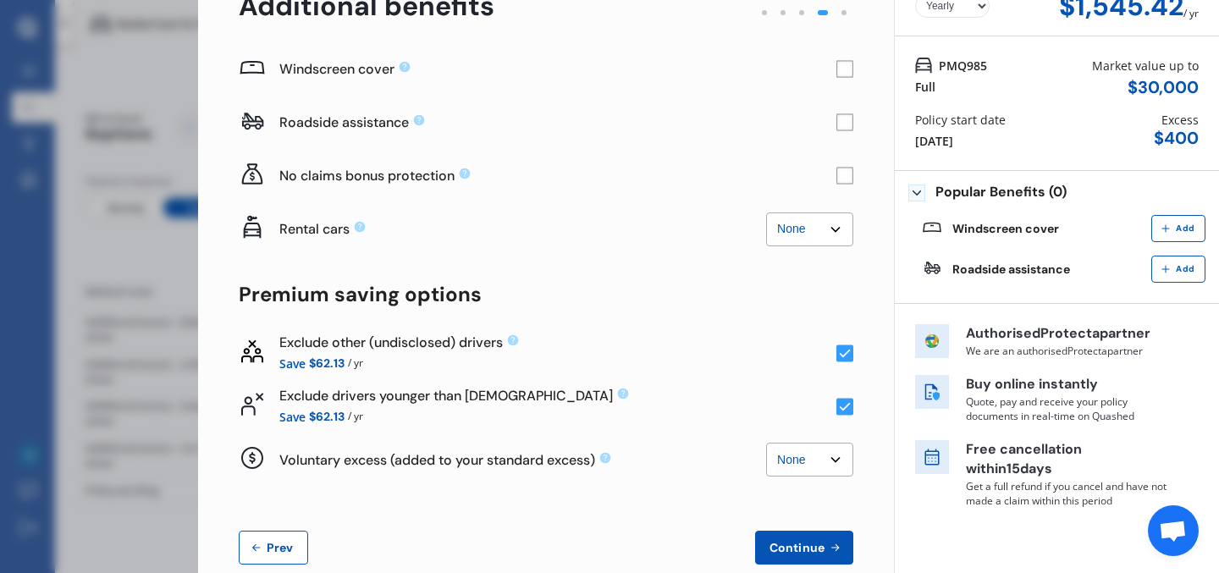
click at [836, 122] on rect at bounding box center [844, 122] width 17 height 17
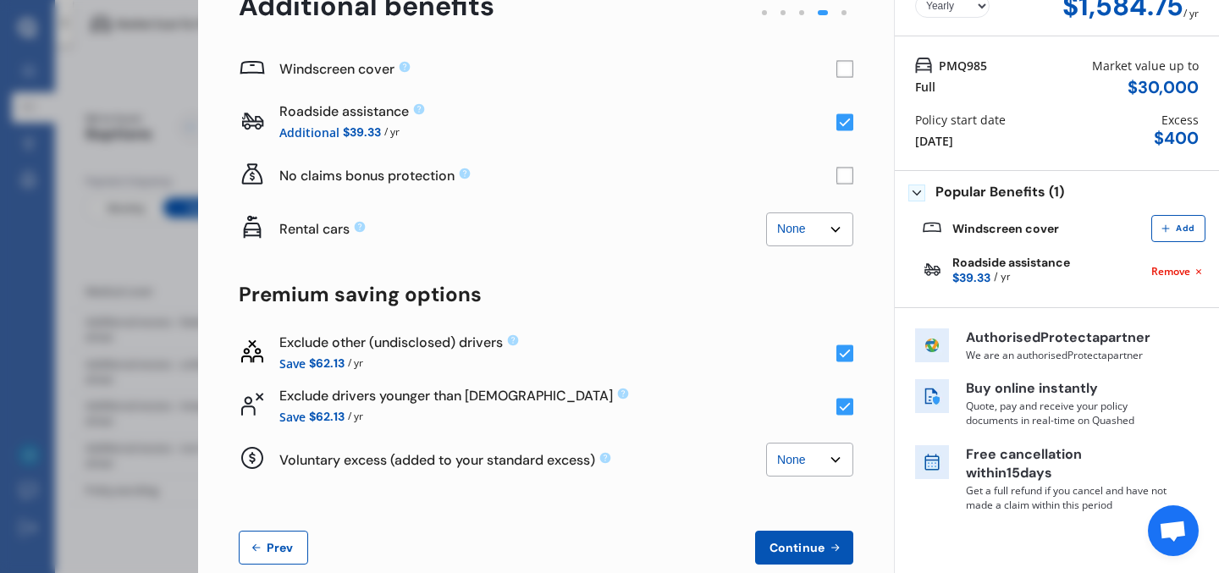
click at [836, 69] on rect at bounding box center [844, 69] width 17 height 17
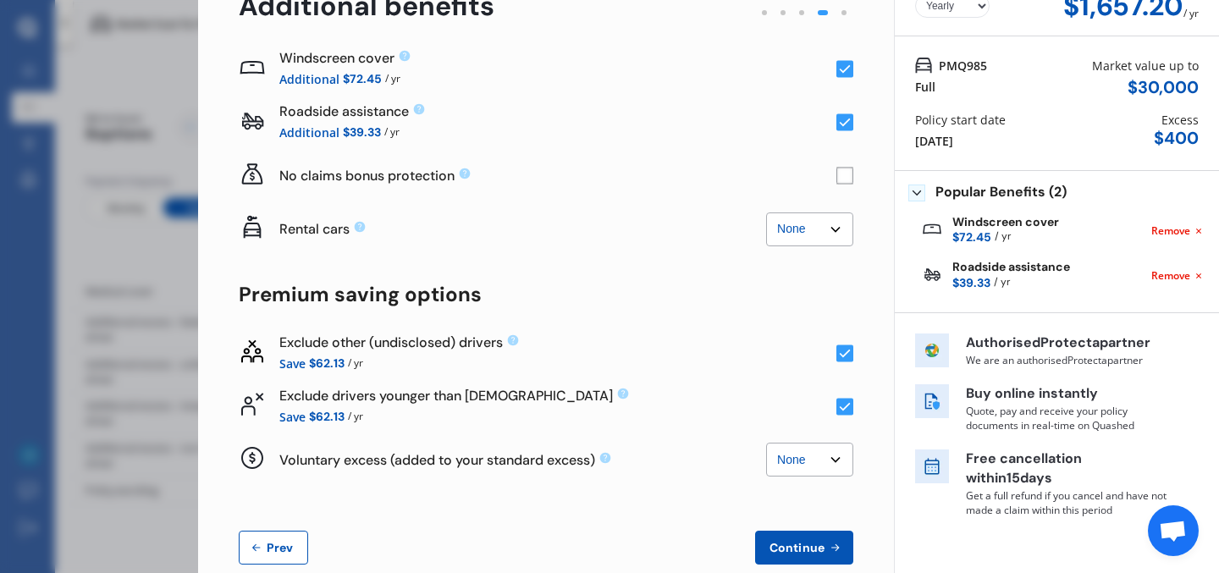
click at [809, 542] on span "Continue" at bounding box center [797, 548] width 62 height 14
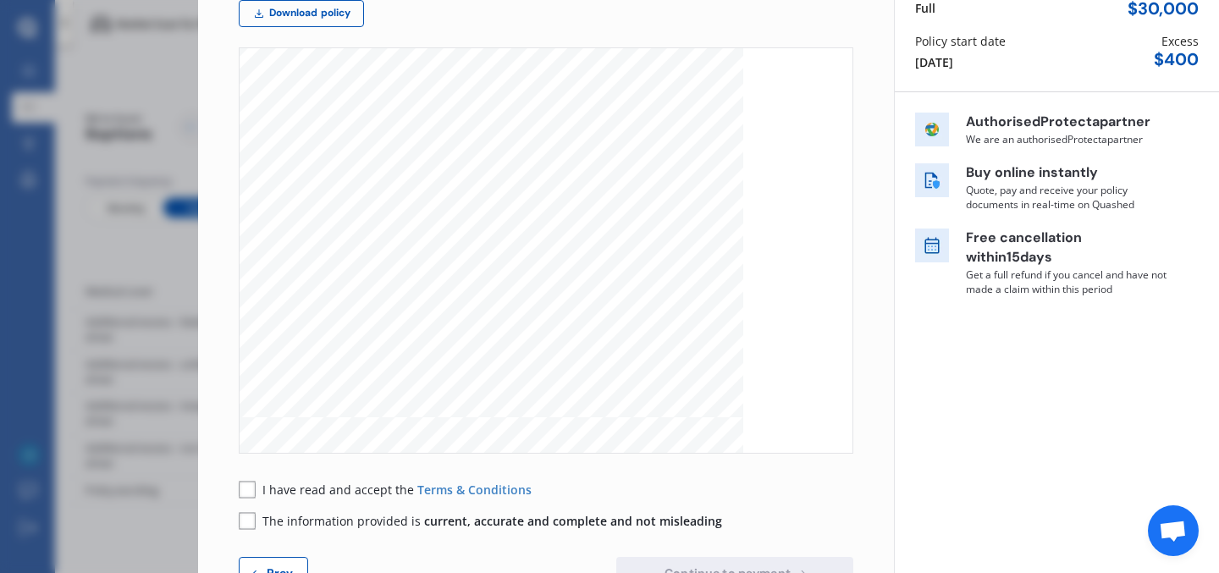
scroll to position [179, 0]
click at [262, 482] on div "I have read and accept the Terms & Conditions" at bounding box center [385, 489] width 293 height 18
click at [253, 487] on rect at bounding box center [247, 488] width 17 height 17
click at [252, 534] on div "Please take a look at your vehicle policy wording document before processing. D…" at bounding box center [546, 276] width 614 height 627
click at [252, 528] on div "Please take a look at your vehicle policy wording document before processing. D…" at bounding box center [546, 276] width 614 height 627
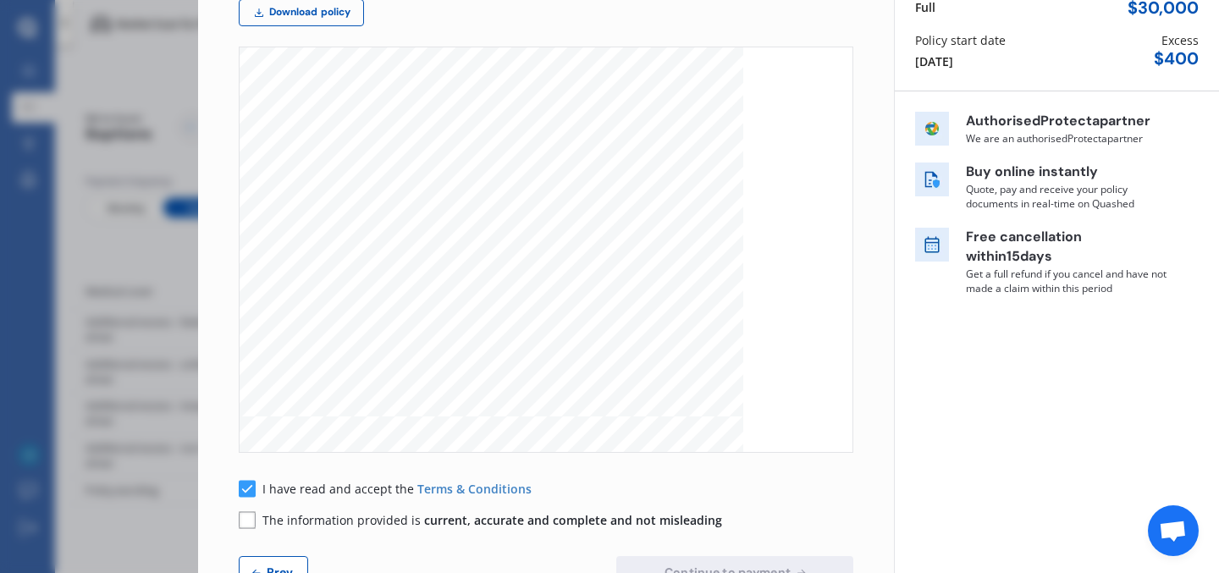
click at [248, 525] on rect at bounding box center [247, 519] width 17 height 17
click at [685, 565] on span "Continue to payment" at bounding box center [727, 572] width 133 height 14
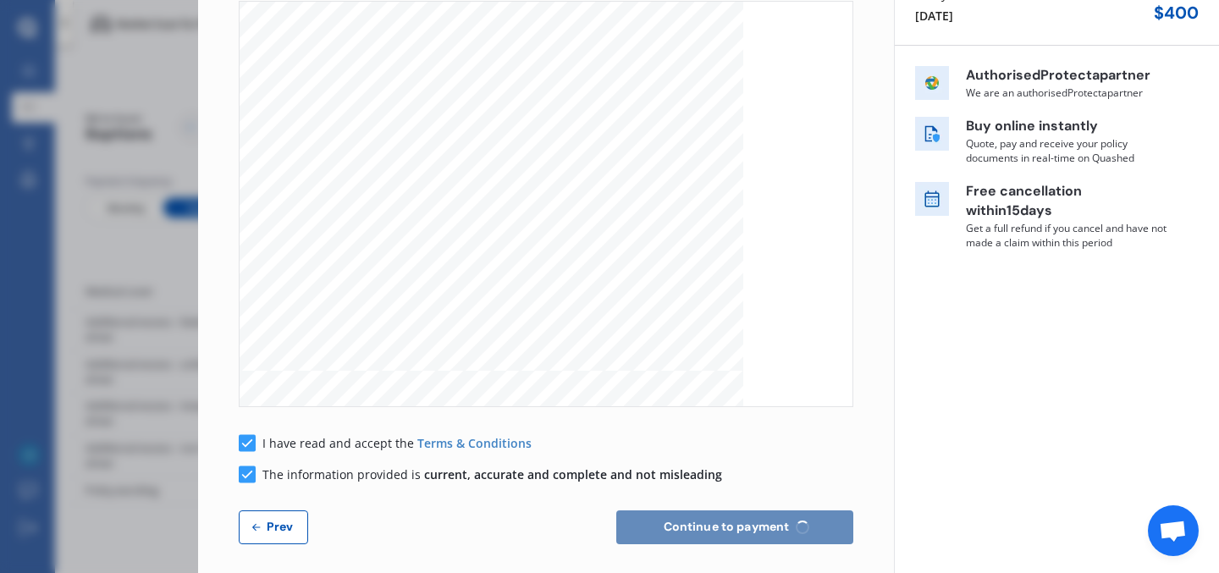
scroll to position [235, 0]
